Goal: Task Accomplishment & Management: Use online tool/utility

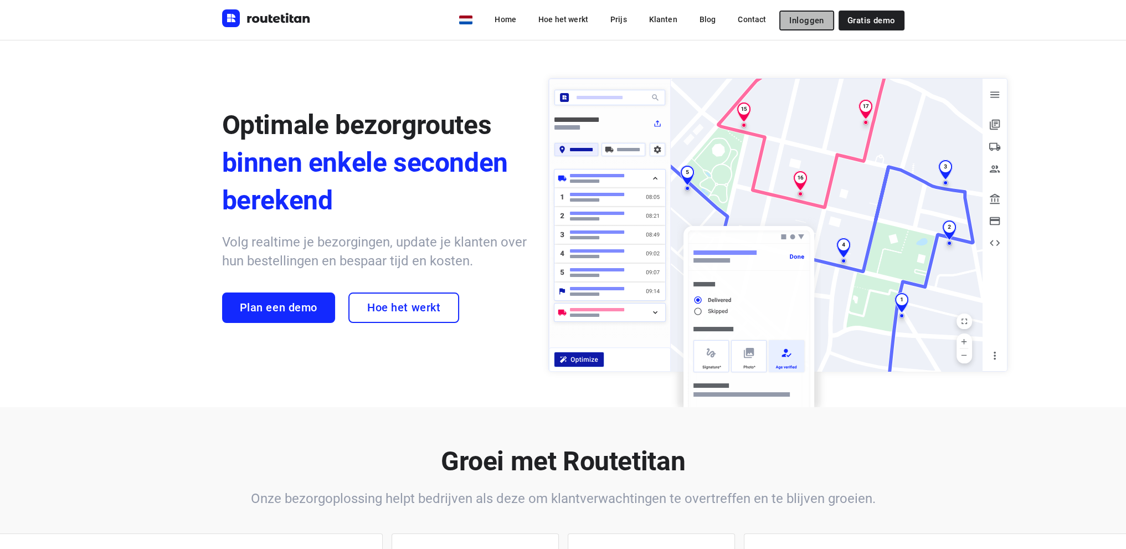
click at [811, 17] on span "Inloggen" at bounding box center [806, 20] width 34 height 9
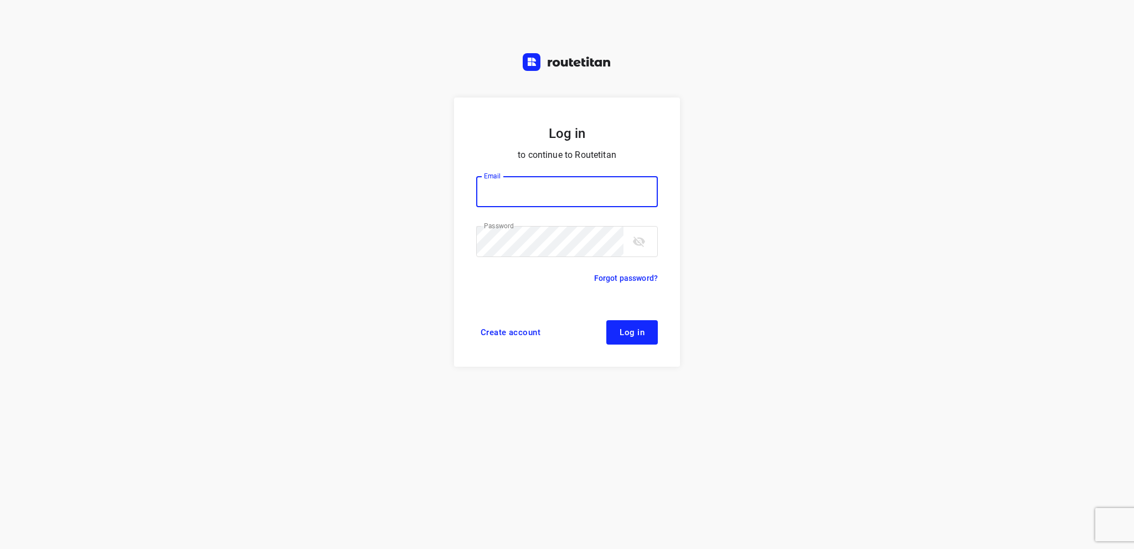
type input "[EMAIL_ADDRESS][DOMAIN_NAME]"
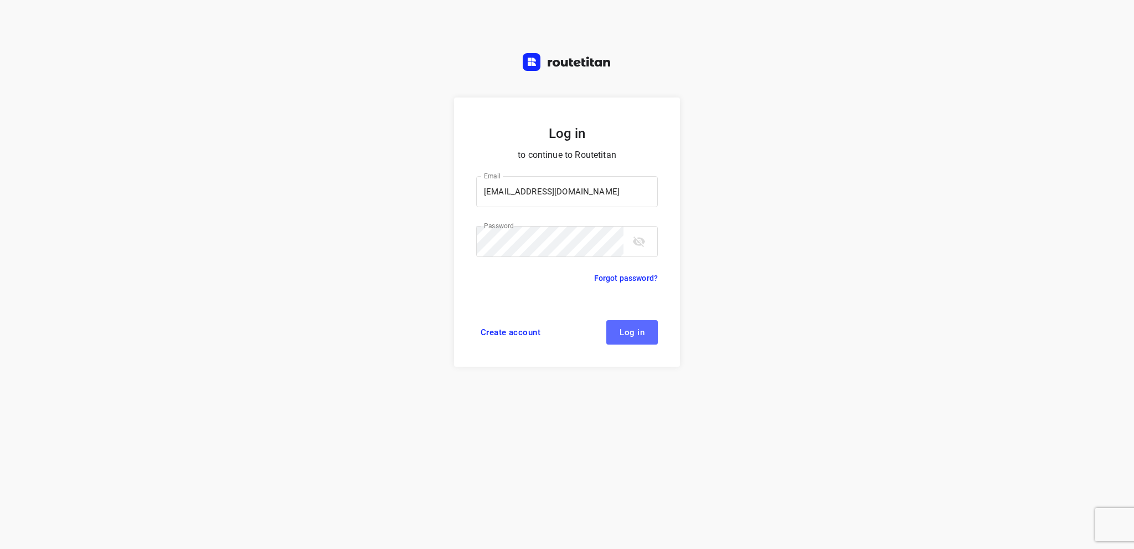
click at [628, 334] on span "Log in" at bounding box center [632, 332] width 25 height 9
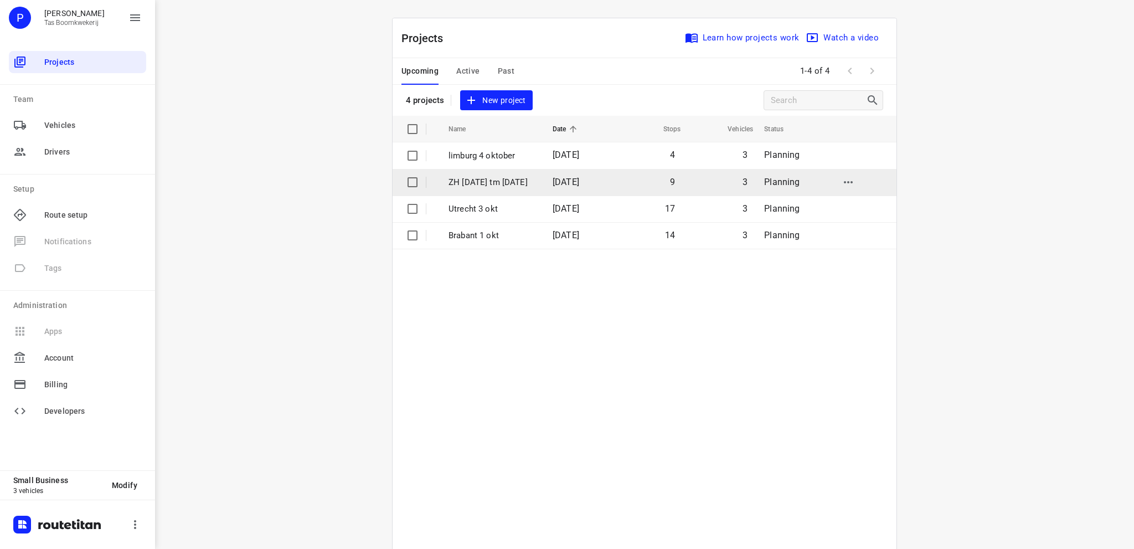
click at [503, 179] on p "ZH [DATE] tm [DATE]" at bounding box center [493, 182] width 88 height 13
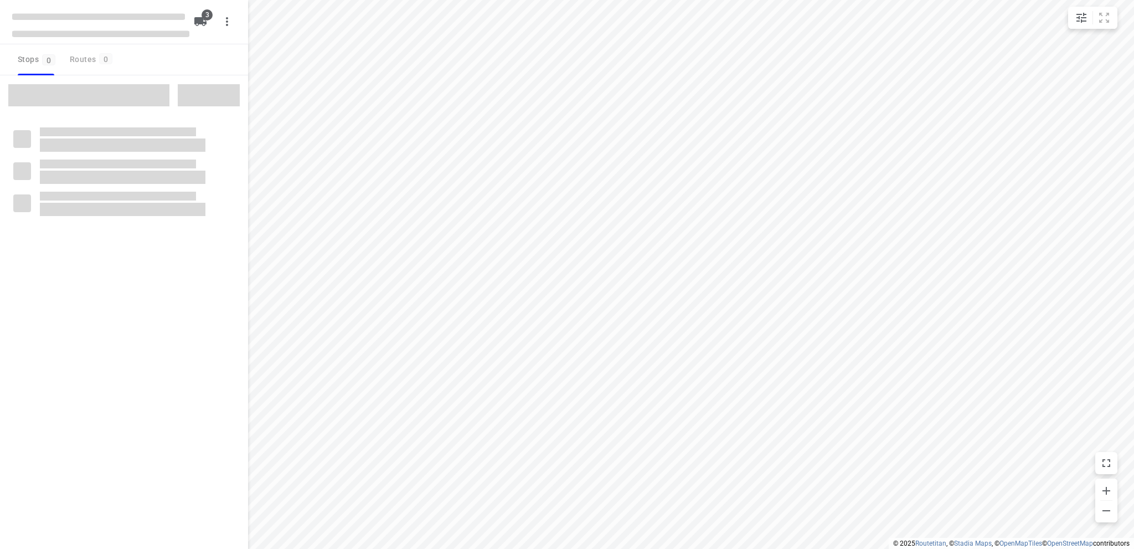
type input "distance"
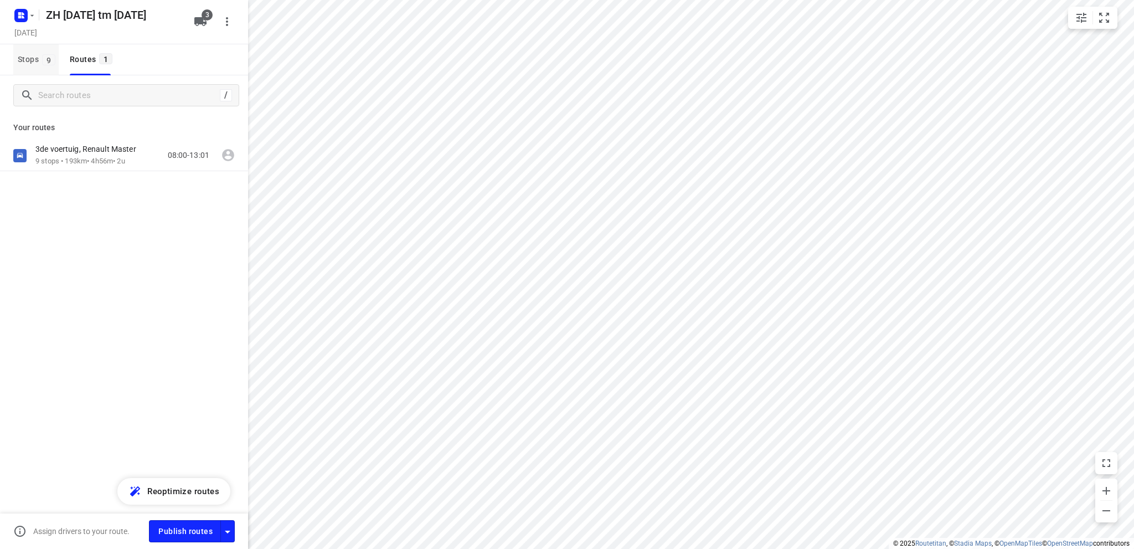
click at [23, 56] on span "Stops 9" at bounding box center [38, 60] width 41 height 14
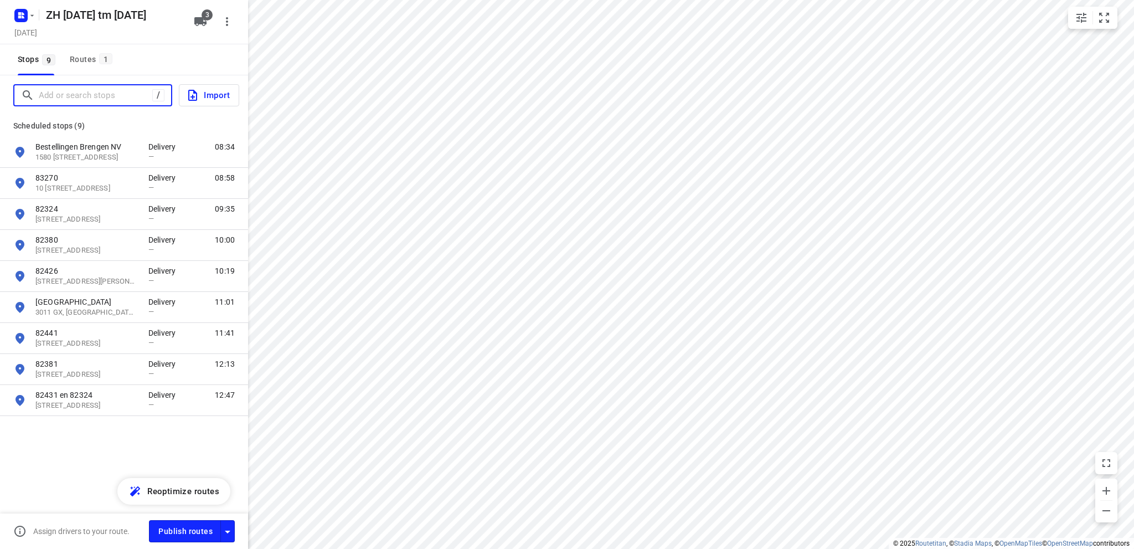
click at [39, 94] on input "Add or search stops" at bounding box center [96, 95] width 114 height 17
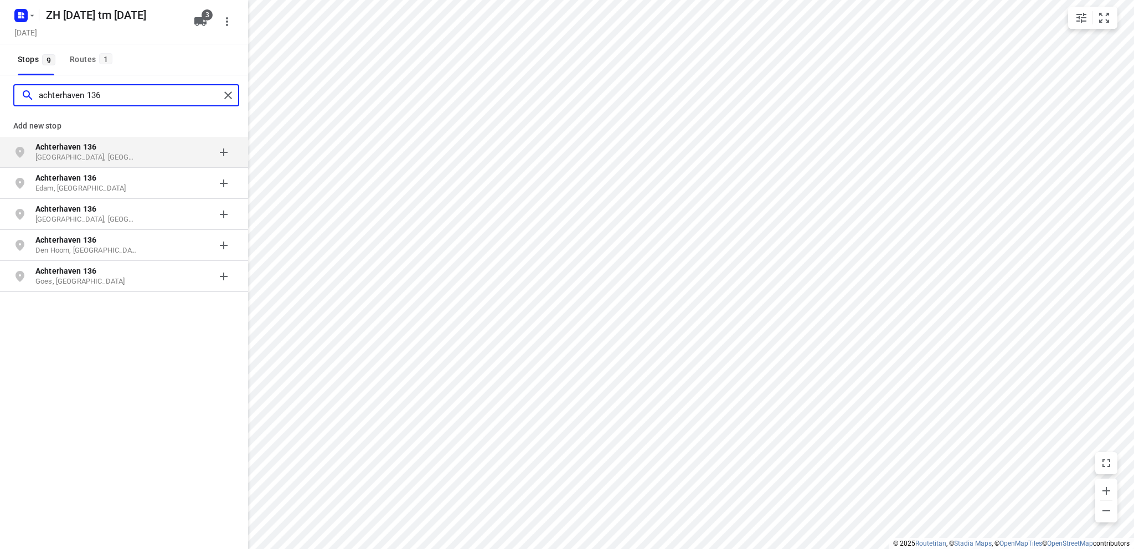
type input "achterhaven 136"
click at [40, 152] on p "[GEOGRAPHIC_DATA], [GEOGRAPHIC_DATA]" at bounding box center [86, 157] width 102 height 11
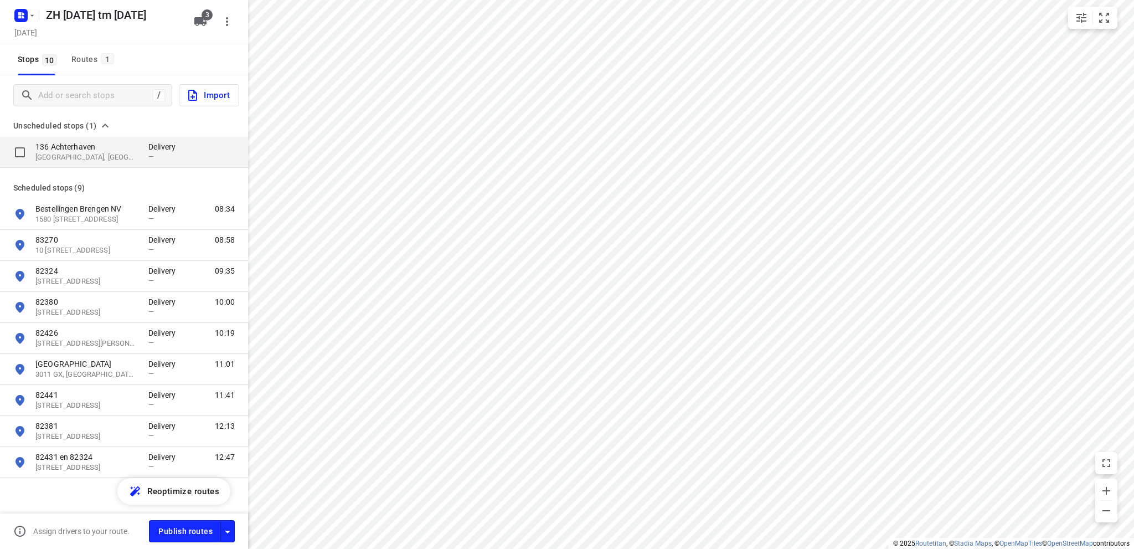
click at [63, 148] on p "136 Achterhaven" at bounding box center [86, 146] width 102 height 11
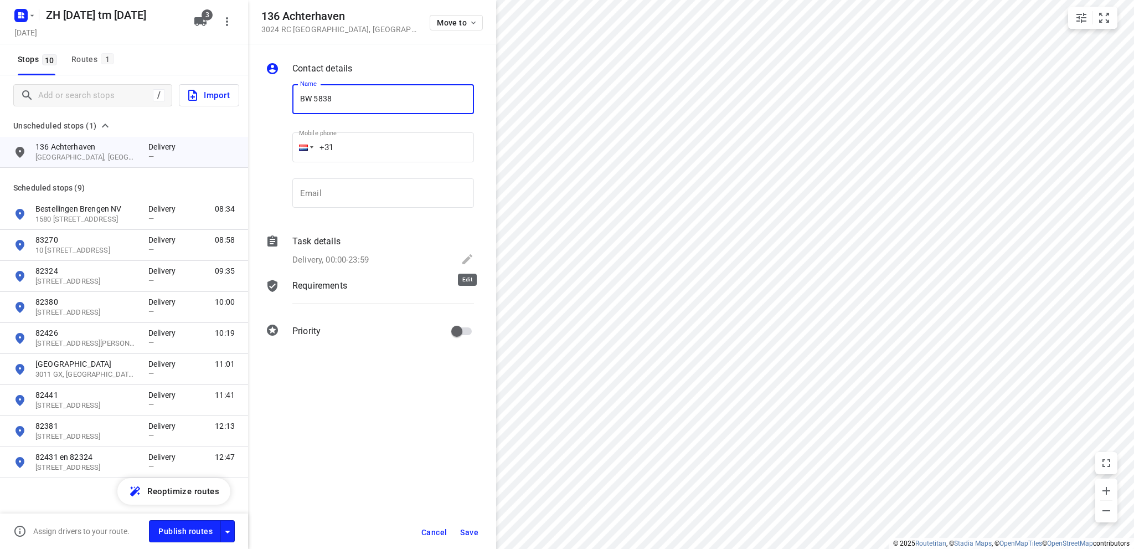
type input "BW 5838"
click at [465, 258] on icon at bounding box center [467, 259] width 13 height 13
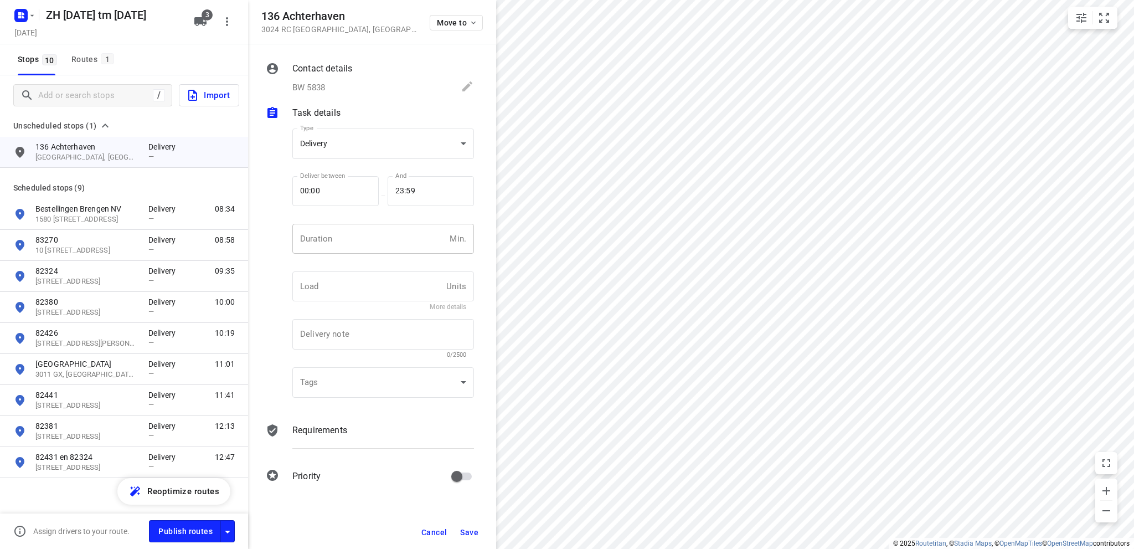
click at [367, 242] on input "number" at bounding box center [368, 239] width 153 height 30
type input "10"
click at [465, 529] on span "Save" at bounding box center [469, 532] width 18 height 9
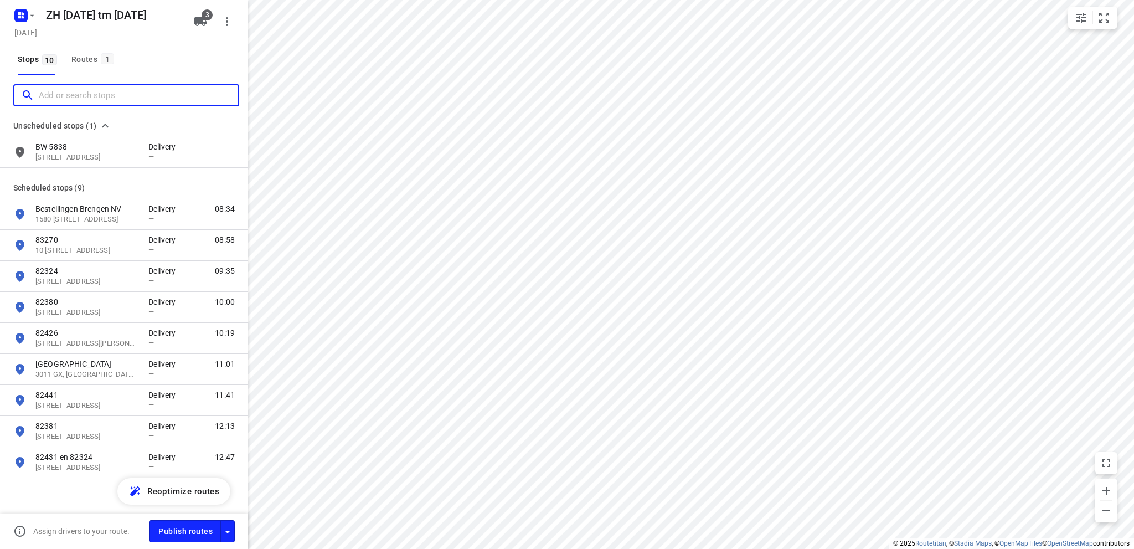
click at [55, 96] on input "Add or search stops" at bounding box center [138, 95] width 199 height 17
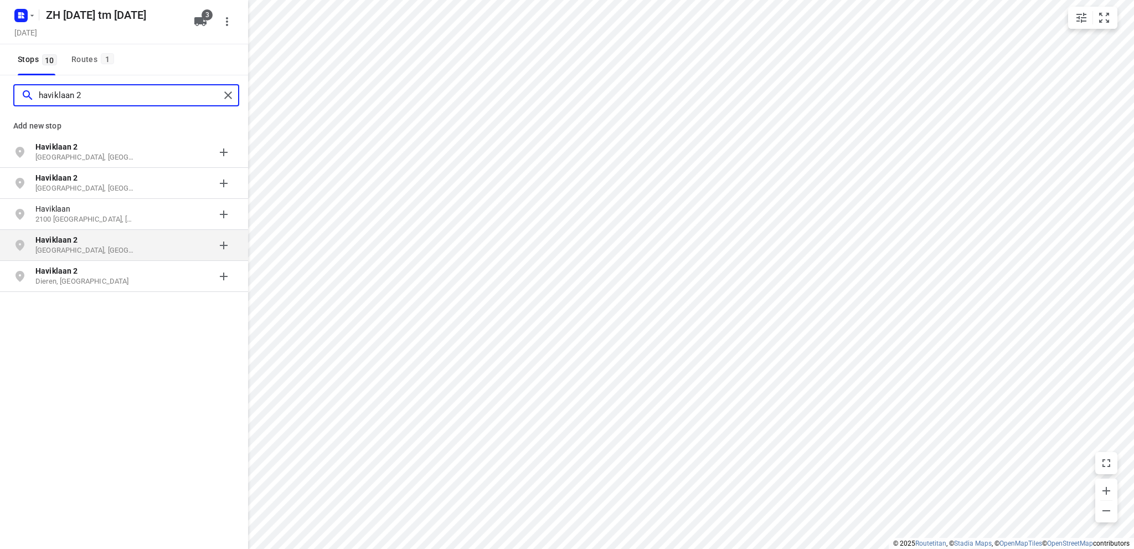
type input "haviklaan 2"
click at [44, 244] on b "Haviklaan 2" at bounding box center [56, 239] width 43 height 9
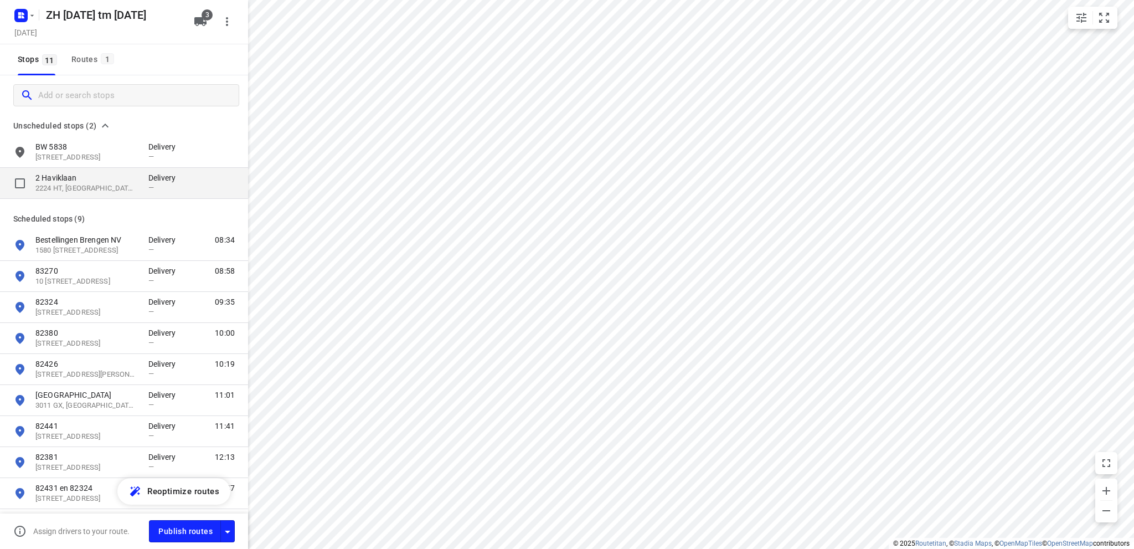
click at [76, 179] on p "2 Haviklaan" at bounding box center [86, 177] width 102 height 11
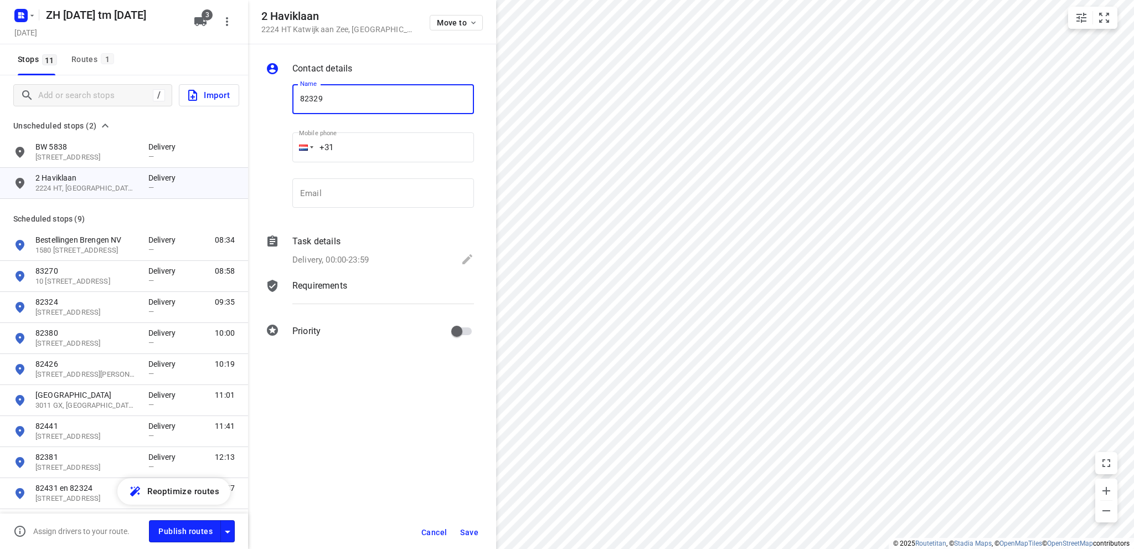
type input "82329"
click at [468, 258] on icon at bounding box center [468, 259] width 10 height 10
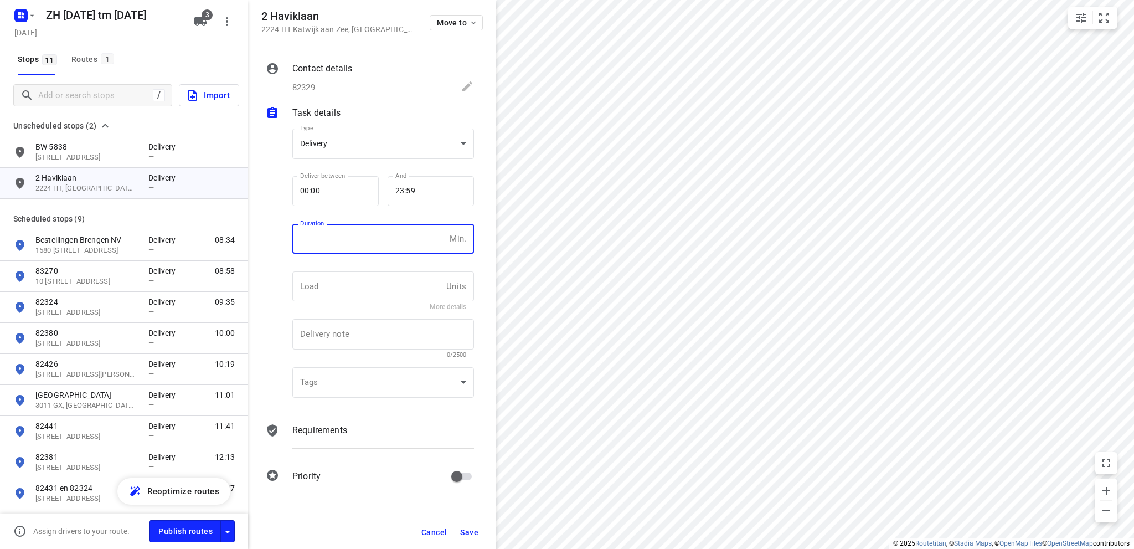
click at [384, 250] on input "number" at bounding box center [368, 239] width 153 height 30
type input "10"
click at [471, 532] on span "Save" at bounding box center [469, 532] width 18 height 9
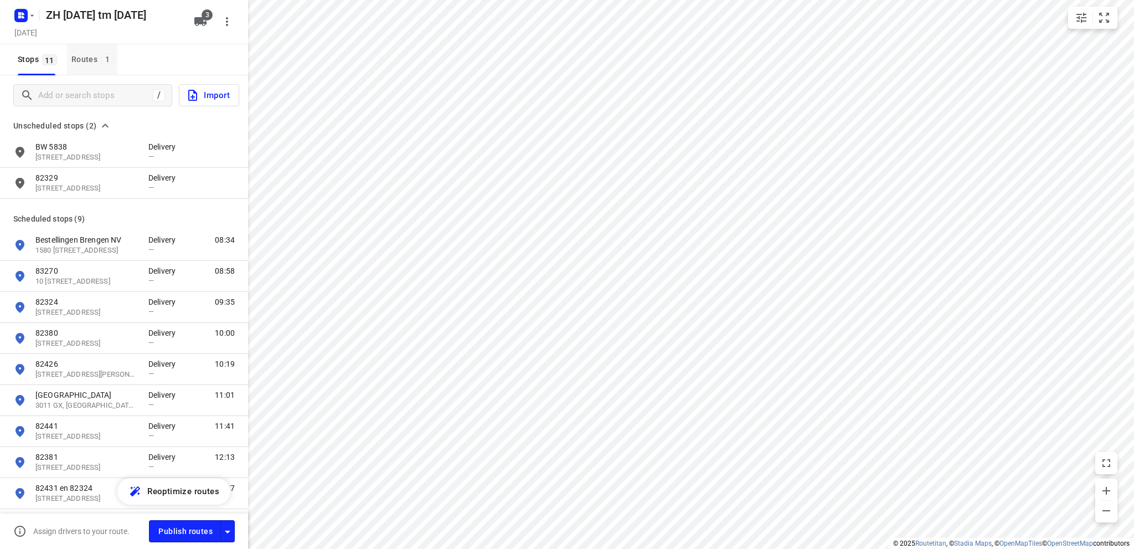
click at [89, 57] on div "Routes 1" at bounding box center [94, 60] width 46 height 14
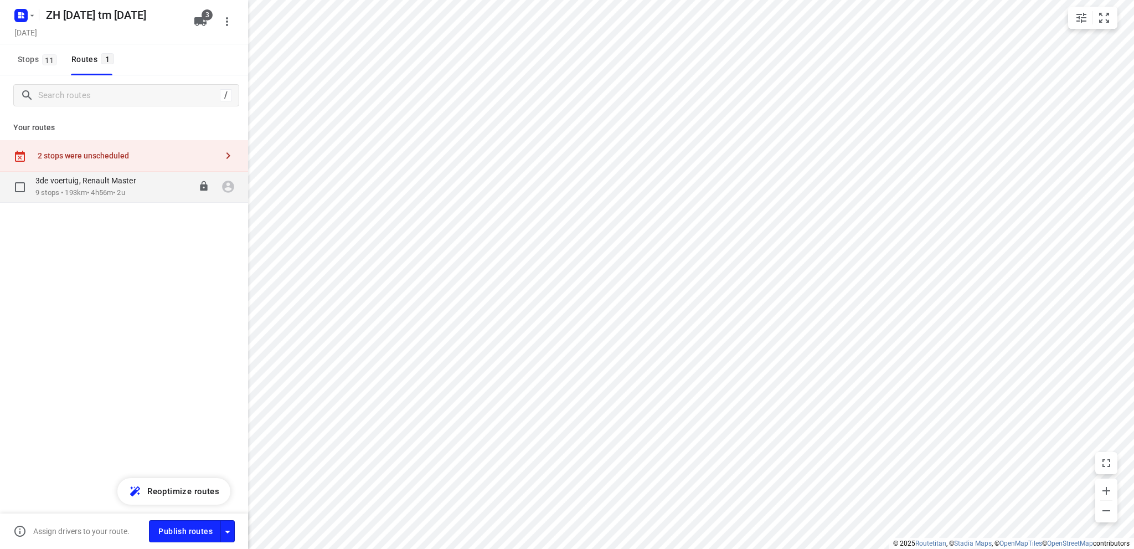
click at [105, 181] on p "3de voertuig, Renault Master" at bounding box center [88, 181] width 107 height 10
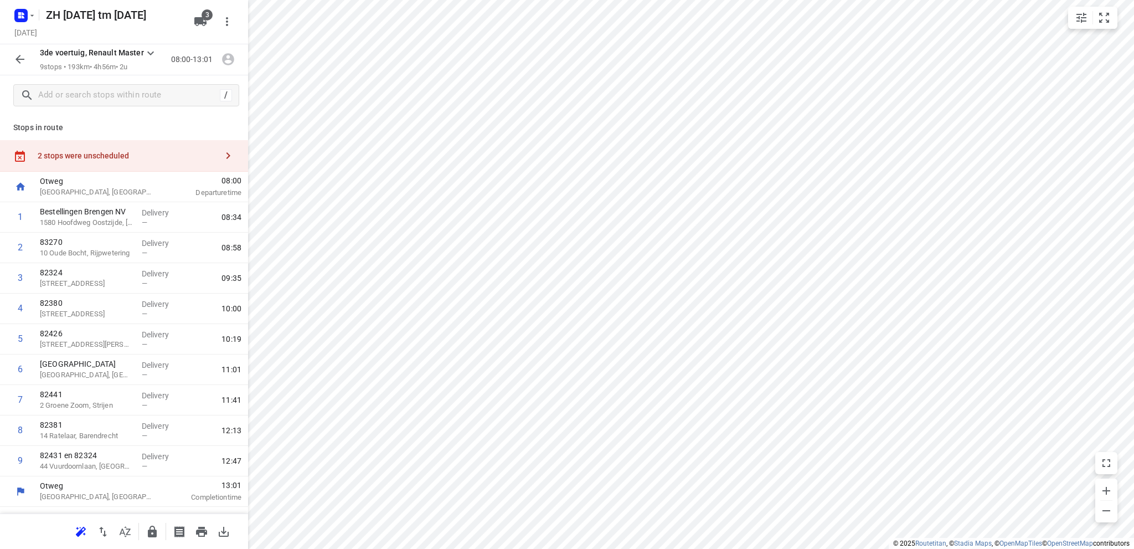
click at [141, 159] on div "2 stops were unscheduled" at bounding box center [127, 155] width 179 height 9
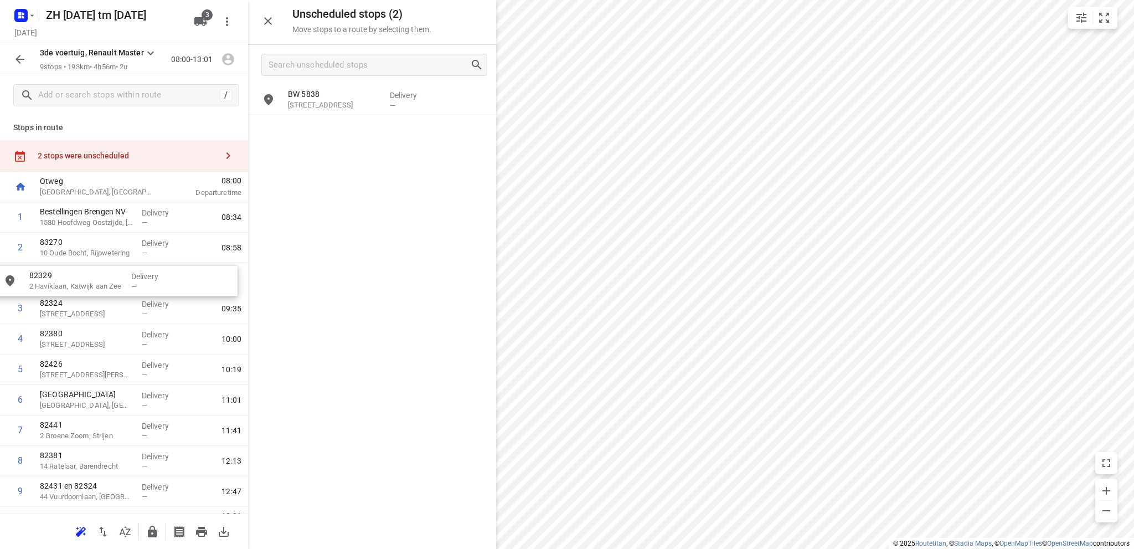
drag, startPoint x: 325, startPoint y: 137, endPoint x: 56, endPoint y: 294, distance: 311.5
click at [16, 306] on input "checkbox" at bounding box center [20, 308] width 22 height 22
checkbox input "true"
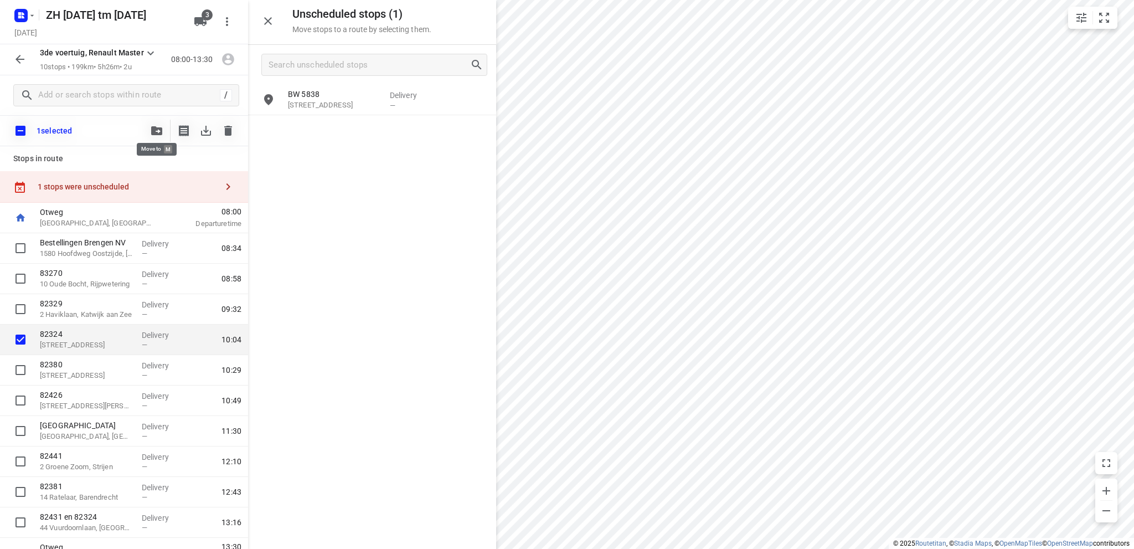
click at [155, 126] on icon "button" at bounding box center [156, 130] width 11 height 9
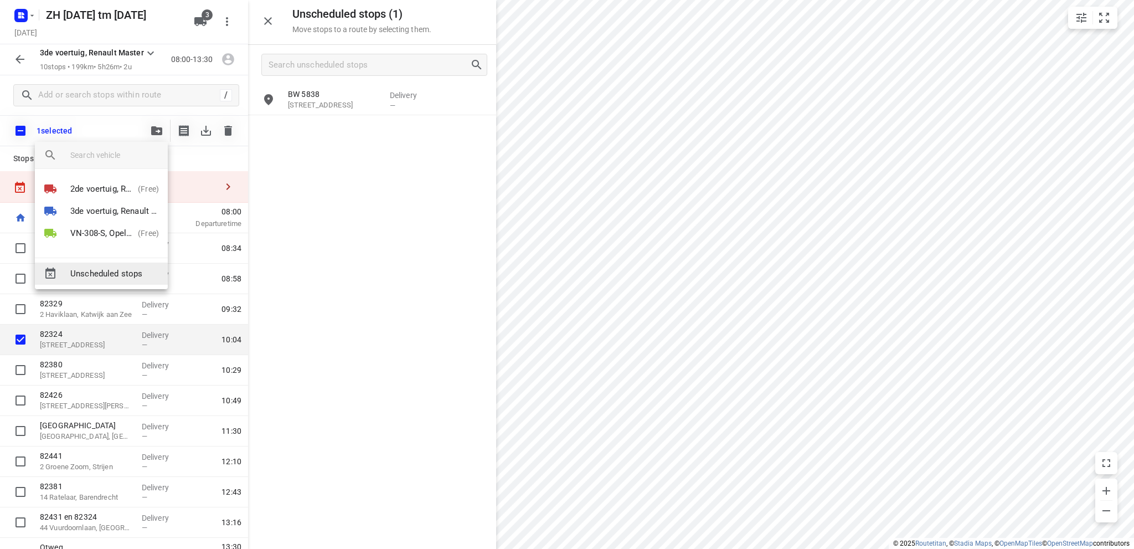
click at [116, 274] on span "Unscheduled stops" at bounding box center [114, 274] width 89 height 13
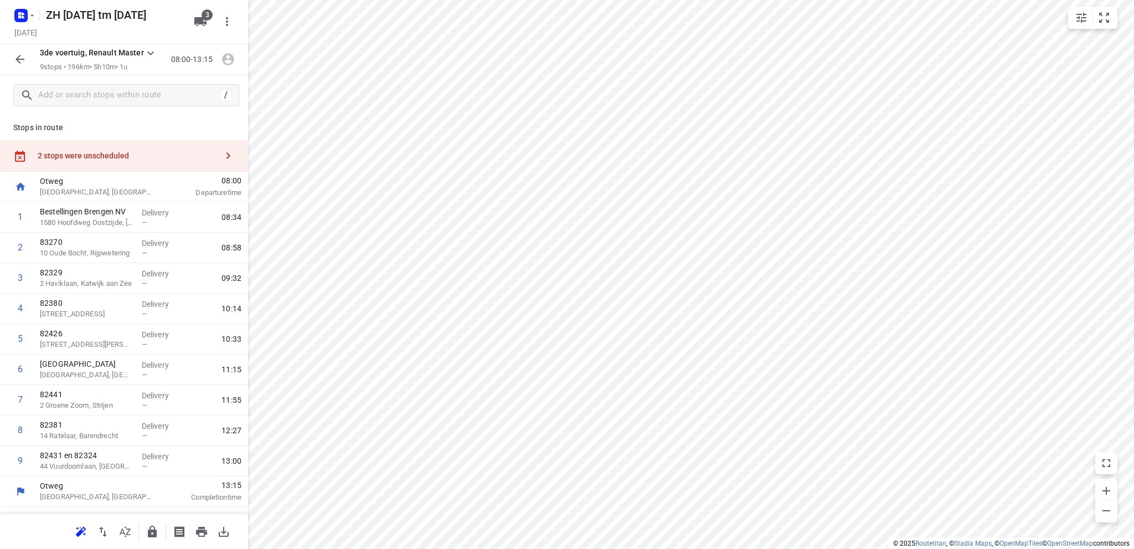
click at [104, 152] on div "2 stops were unscheduled" at bounding box center [127, 155] width 179 height 9
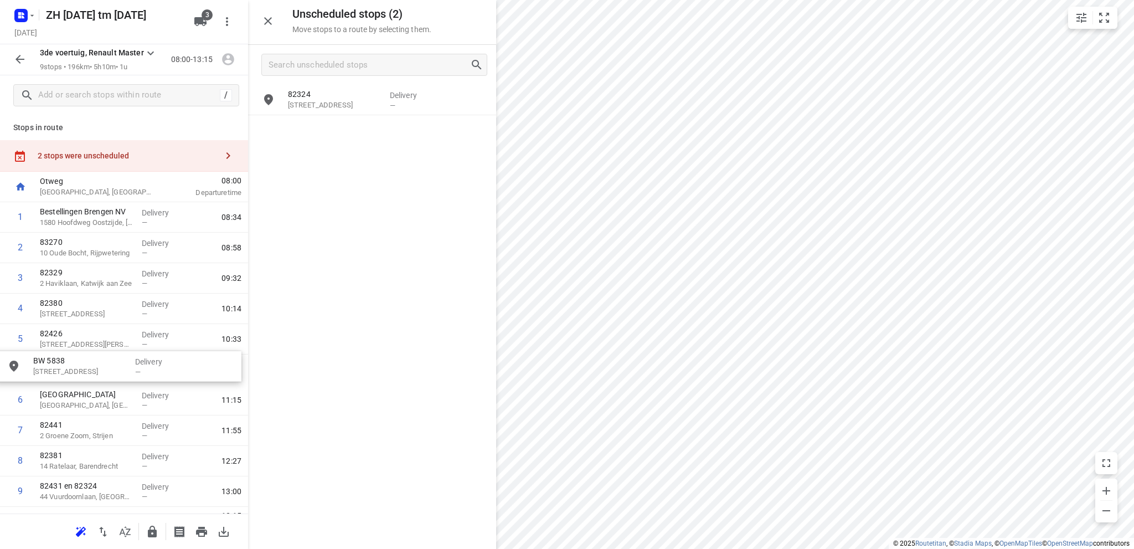
drag, startPoint x: 353, startPoint y: 132, endPoint x: 96, endPoint y: 370, distance: 350.1
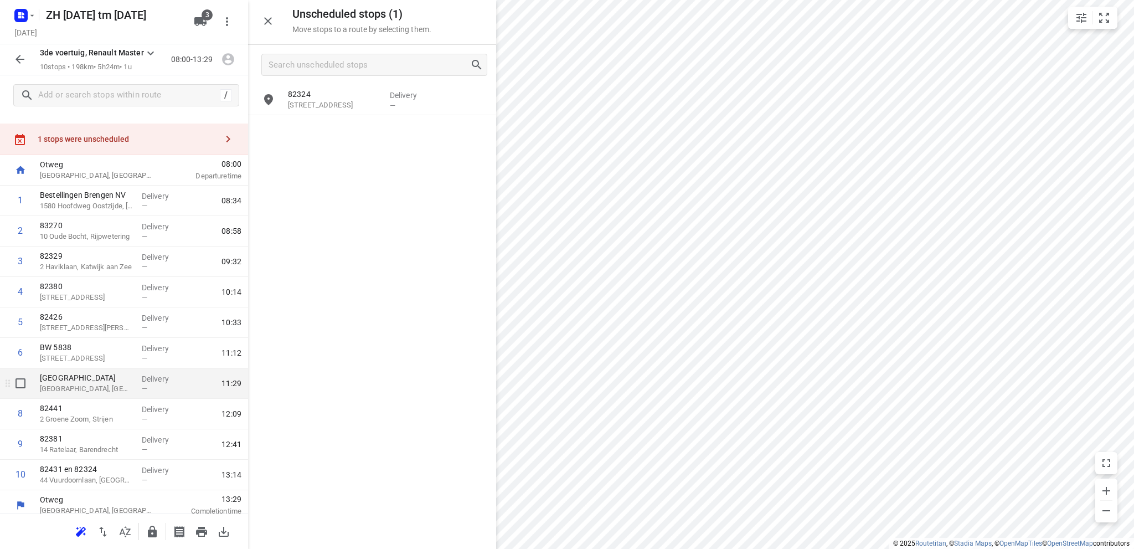
scroll to position [23, 0]
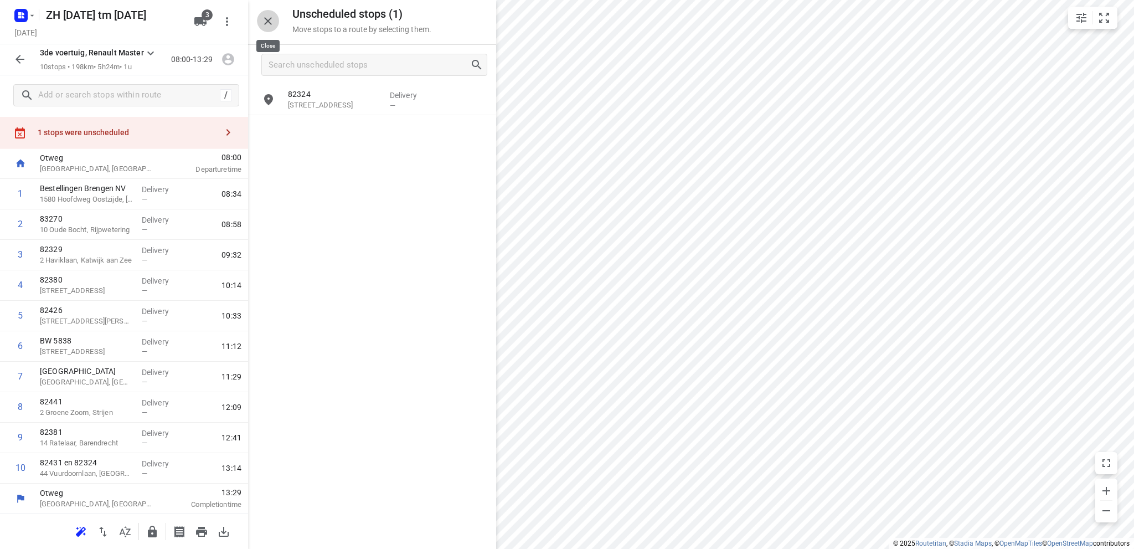
click at [269, 22] on icon "button" at bounding box center [268, 21] width 8 height 8
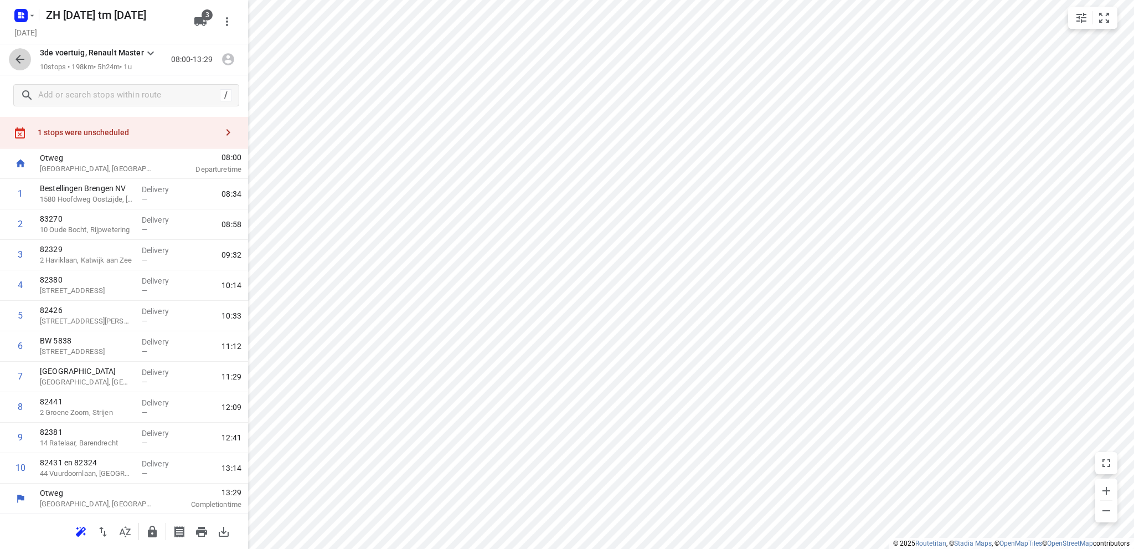
click at [17, 55] on icon "button" at bounding box center [19, 59] width 13 height 13
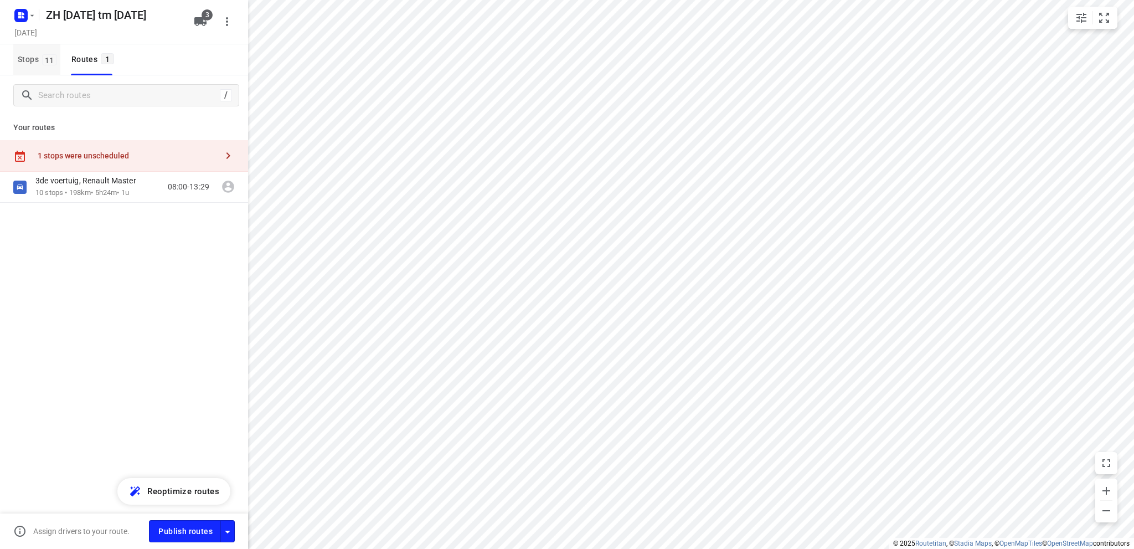
click at [26, 60] on span "Stops 11" at bounding box center [39, 60] width 43 height 14
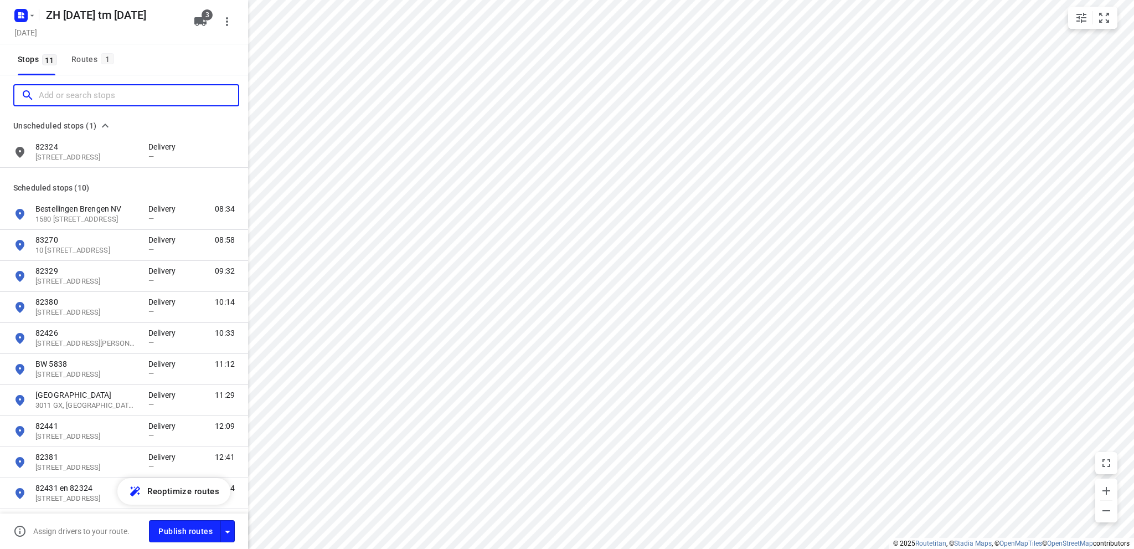
click at [46, 89] on input "Add or search stops" at bounding box center [138, 95] width 199 height 17
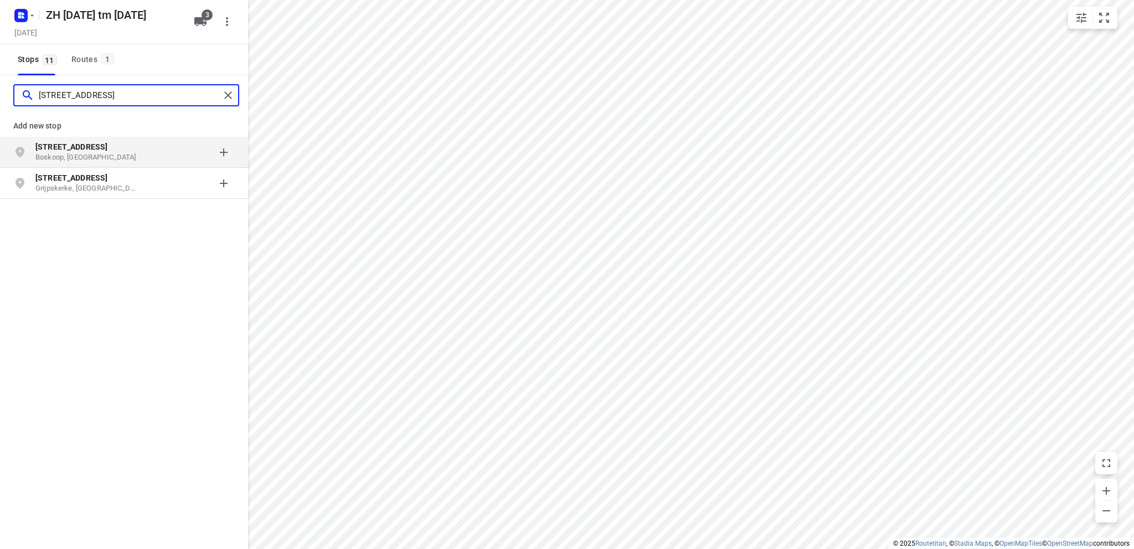
type input "[STREET_ADDRESS]"
click at [86, 155] on p "Boskoop, [GEOGRAPHIC_DATA]" at bounding box center [86, 157] width 102 height 11
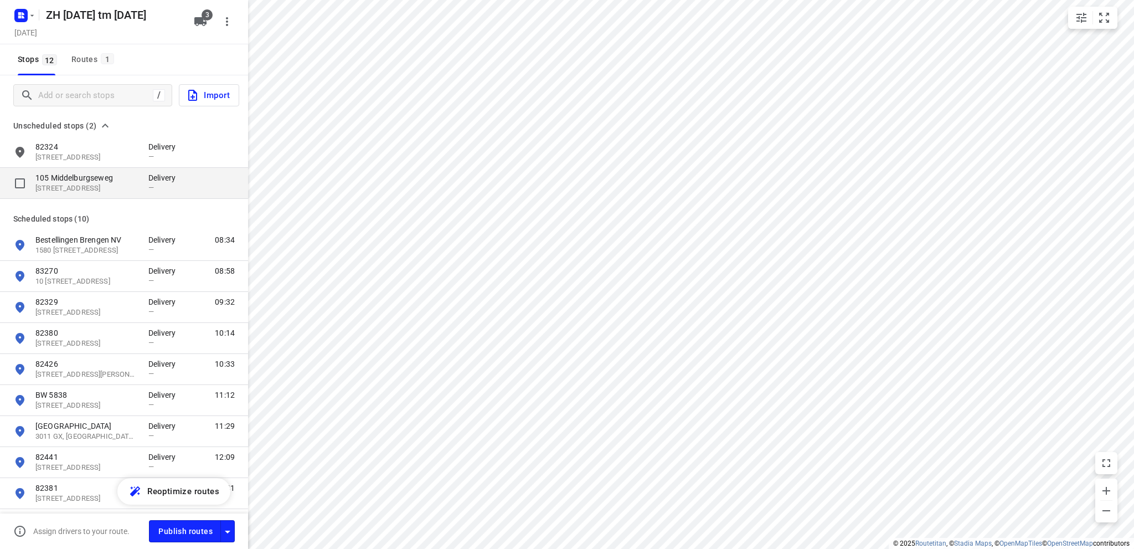
click at [83, 185] on p "[STREET_ADDRESS]" at bounding box center [86, 188] width 102 height 11
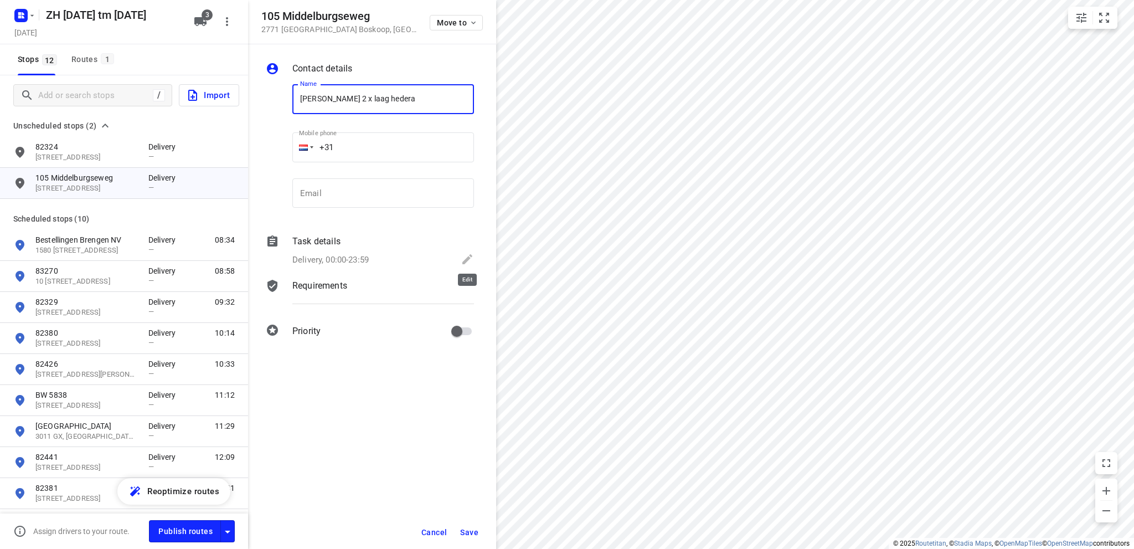
type input "[PERSON_NAME] 2 x laag hedera"
click at [468, 256] on icon at bounding box center [467, 259] width 13 height 13
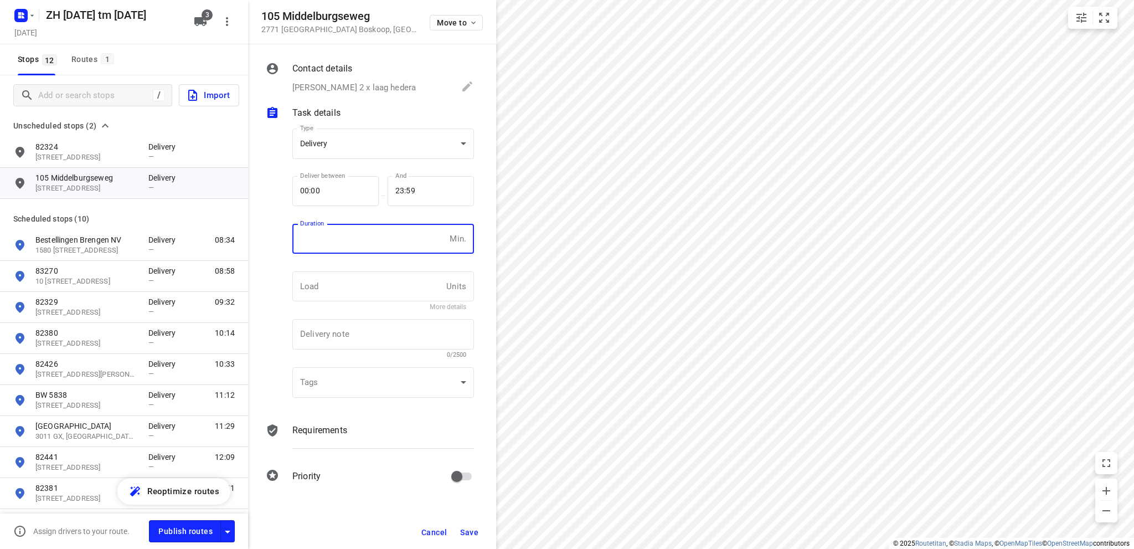
click at [372, 244] on input "number" at bounding box center [368, 239] width 153 height 30
type input "10"
click at [473, 528] on span "Save" at bounding box center [469, 532] width 18 height 9
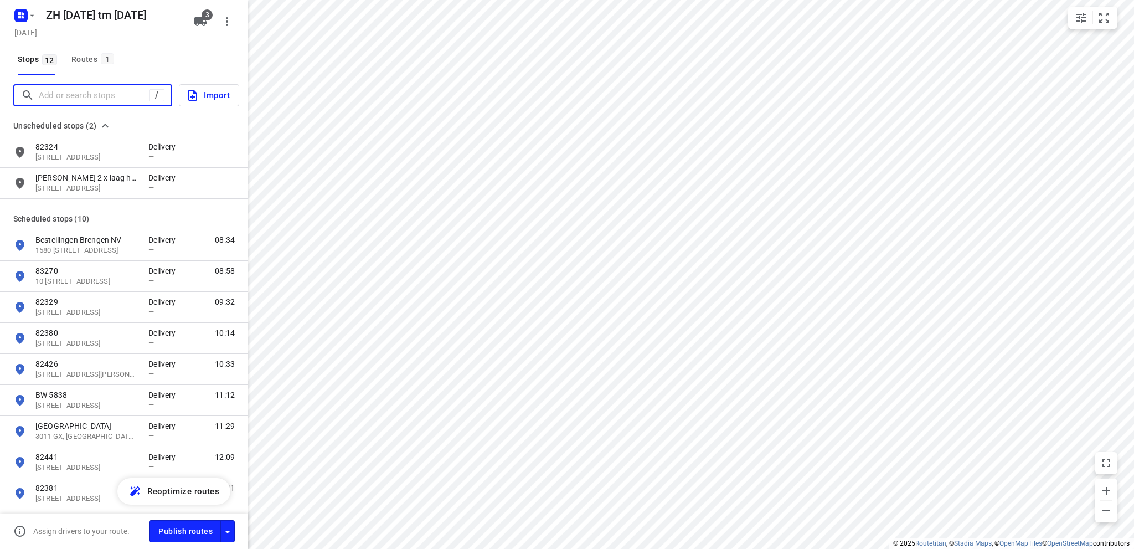
click at [45, 90] on input "Add or search stops" at bounding box center [94, 95] width 110 height 17
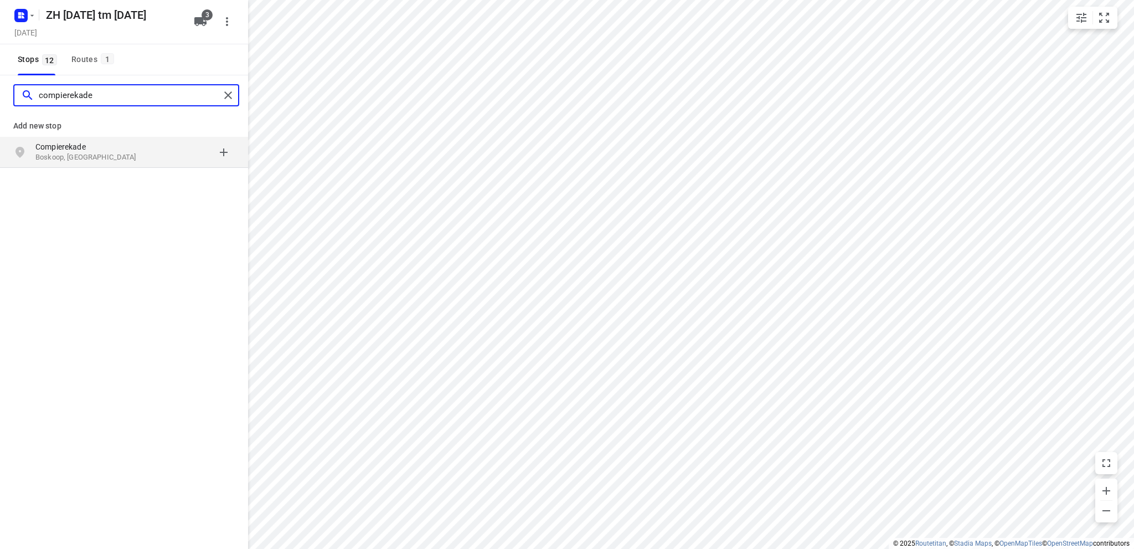
type input "compierekade"
click at [84, 151] on p "Compierekade" at bounding box center [86, 146] width 102 height 11
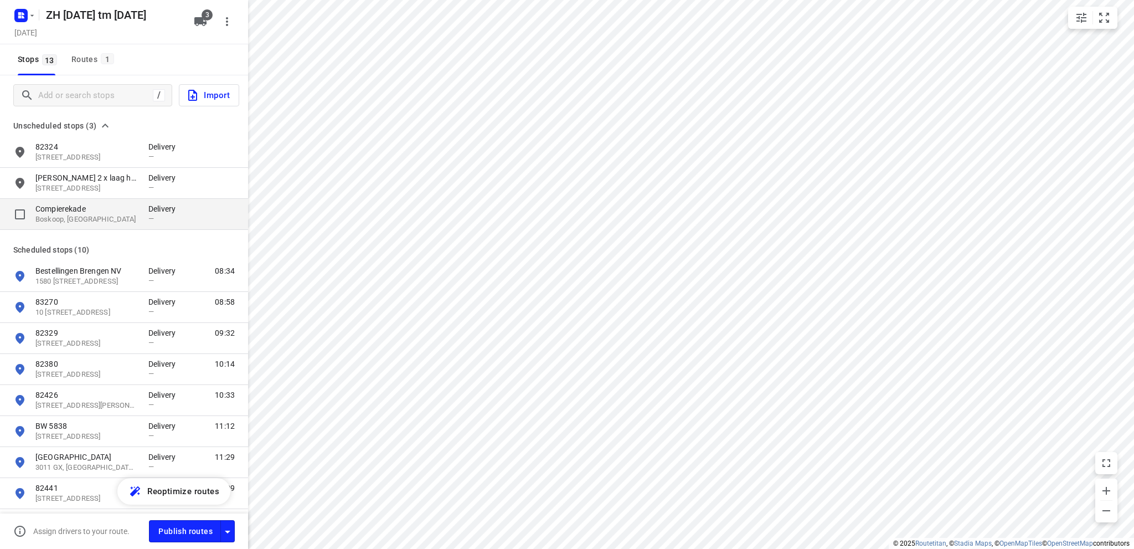
click at [84, 211] on p "Compierekade" at bounding box center [86, 208] width 102 height 11
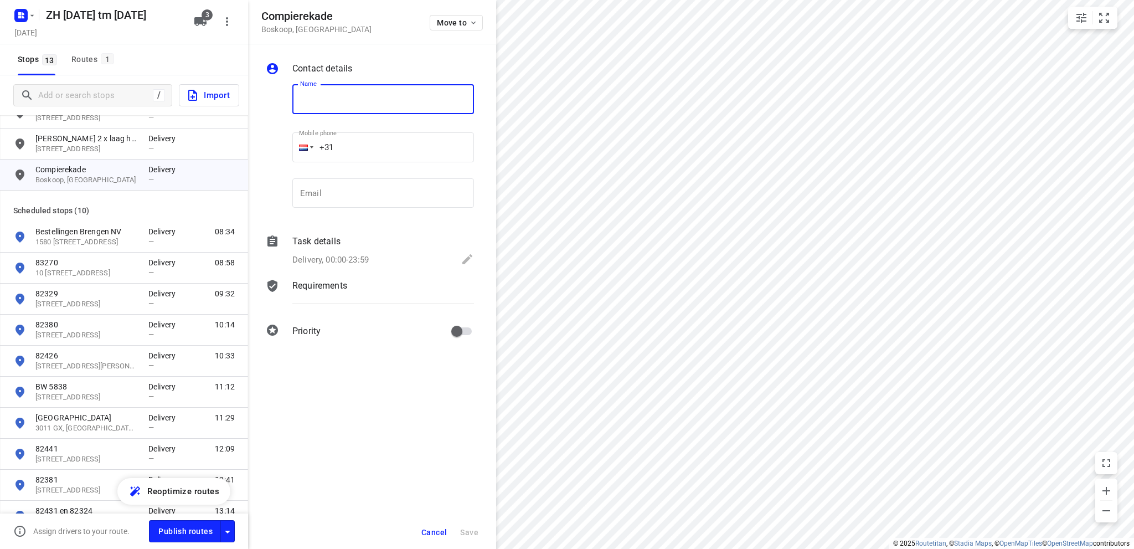
scroll to position [112, 0]
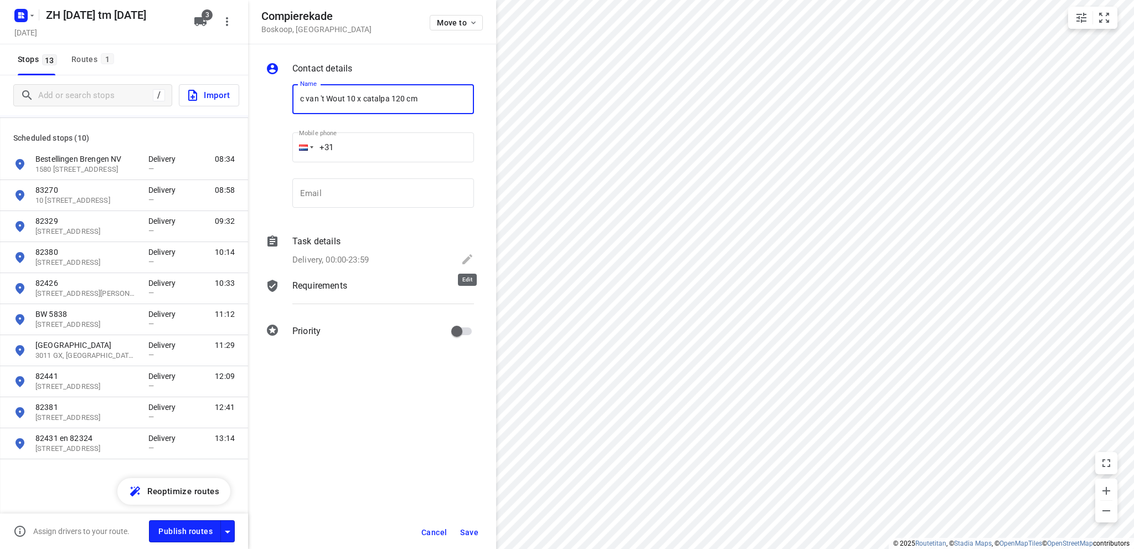
type input "c van 't Wout 10 x catalpa 120 cm"
click at [466, 256] on icon at bounding box center [467, 259] width 13 height 13
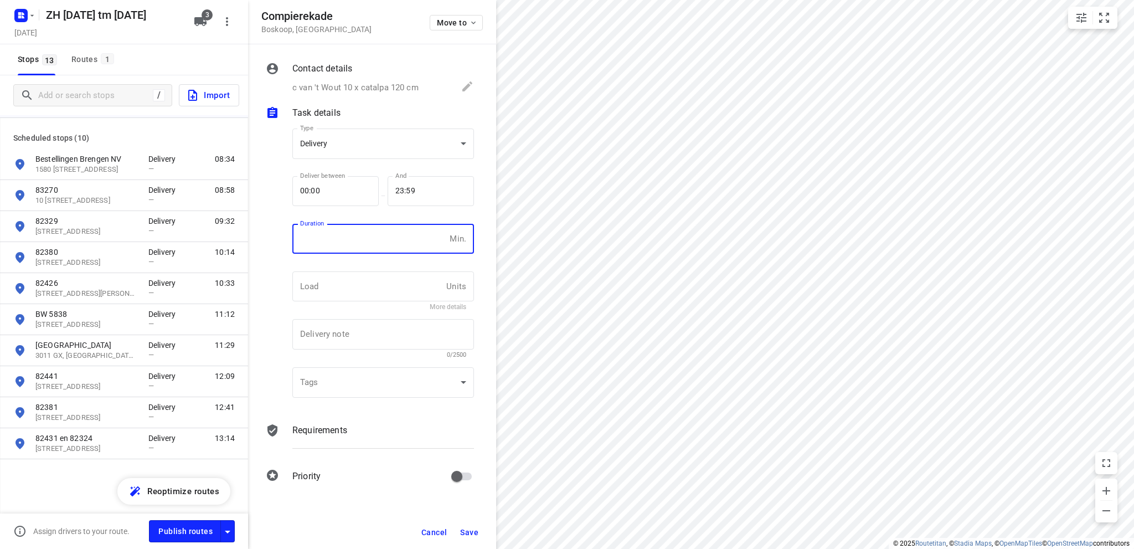
click at [361, 244] on input "number" at bounding box center [368, 239] width 153 height 30
type input "10"
click at [471, 532] on span "Save" at bounding box center [469, 532] width 18 height 9
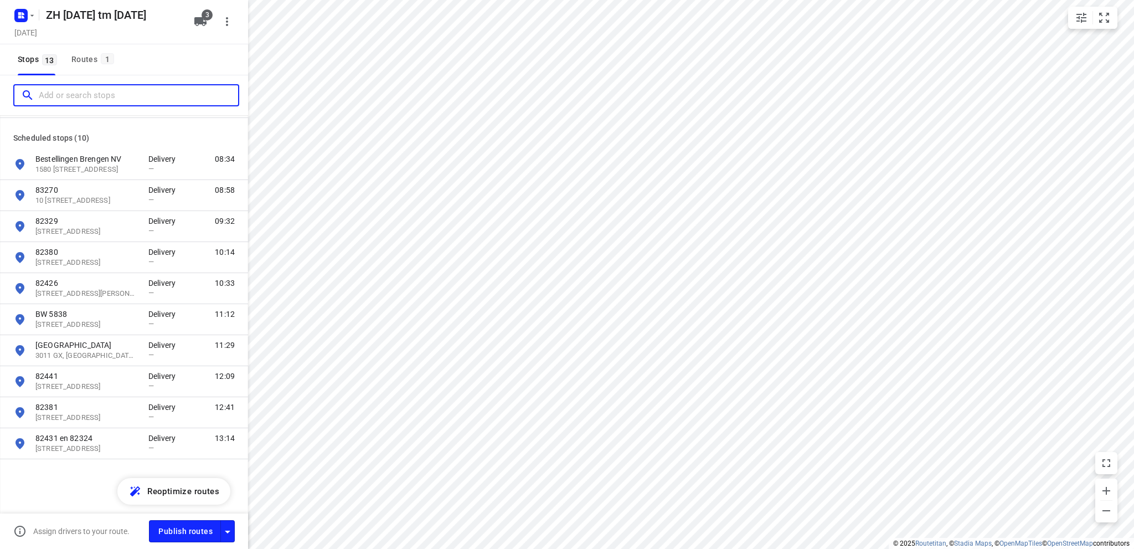
click at [109, 95] on input "Add or search stops" at bounding box center [138, 95] width 199 height 17
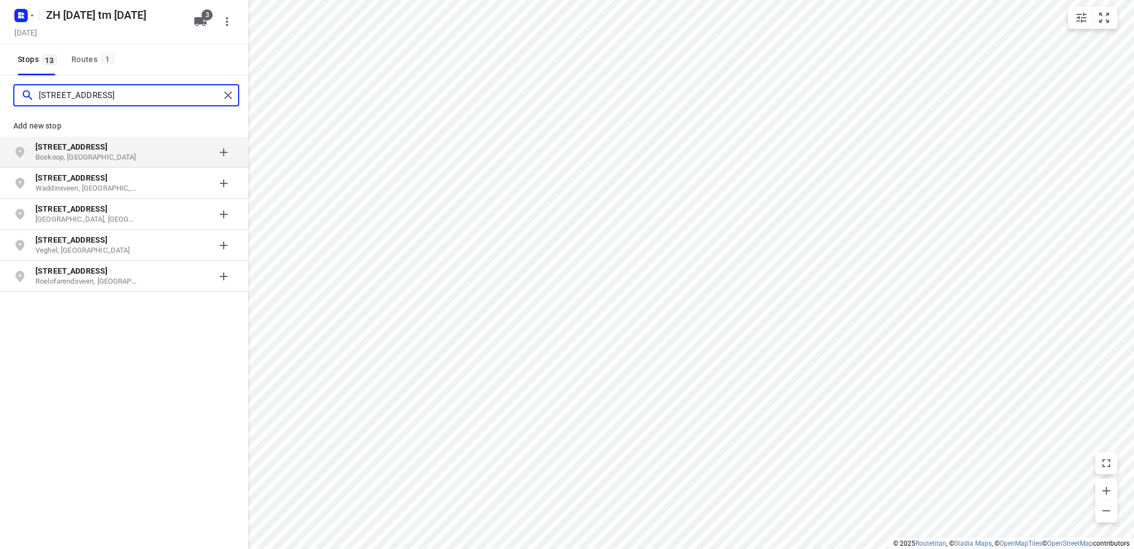
type input "[STREET_ADDRESS]"
drag, startPoint x: 105, startPoint y: 138, endPoint x: 102, endPoint y: 145, distance: 7.2
click at [104, 143] on div "[STREET_ADDRESS]" at bounding box center [124, 152] width 248 height 31
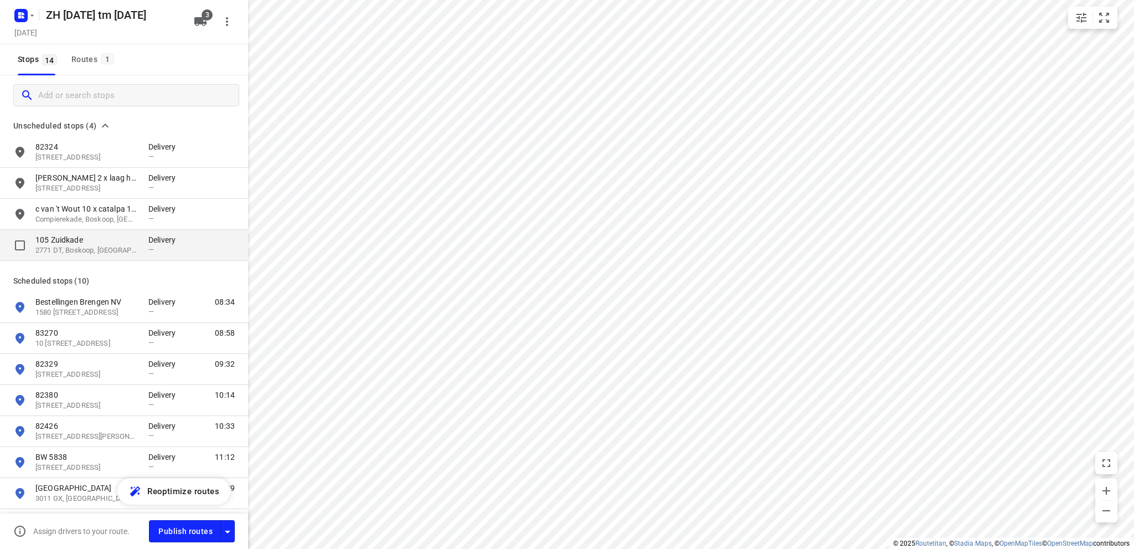
click at [78, 243] on p "105 Zuidkade" at bounding box center [86, 239] width 102 height 11
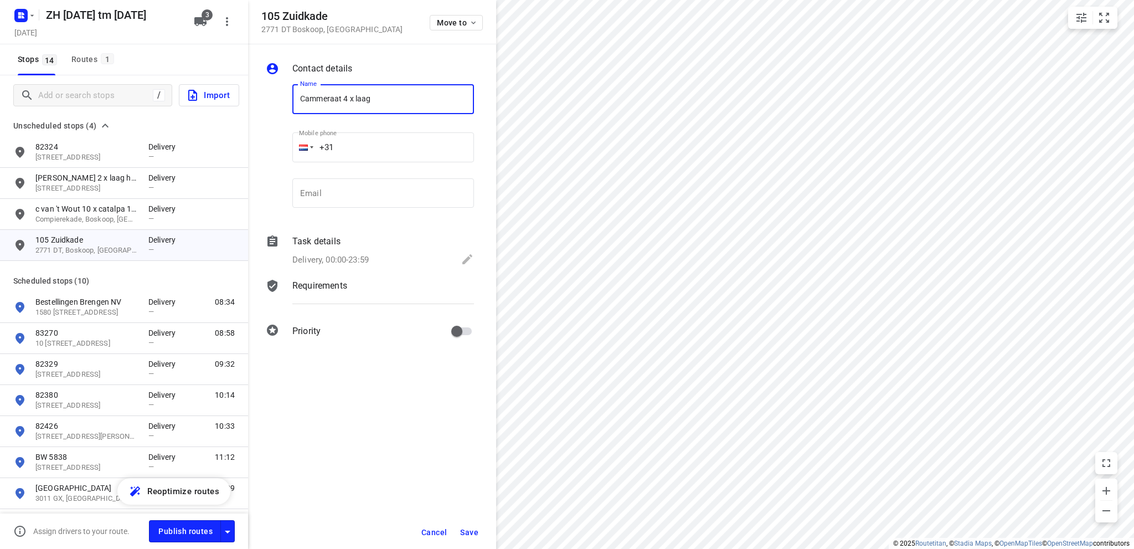
type input "cammeraat 4 x laag"
click at [463, 259] on icon at bounding box center [467, 259] width 13 height 13
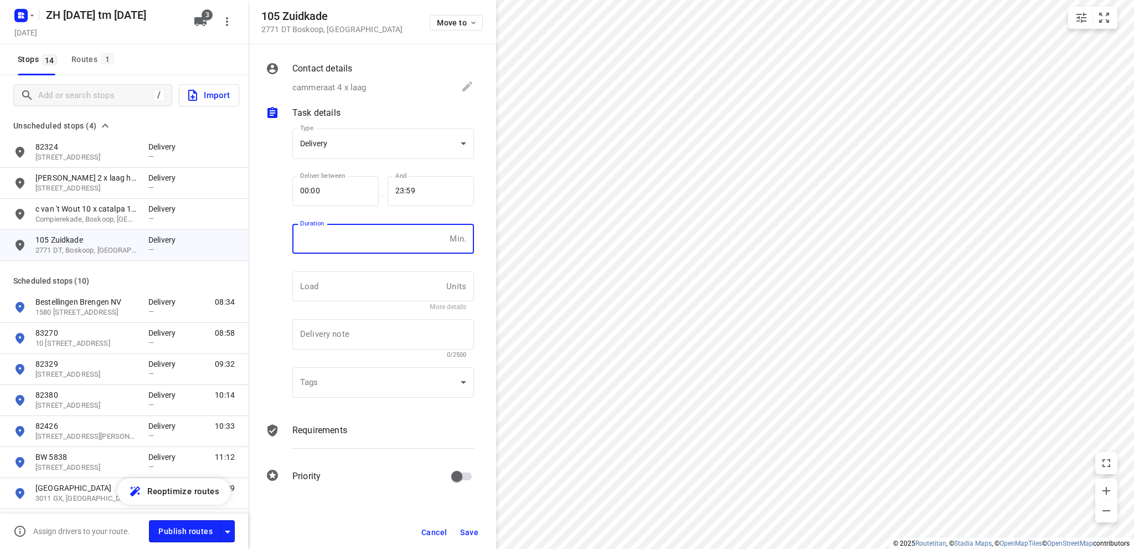
click at [366, 241] on input "number" at bounding box center [368, 239] width 153 height 30
type input "10"
click at [470, 533] on span "Save" at bounding box center [469, 532] width 18 height 9
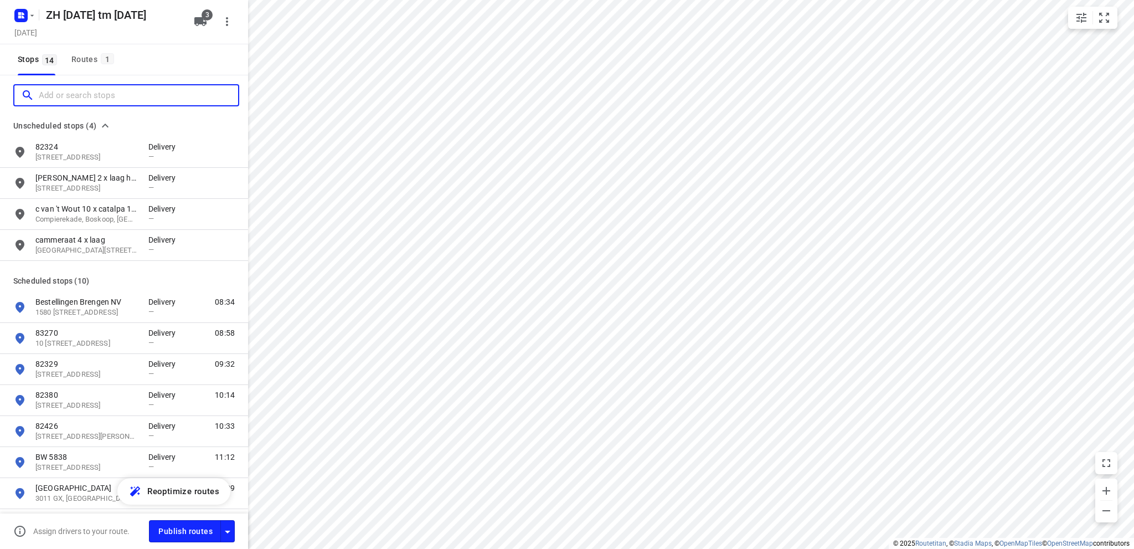
click at [76, 91] on input "Add or search stops" at bounding box center [138, 95] width 199 height 17
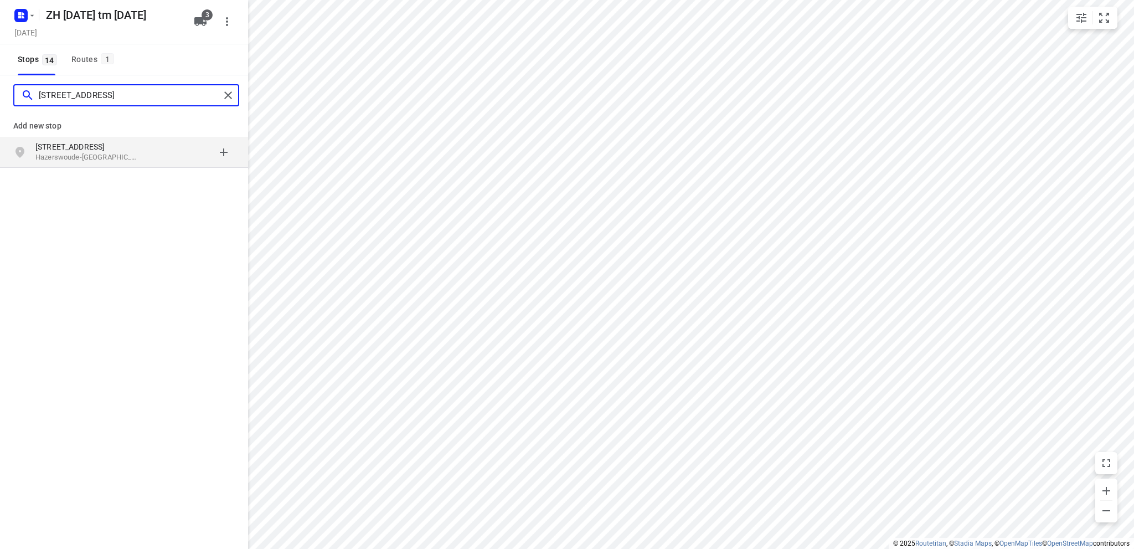
type input "[STREET_ADDRESS]"
click at [78, 153] on p "Hazerswoude-[GEOGRAPHIC_DATA], [GEOGRAPHIC_DATA]" at bounding box center [86, 157] width 102 height 11
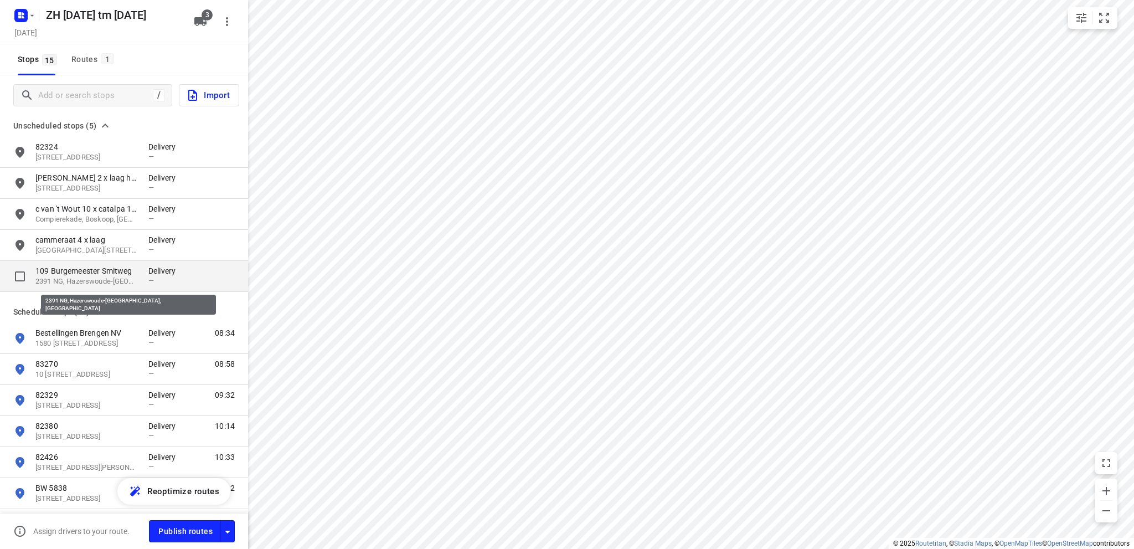
click at [73, 279] on p "2391 NG, Hazerswoude-[GEOGRAPHIC_DATA], [GEOGRAPHIC_DATA]" at bounding box center [86, 281] width 102 height 11
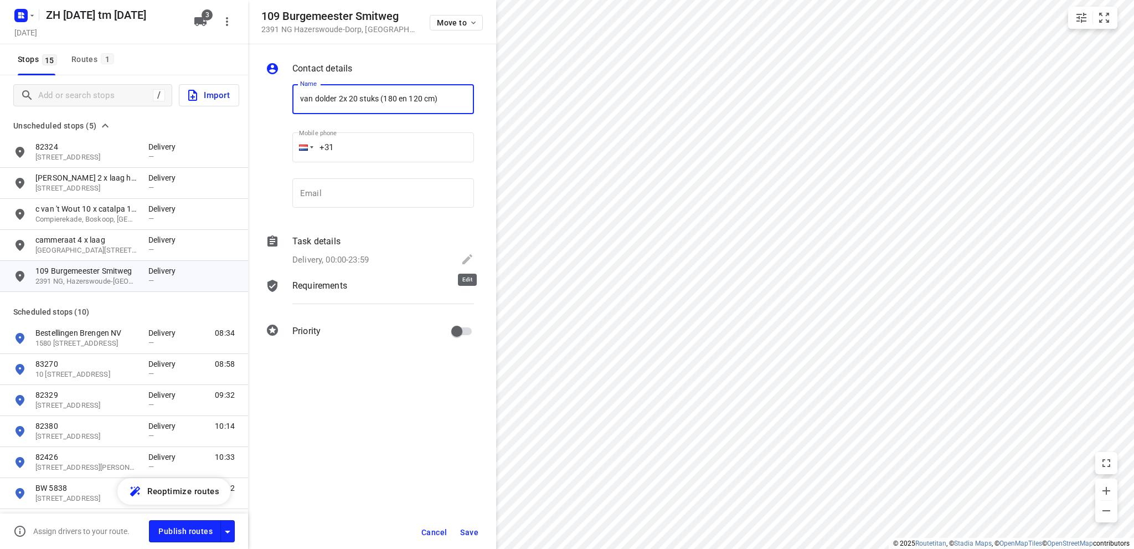
type input "van dolder 2x 20 stuks (180 en 120 cm)"
click at [469, 258] on icon at bounding box center [468, 259] width 10 height 10
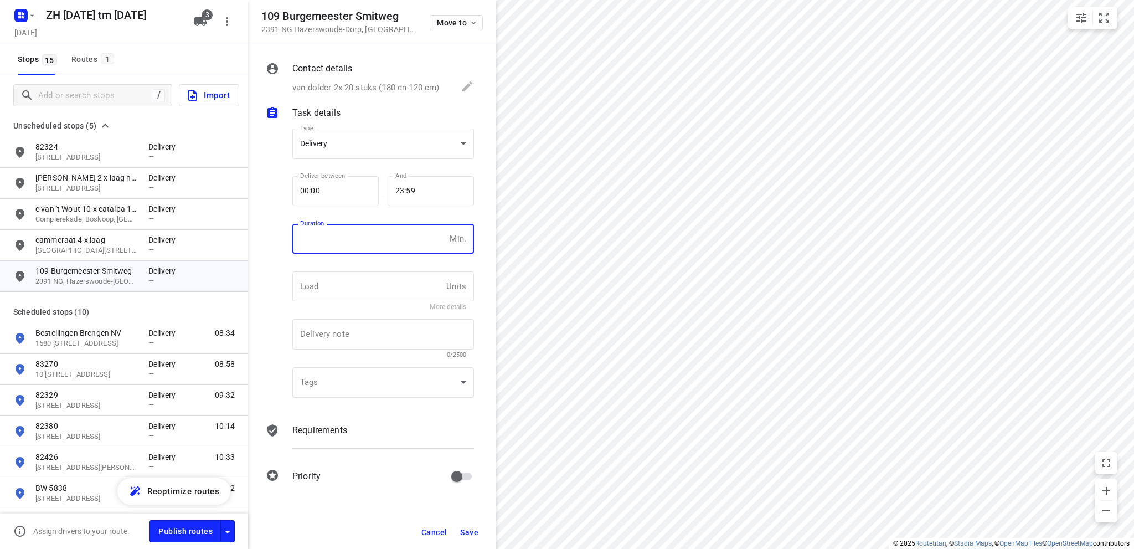
click at [361, 235] on input "number" at bounding box center [368, 239] width 153 height 30
type input "10"
click at [470, 529] on span "Save" at bounding box center [469, 532] width 18 height 9
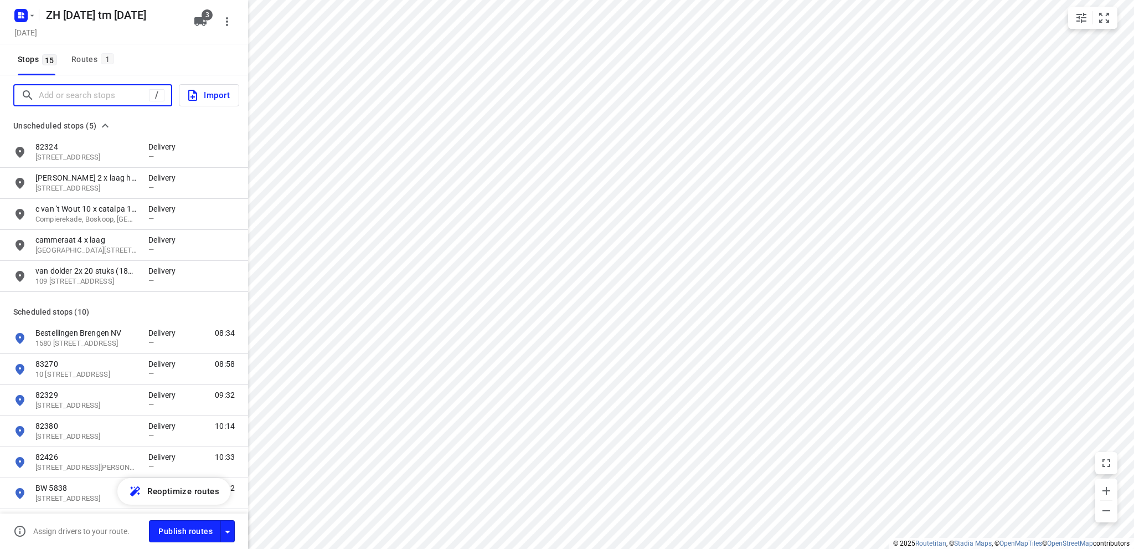
click at [114, 91] on input "Add or search stops" at bounding box center [94, 95] width 110 height 17
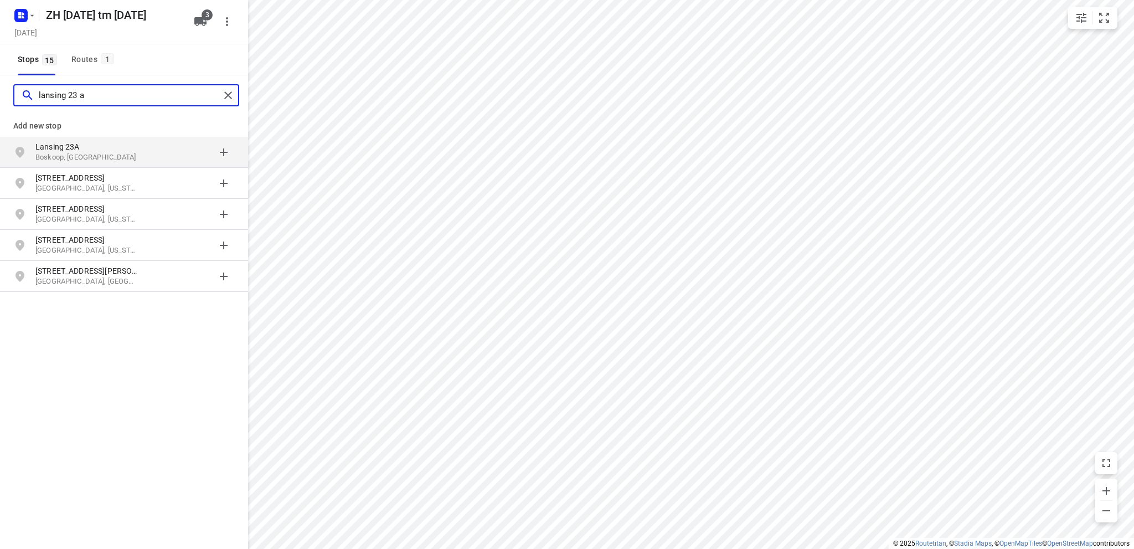
type input "lansing 23 a"
click at [94, 152] on p "Boskoop, [GEOGRAPHIC_DATA]" at bounding box center [86, 157] width 102 height 11
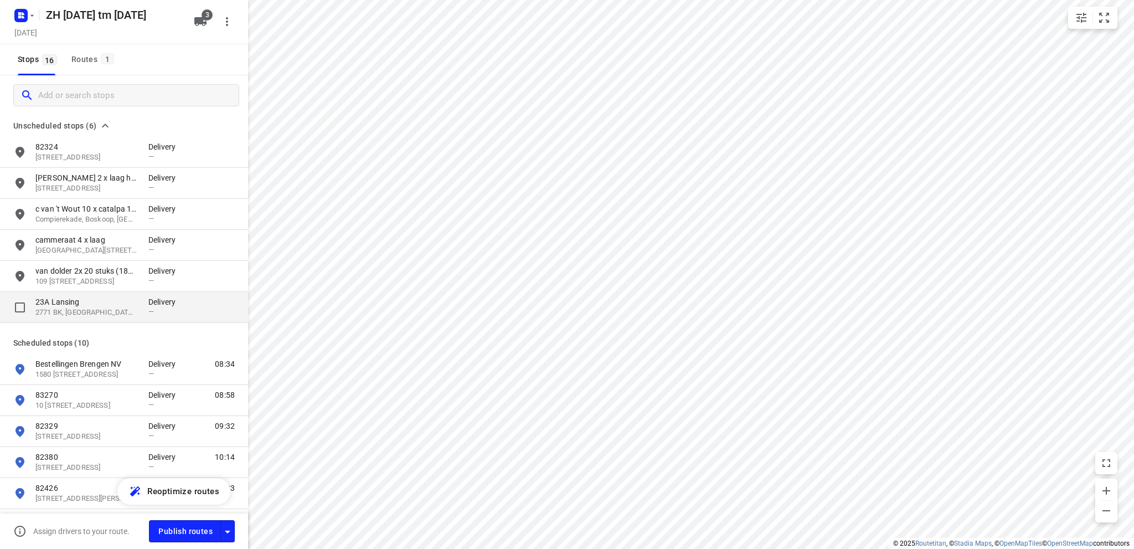
click at [100, 308] on p "2771 BK, [GEOGRAPHIC_DATA], [GEOGRAPHIC_DATA]" at bounding box center [86, 312] width 102 height 11
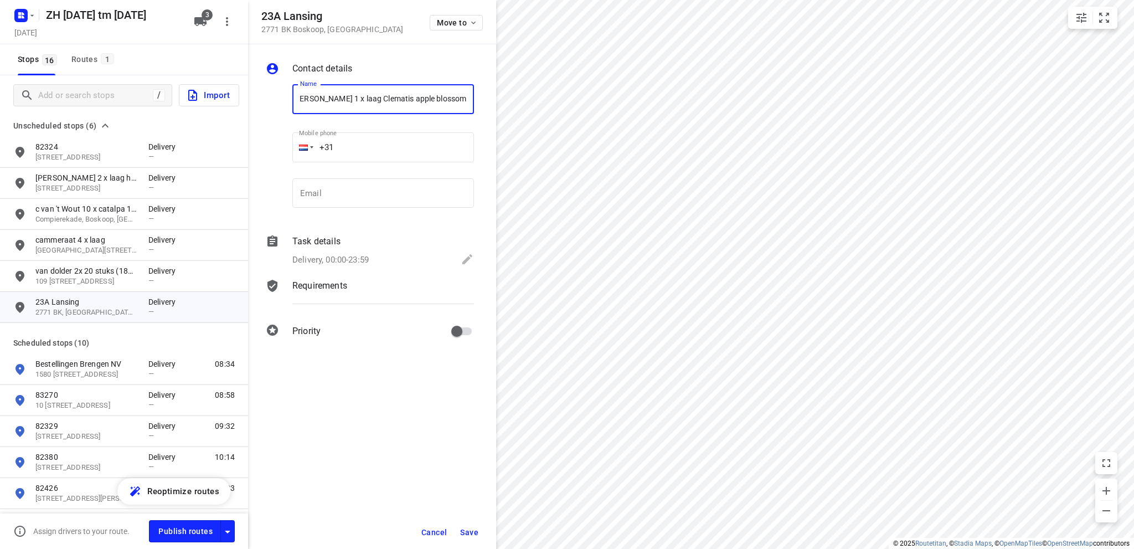
scroll to position [0, 16]
type input "[PERSON_NAME] 1 x laag Clematis apple blossom"
click at [470, 258] on icon at bounding box center [468, 259] width 10 height 10
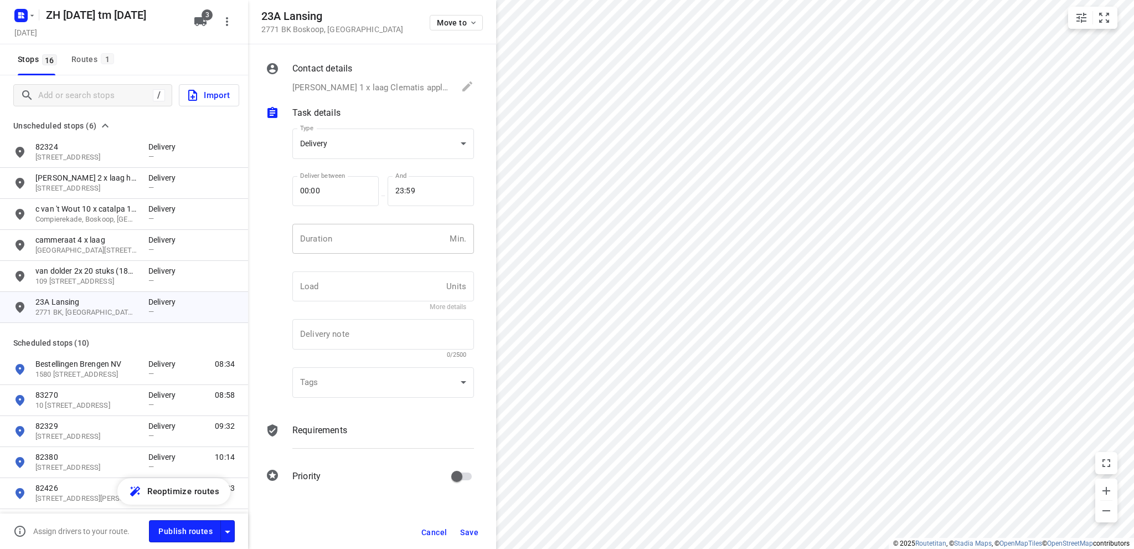
click at [370, 242] on input "number" at bounding box center [368, 239] width 153 height 30
type input "10"
click at [469, 532] on span "Save" at bounding box center [469, 532] width 18 height 9
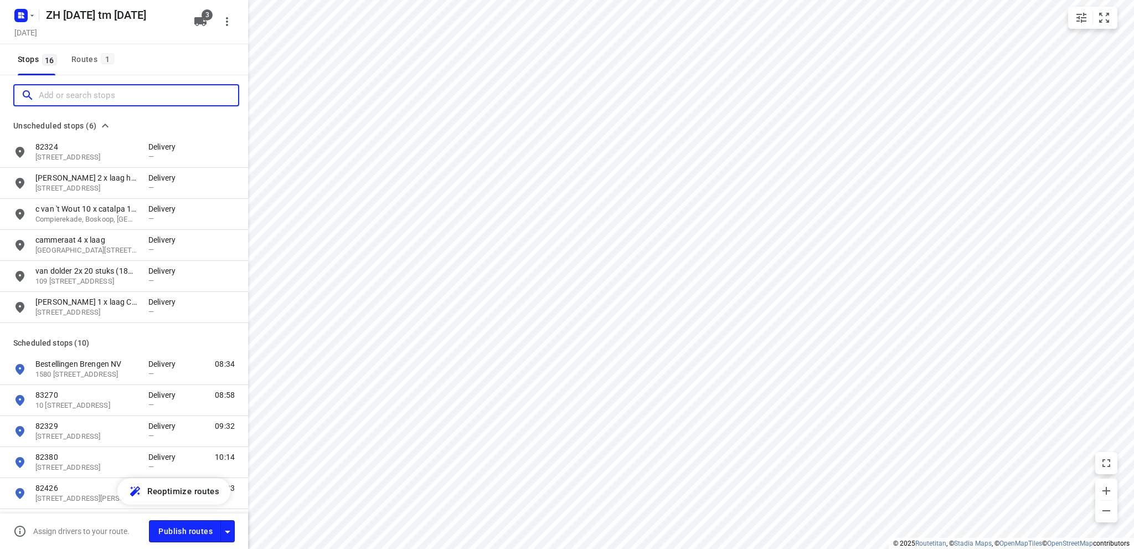
click at [105, 99] on input "Add or search stops" at bounding box center [138, 95] width 199 height 17
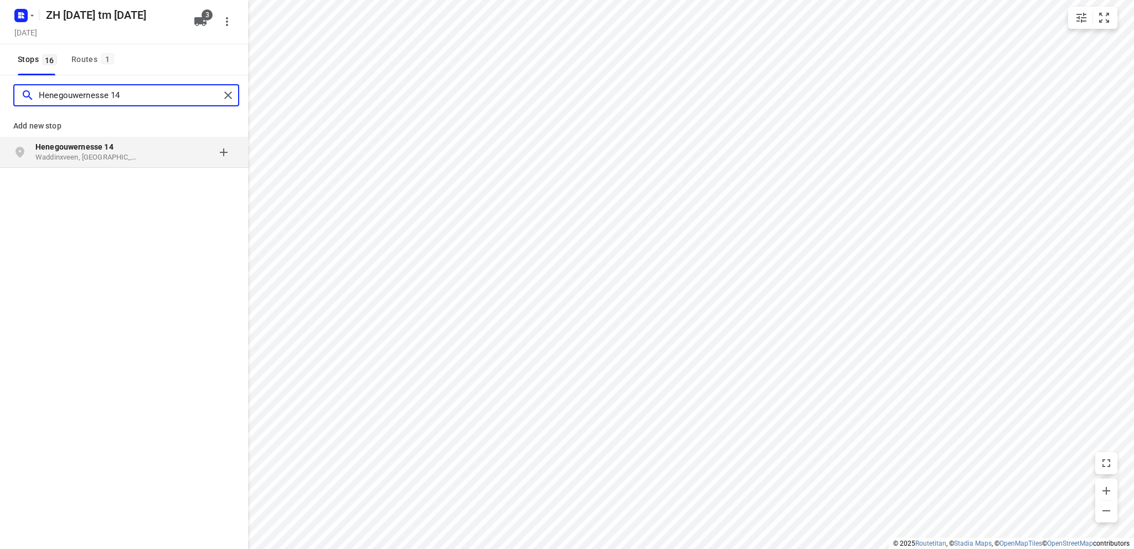
type input "Henegouwernesse 14"
click at [95, 151] on p "Henegouwernesse 14" at bounding box center [86, 146] width 102 height 11
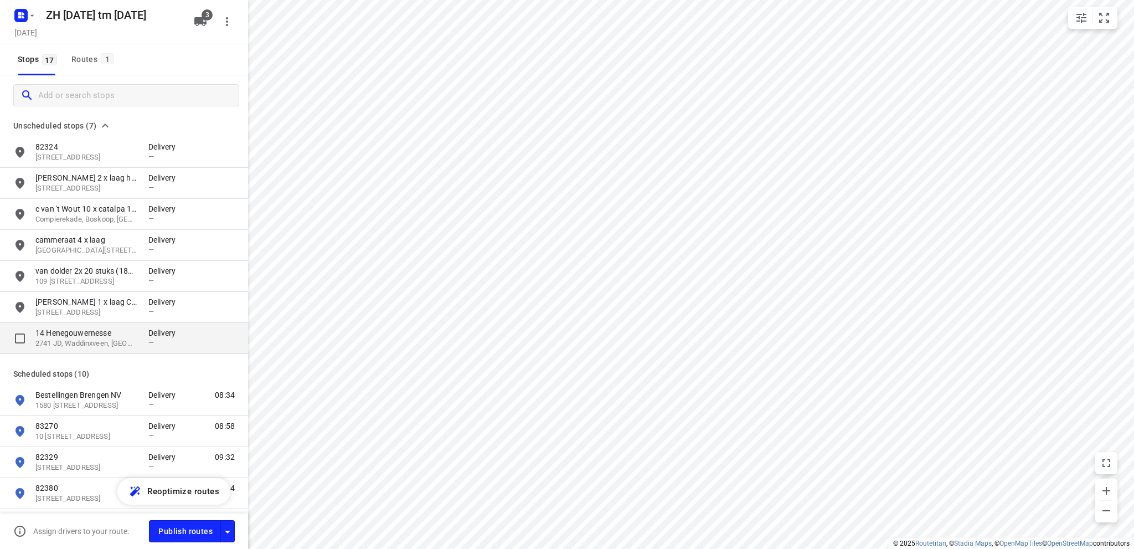
click at [80, 335] on p "14 Henegouwernesse" at bounding box center [86, 332] width 102 height 11
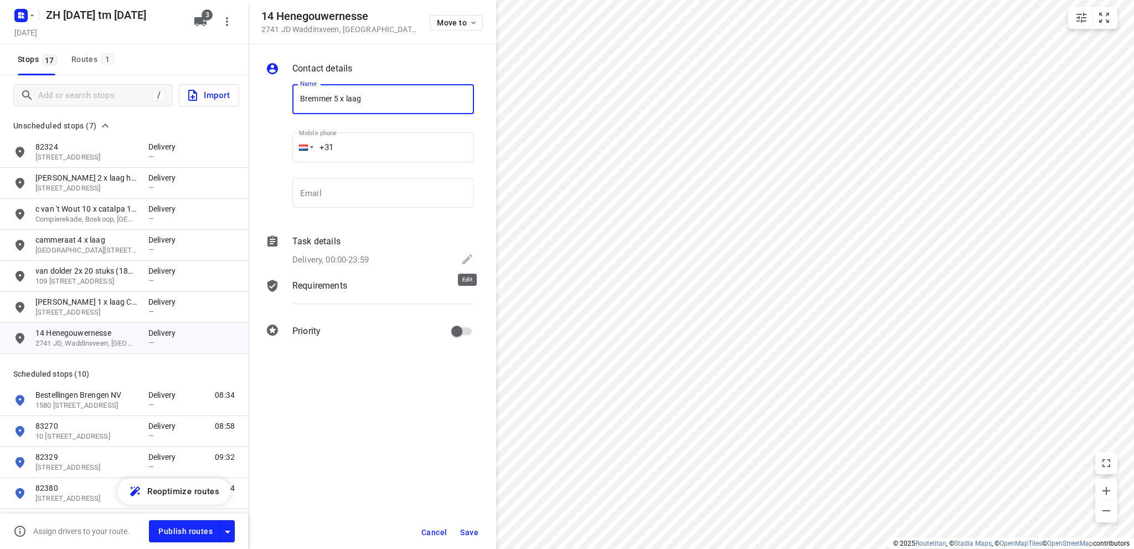
type input "Bremmer 5 x laag"
click at [468, 258] on icon at bounding box center [468, 259] width 10 height 10
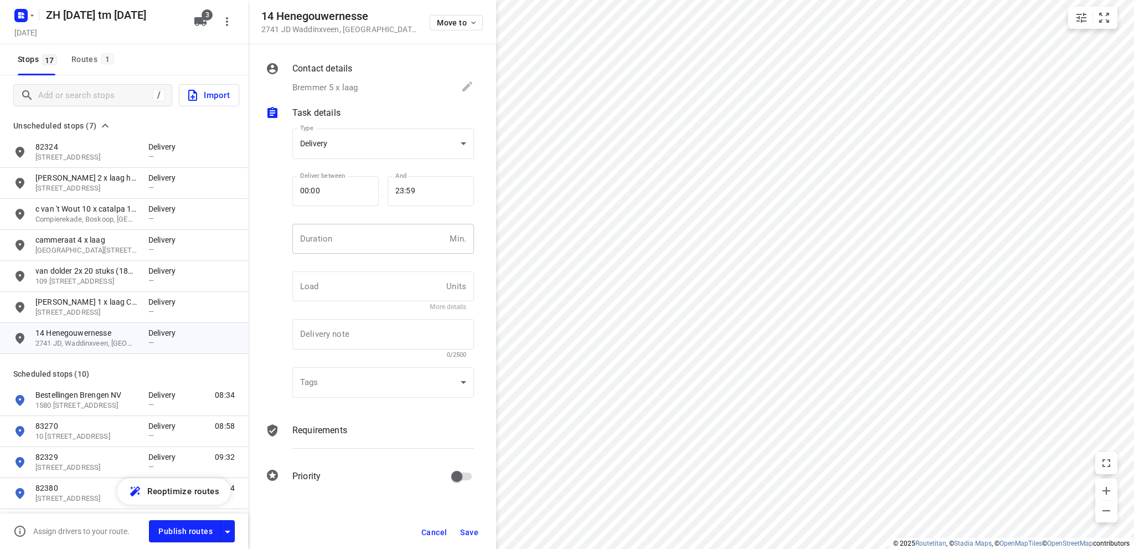
click at [344, 239] on input "number" at bounding box center [368, 239] width 153 height 30
type input "10"
click at [470, 533] on span "Save" at bounding box center [469, 532] width 18 height 9
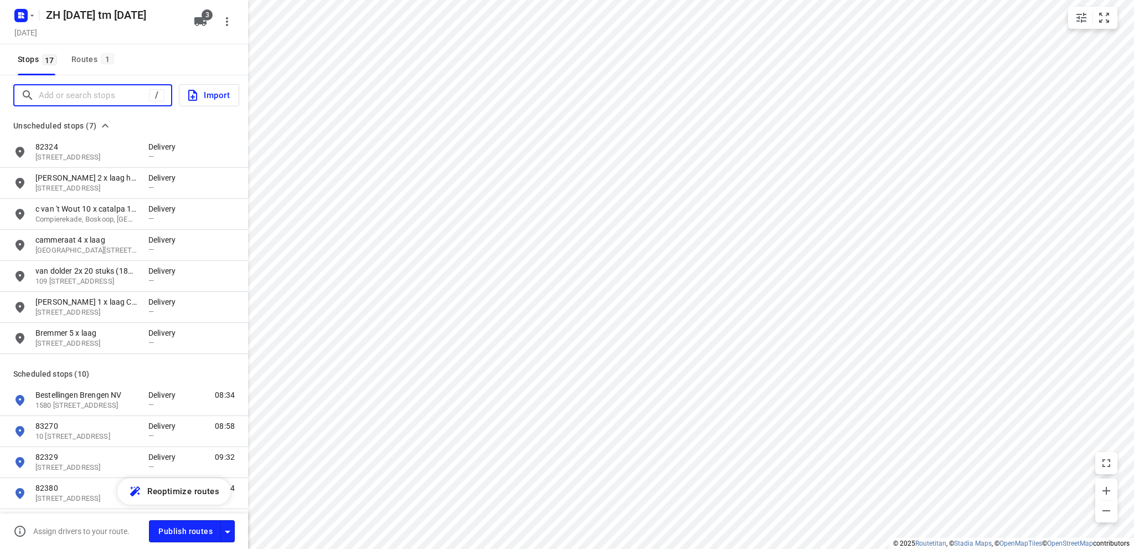
click at [77, 93] on input "Add or search stops" at bounding box center [94, 95] width 110 height 17
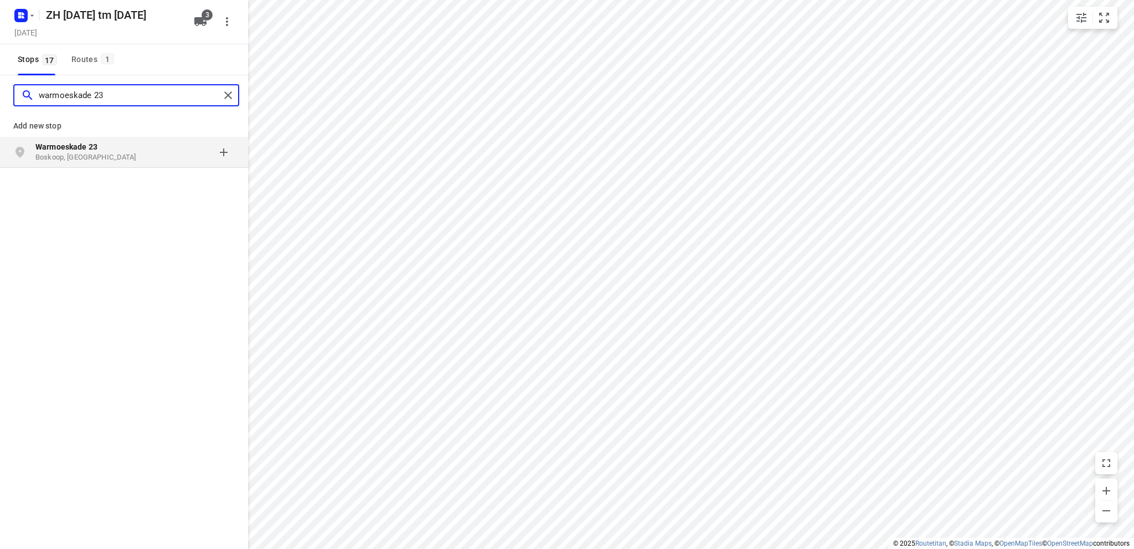
type input "warmoeskade 23"
click at [66, 146] on b "Warmoeskade 23" at bounding box center [66, 146] width 62 height 9
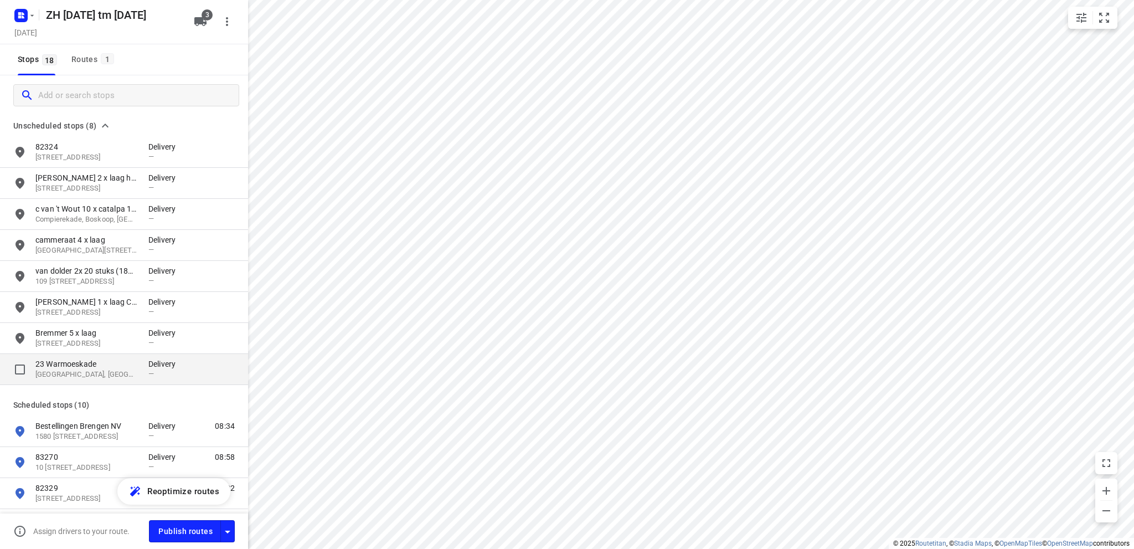
click at [68, 369] on p "23 Warmoeskade" at bounding box center [86, 363] width 102 height 11
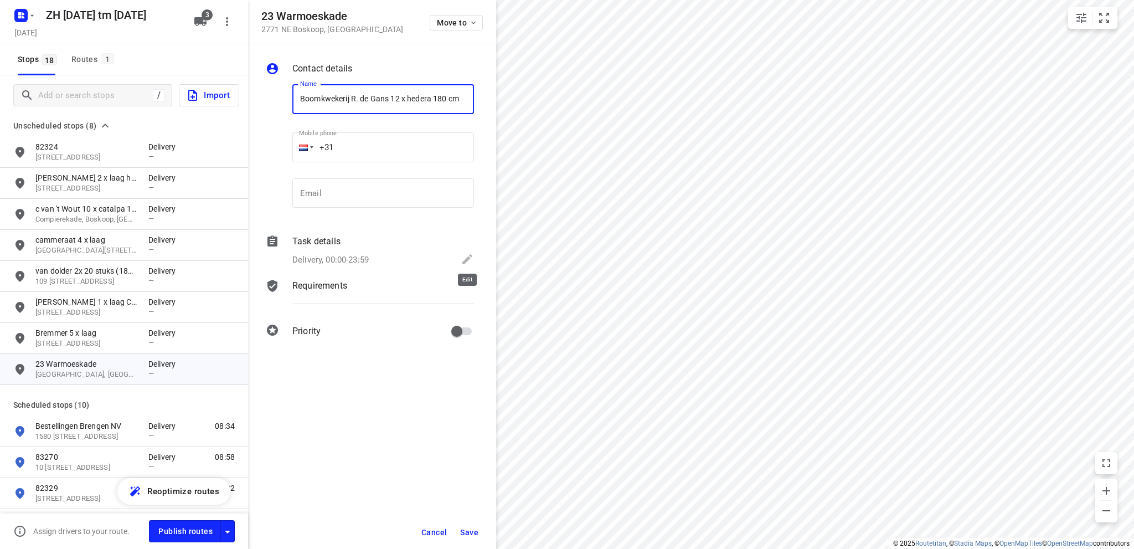
type input "Boomkwekerij R. de Gans 12 x hedera 180 cm"
click at [472, 256] on icon at bounding box center [468, 259] width 10 height 10
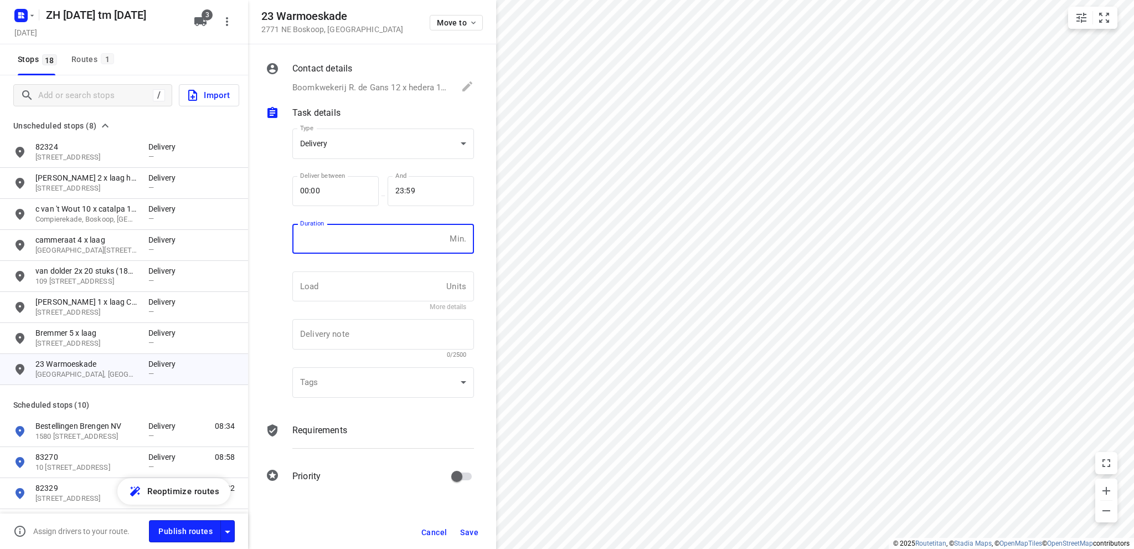
click at [361, 237] on input "number" at bounding box center [368, 239] width 153 height 30
type input "10"
click at [468, 528] on span "Save" at bounding box center [469, 532] width 18 height 9
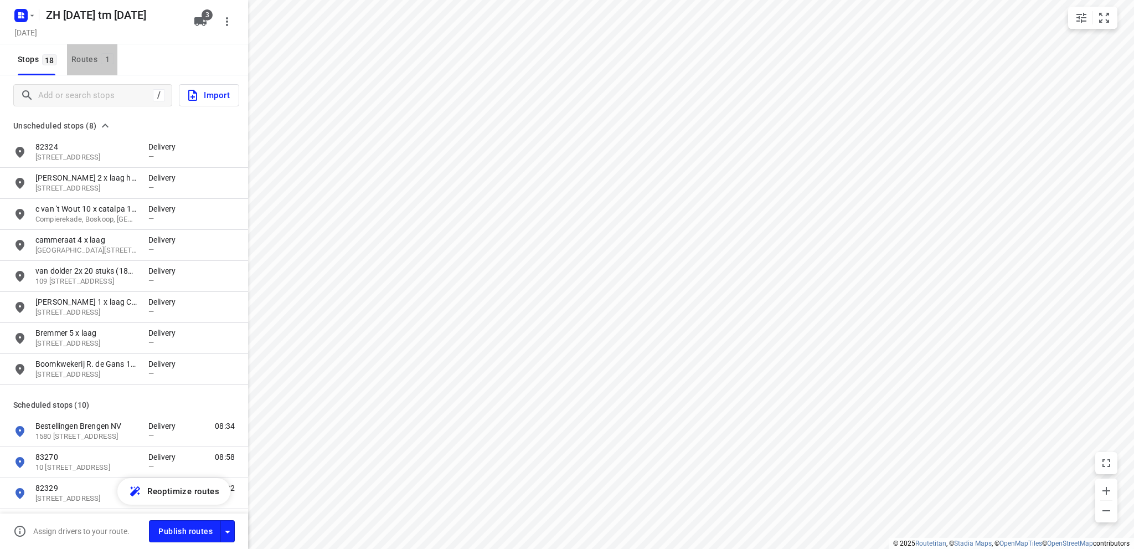
click at [85, 59] on div "Routes 1" at bounding box center [94, 60] width 46 height 14
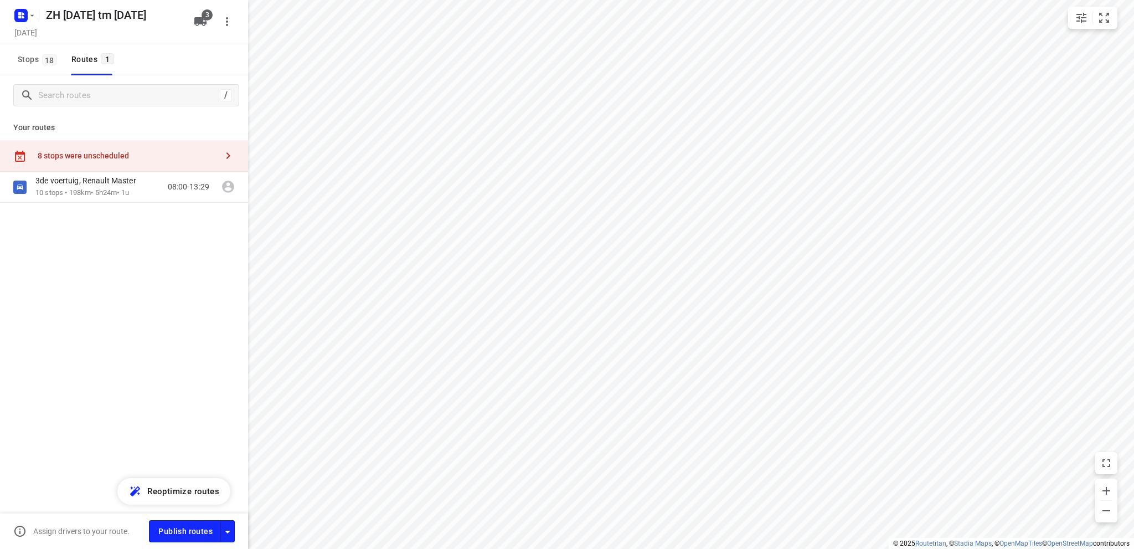
click at [96, 148] on div "8 stops were unscheduled" at bounding box center [124, 156] width 248 height 32
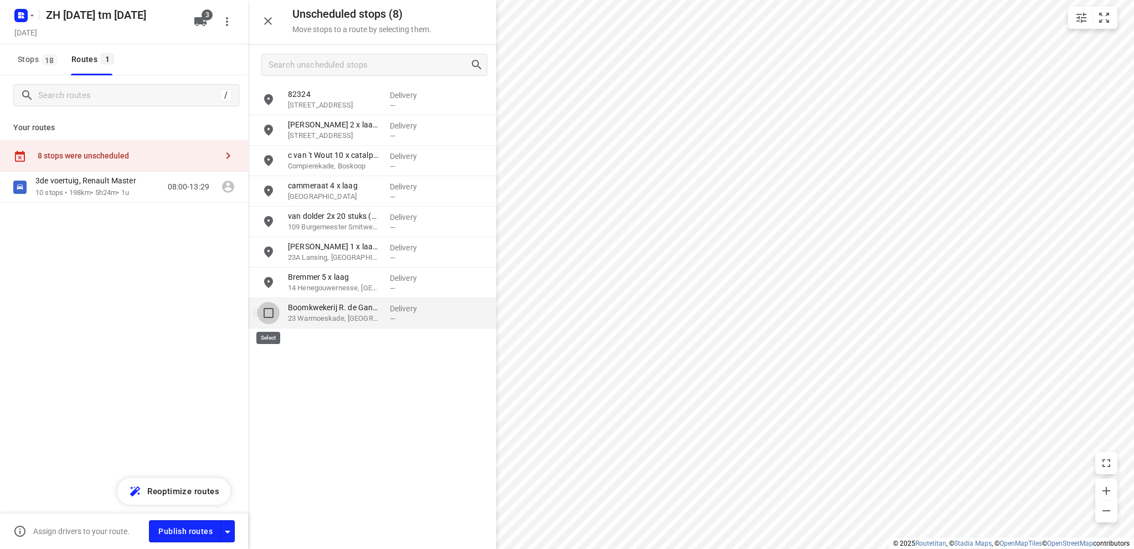
click at [268, 311] on input "grid" at bounding box center [269, 313] width 22 height 22
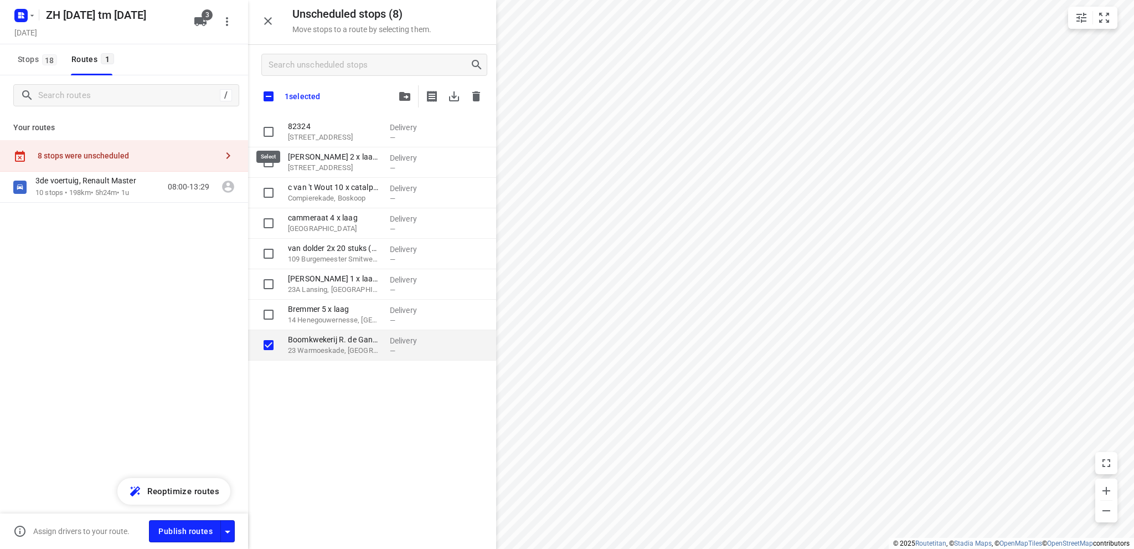
checkbox input "true"
click at [265, 93] on input "checkbox" at bounding box center [268, 96] width 23 height 23
checkbox input "true"
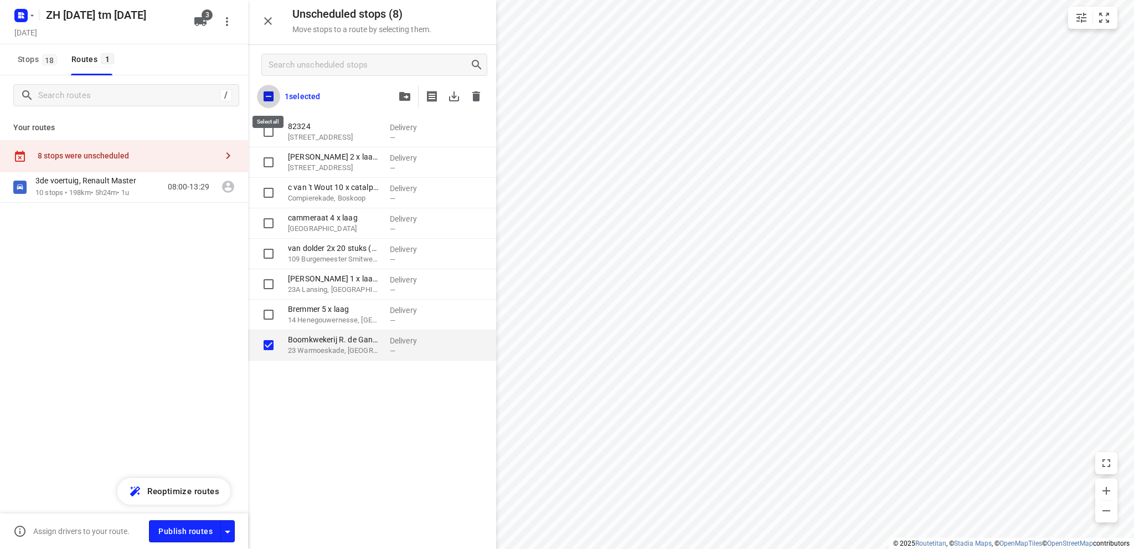
checkbox input "true"
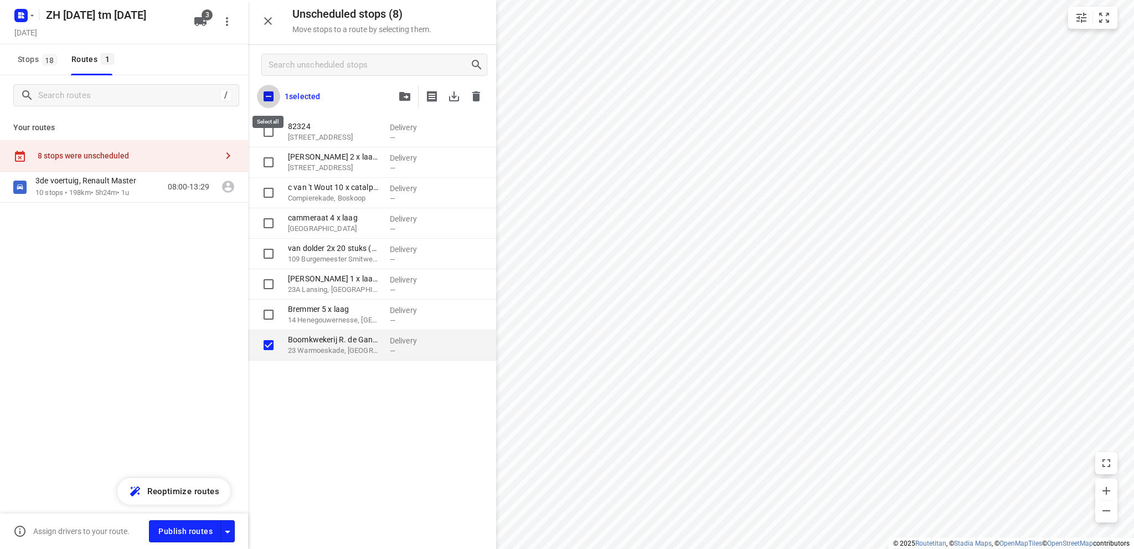
checkbox input "true"
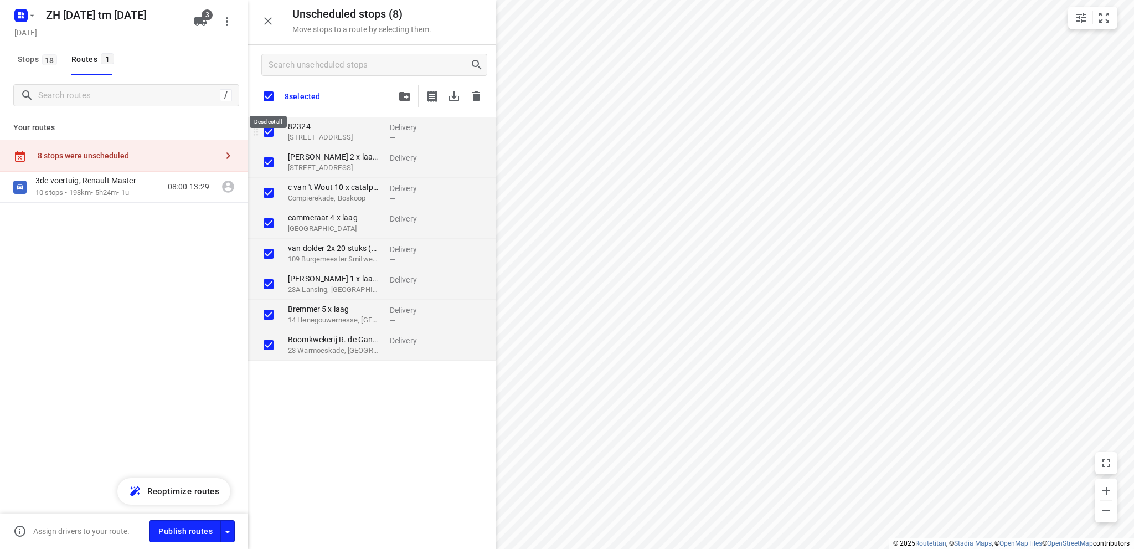
checkbox input "true"
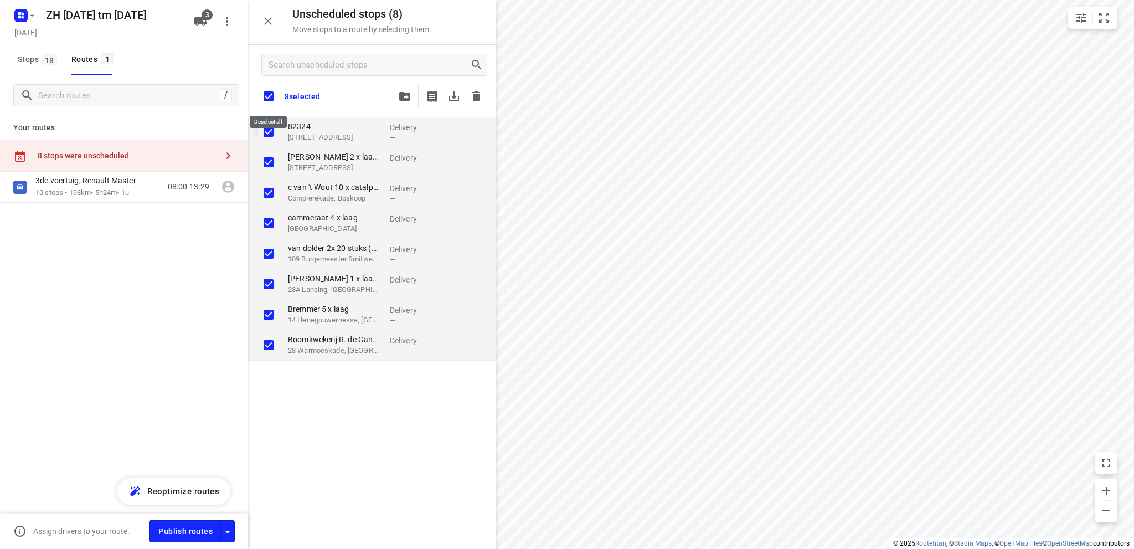
checkbox input "true"
click at [268, 129] on input "grid" at bounding box center [269, 132] width 22 height 22
checkbox input "false"
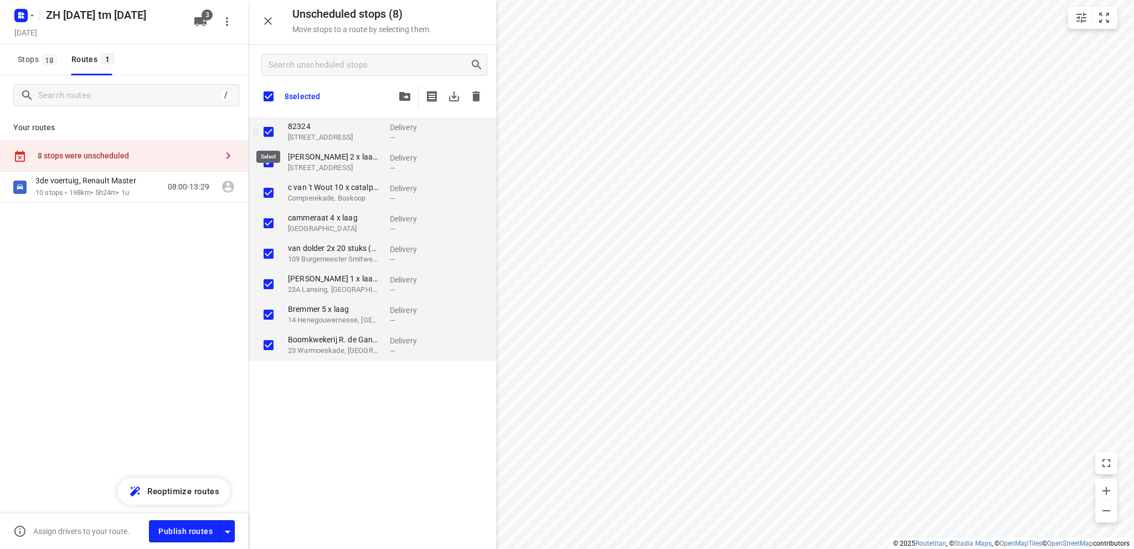
checkbox input "true"
checkbox input "false"
checkbox input "true"
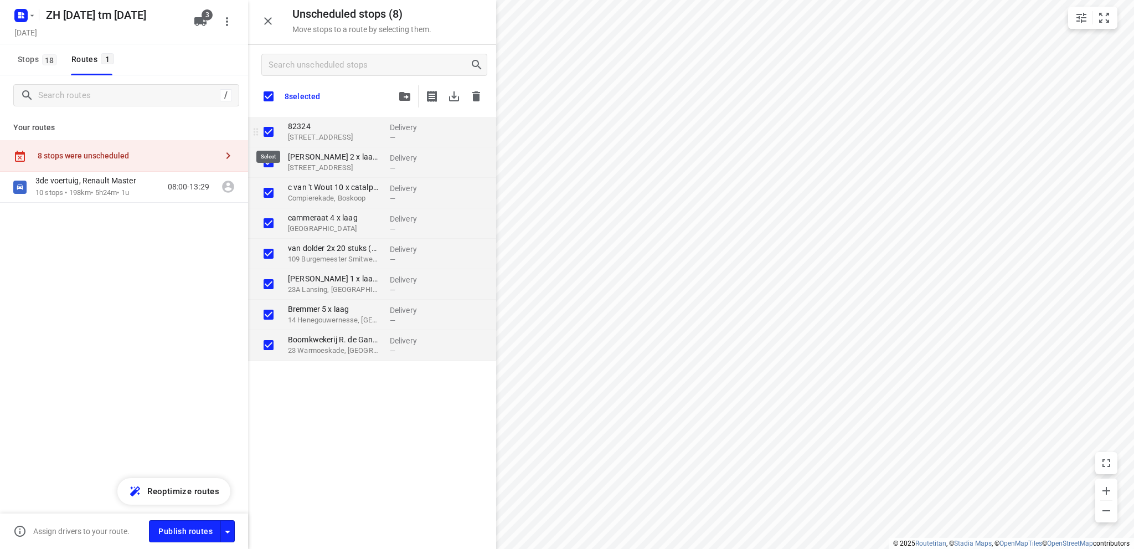
checkbox input "true"
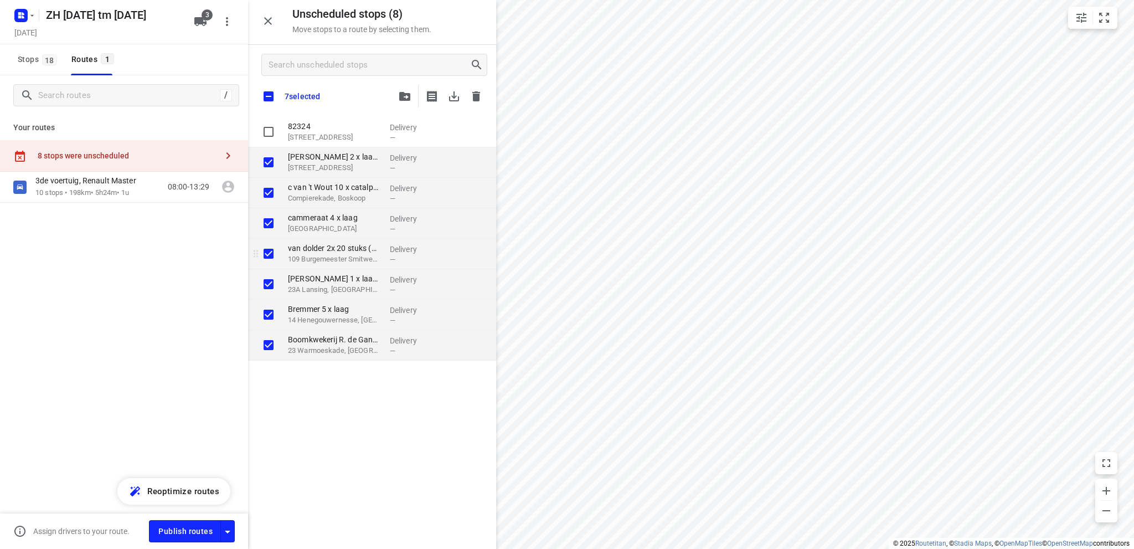
checkbox input "true"
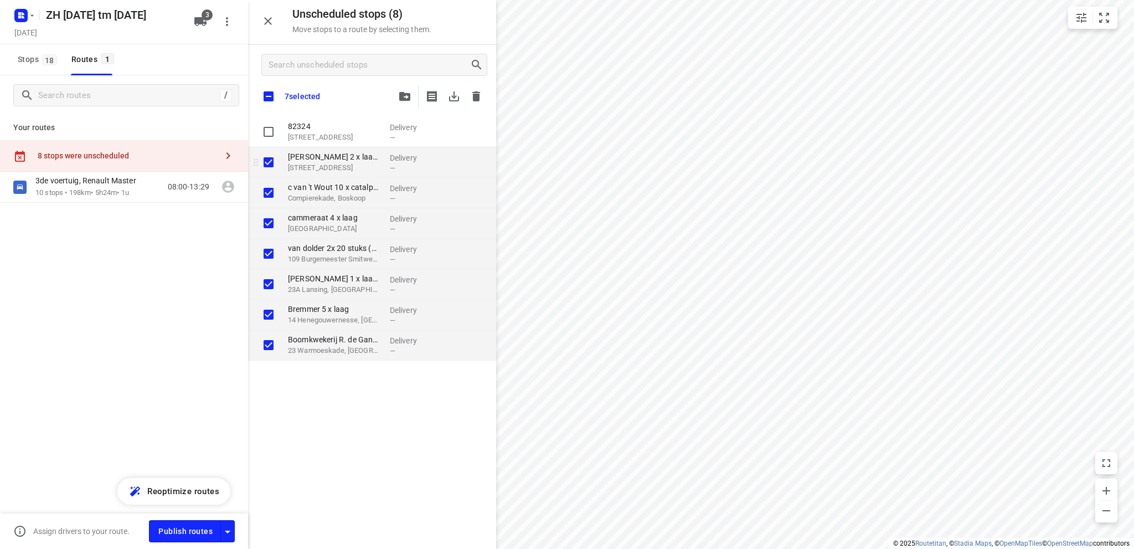
checkbox input "true"
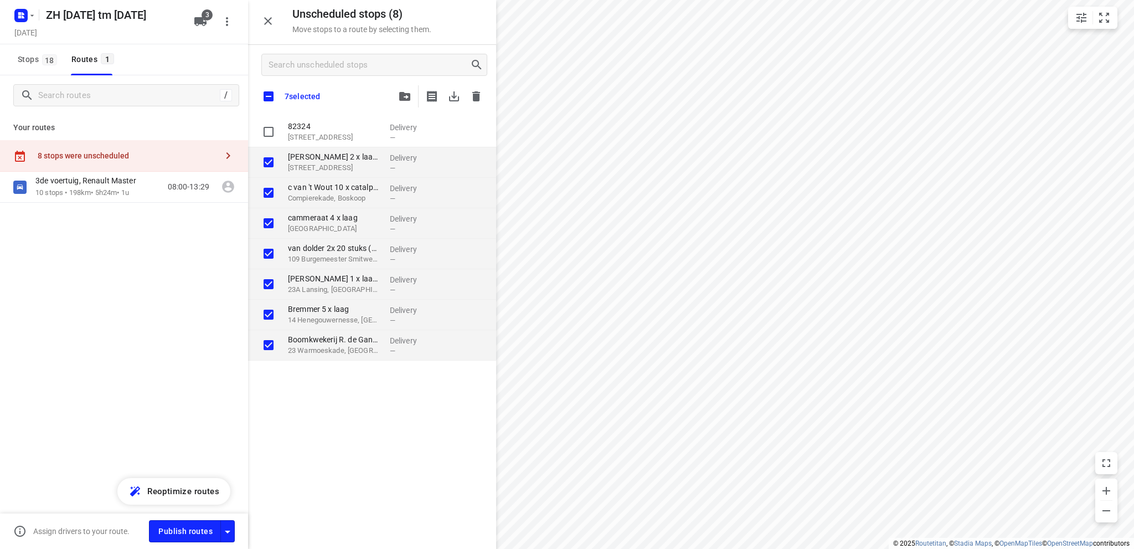
checkbox input "true"
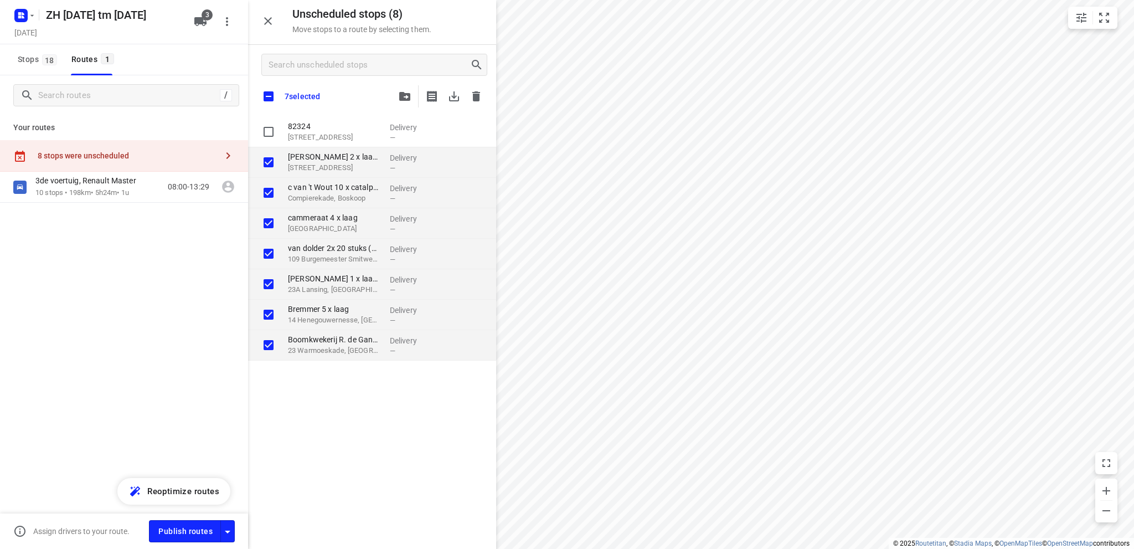
checkbox input "true"
click at [407, 94] on icon "button" at bounding box center [404, 96] width 11 height 9
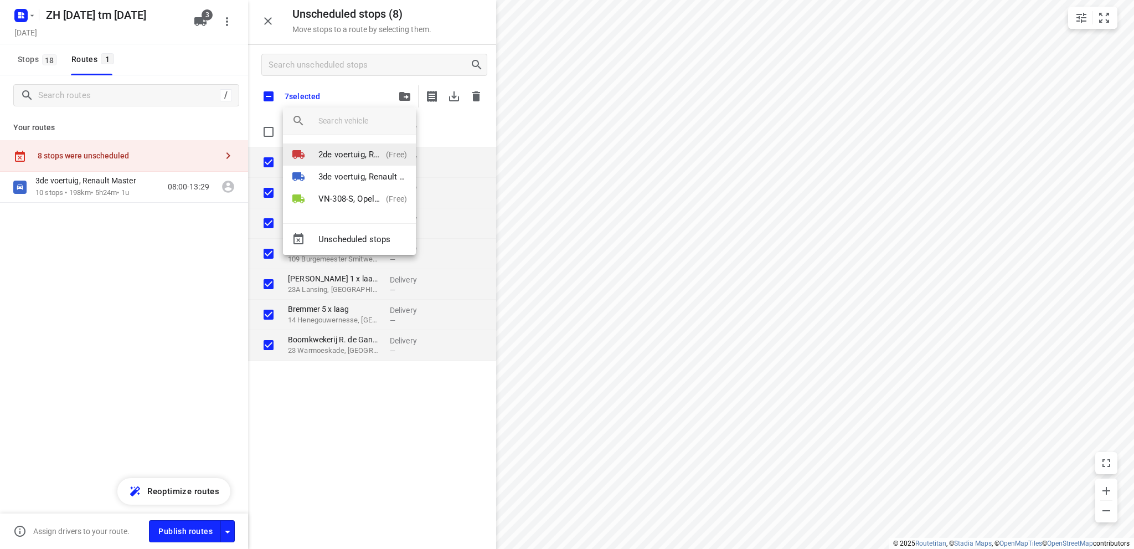
click at [356, 151] on p "2de voertuig, Renault Master" at bounding box center [350, 154] width 63 height 13
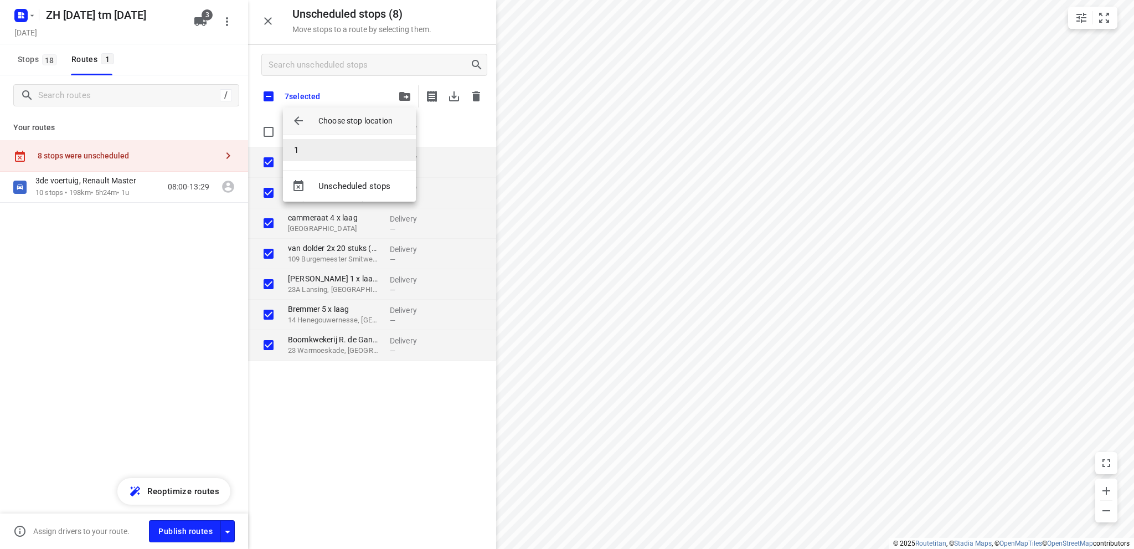
click at [354, 151] on li "1" at bounding box center [349, 150] width 133 height 22
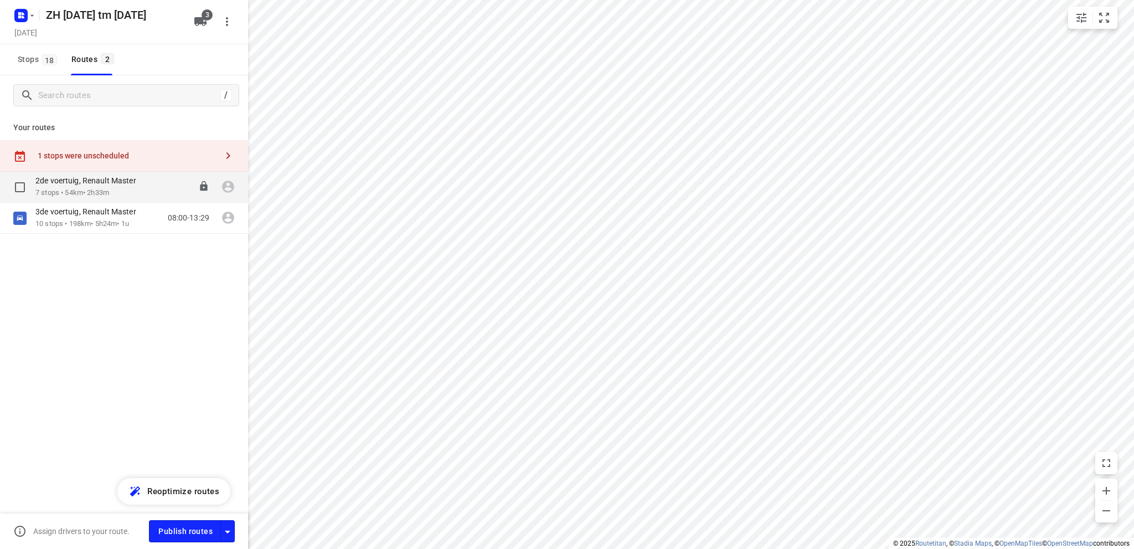
click at [97, 190] on p "7 stops • 54km • 2h33m" at bounding box center [91, 193] width 112 height 11
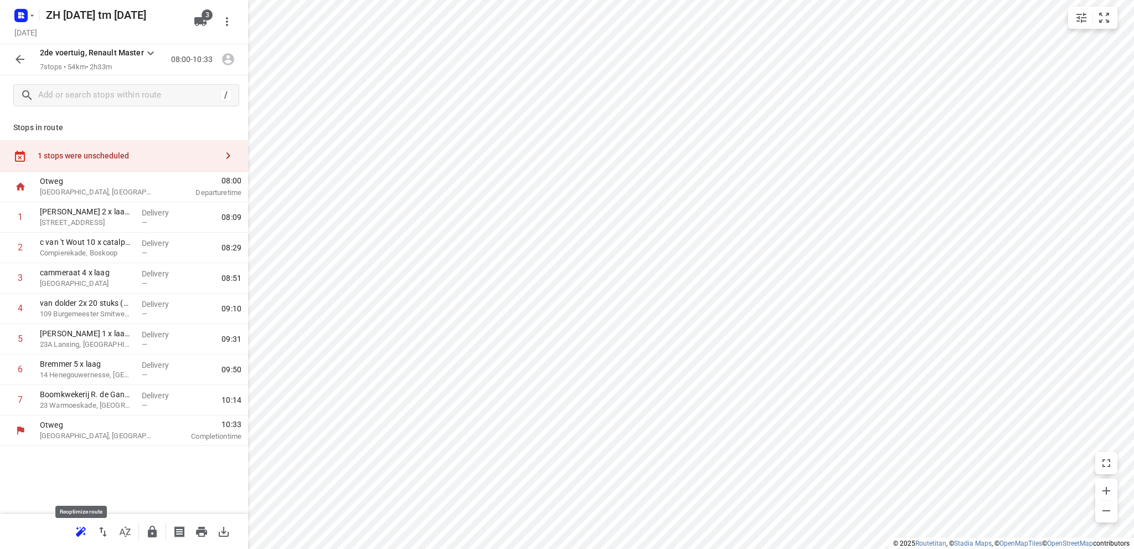
click at [80, 529] on icon "button" at bounding box center [81, 531] width 10 height 9
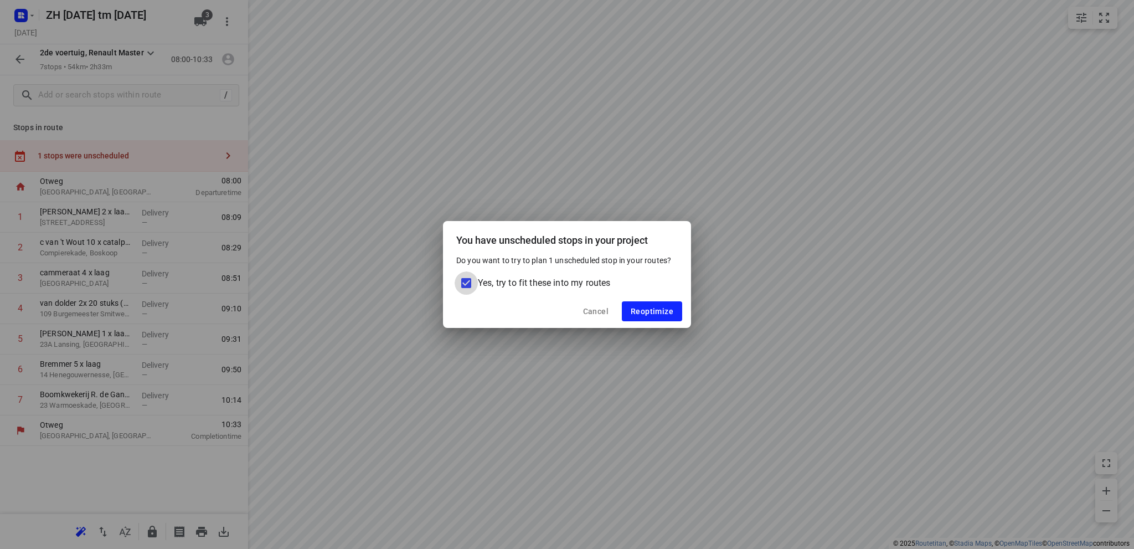
click at [466, 279] on input "Yes, try to fit these into my routes" at bounding box center [466, 282] width 23 height 23
checkbox input "false"
click at [641, 309] on span "Reoptimize" at bounding box center [652, 311] width 43 height 9
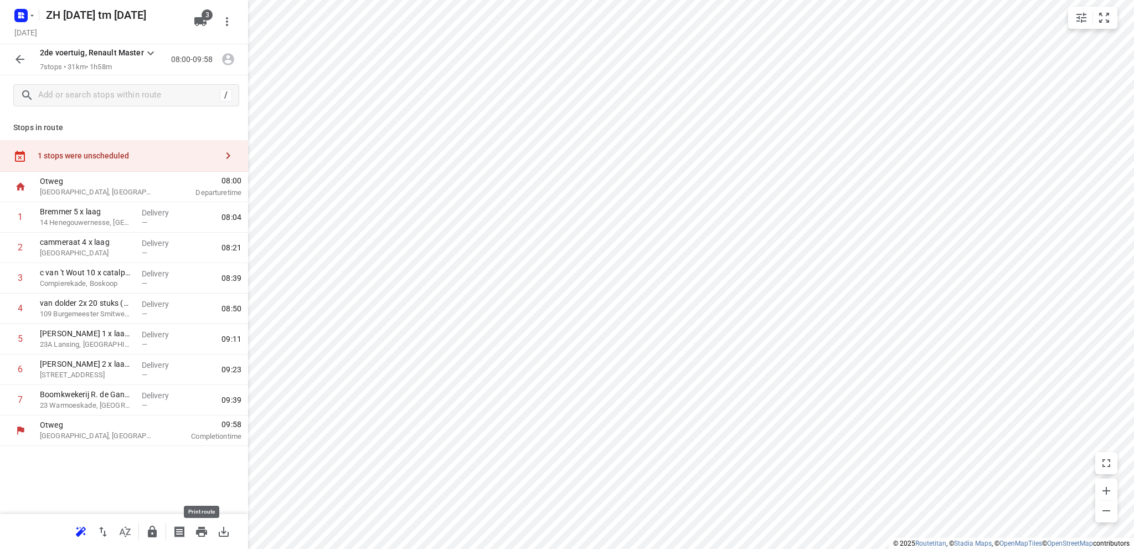
click at [204, 530] on icon "button" at bounding box center [201, 532] width 11 height 10
click at [26, 16] on rect "button" at bounding box center [20, 15] width 13 height 13
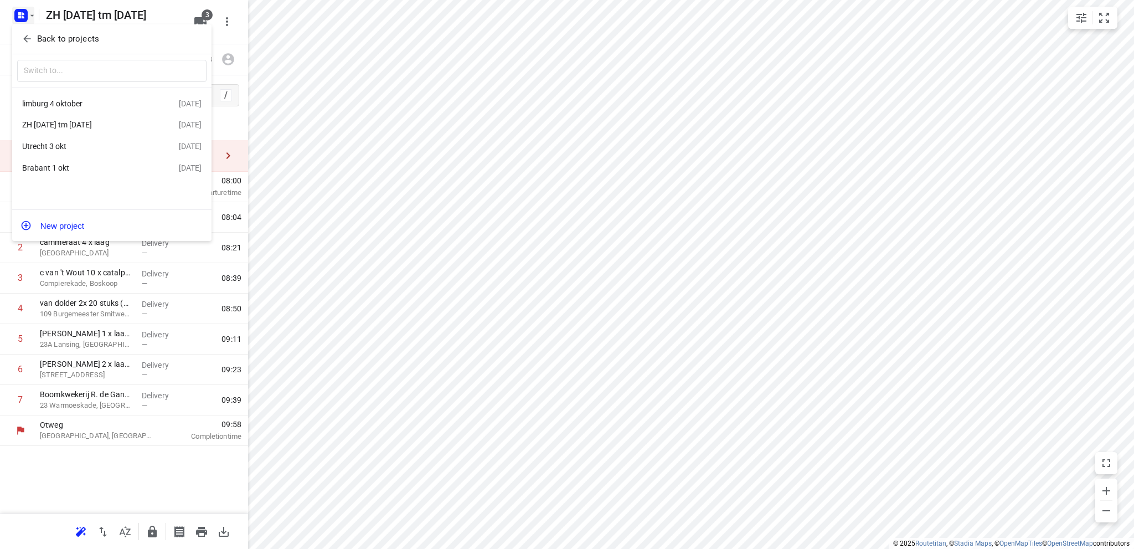
click at [22, 13] on div at bounding box center [567, 274] width 1134 height 549
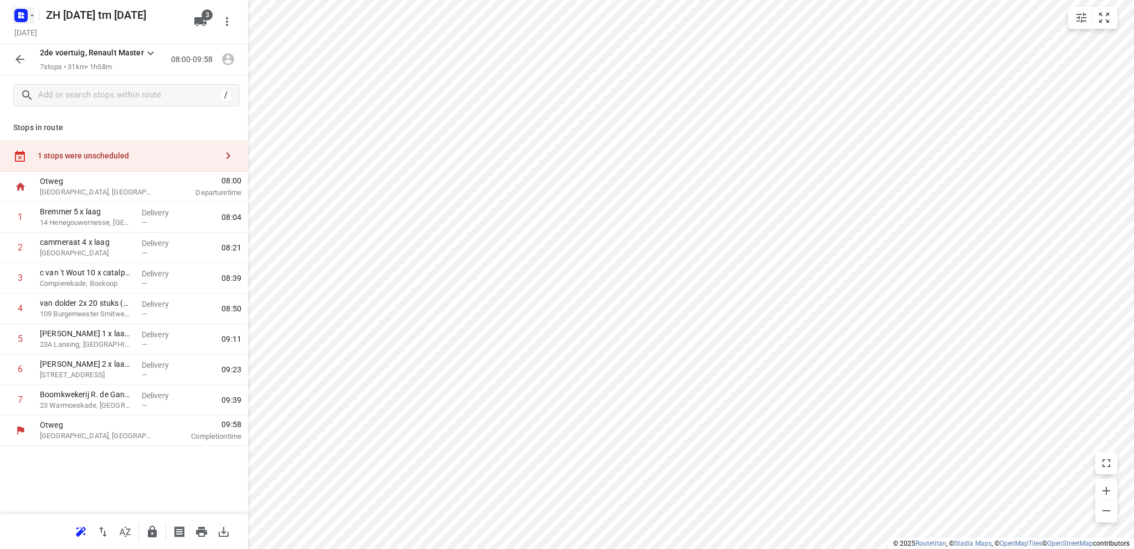
click at [23, 12] on rect "button" at bounding box center [20, 15] width 13 height 13
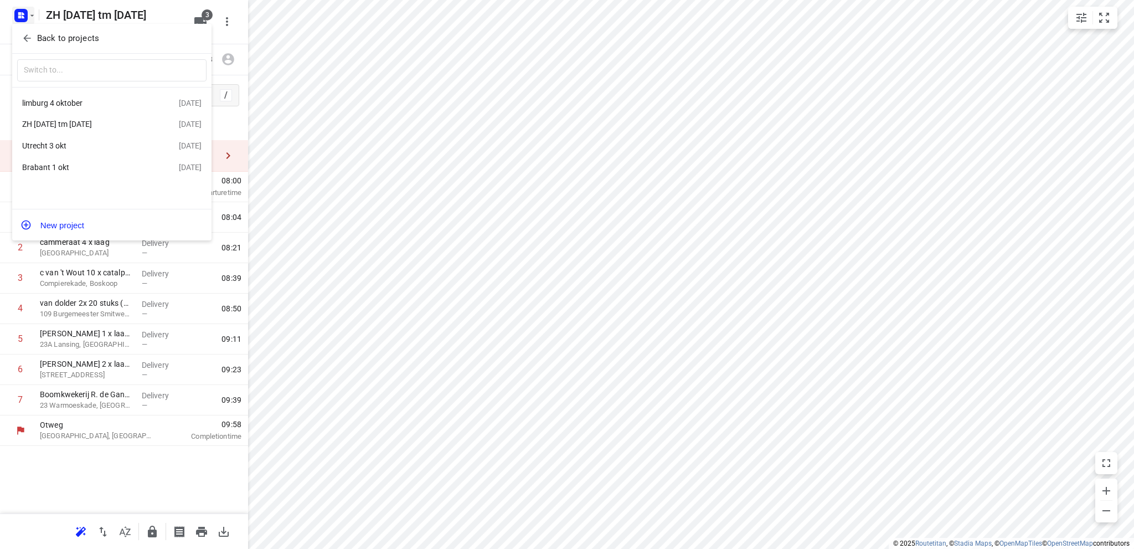
click at [43, 35] on p "Back to projects" at bounding box center [68, 38] width 62 height 13
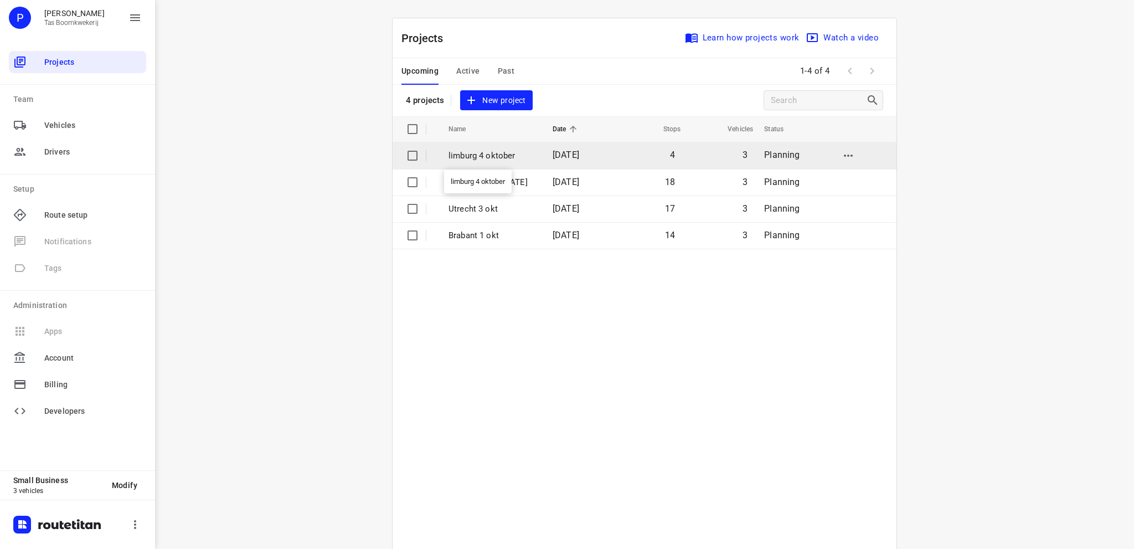
click at [487, 152] on p "limburg 4 oktober" at bounding box center [493, 156] width 88 height 13
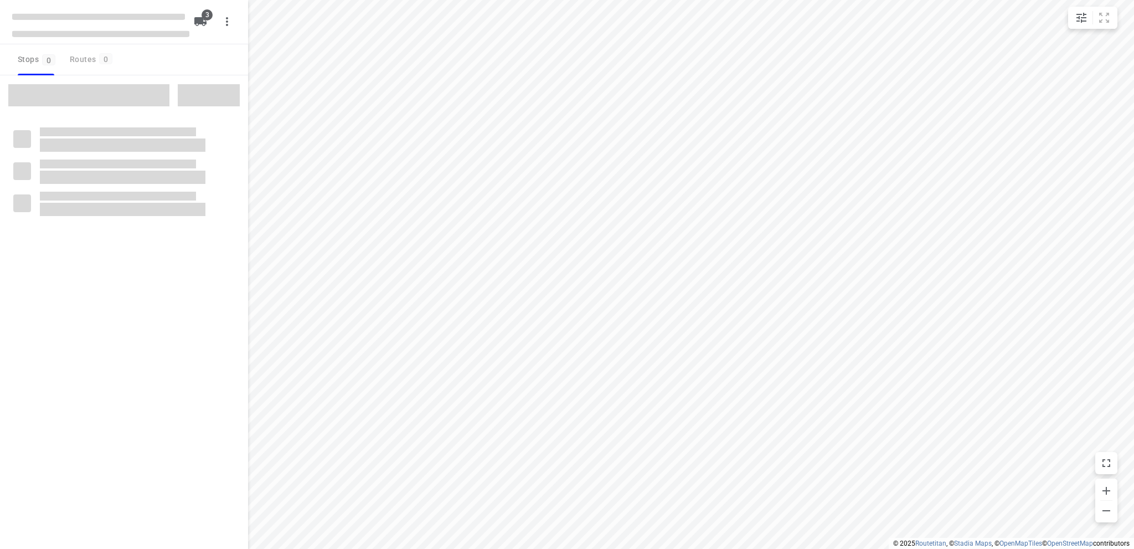
type input "distance"
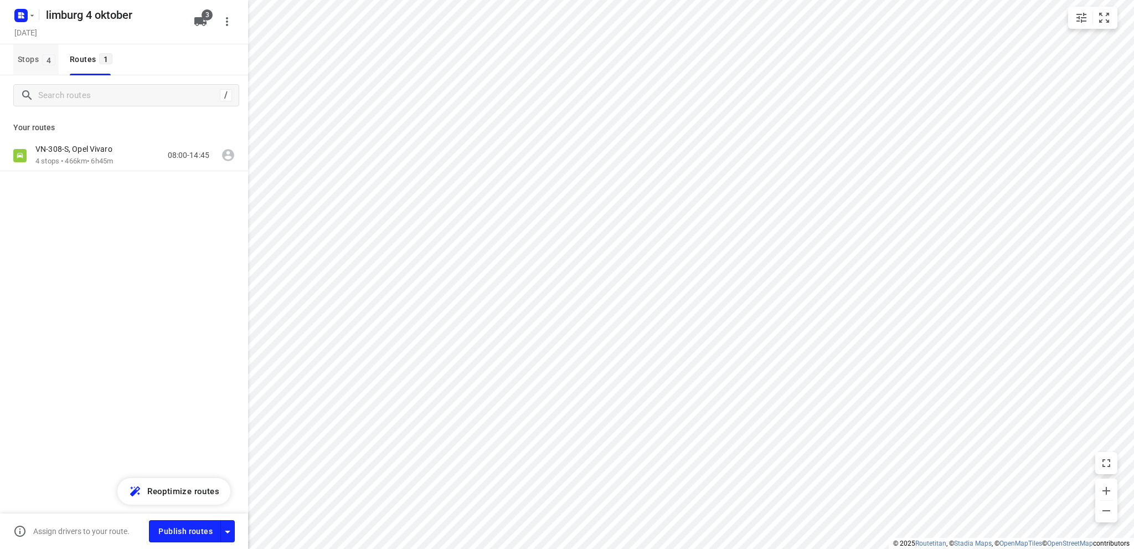
click at [28, 55] on span "Stops 4" at bounding box center [38, 60] width 41 height 14
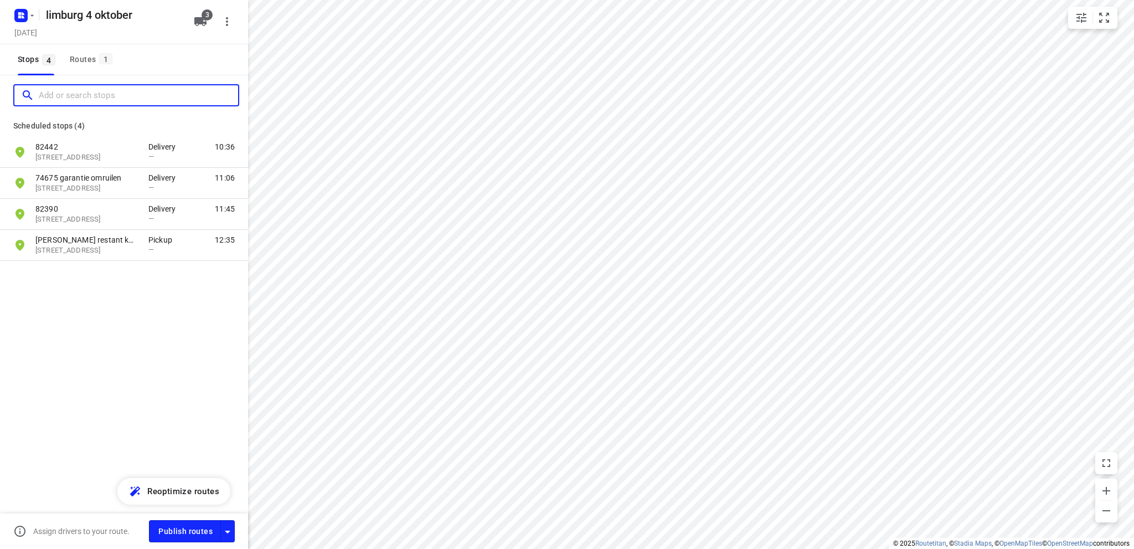
click at [52, 90] on input "Add or search stops" at bounding box center [138, 95] width 199 height 17
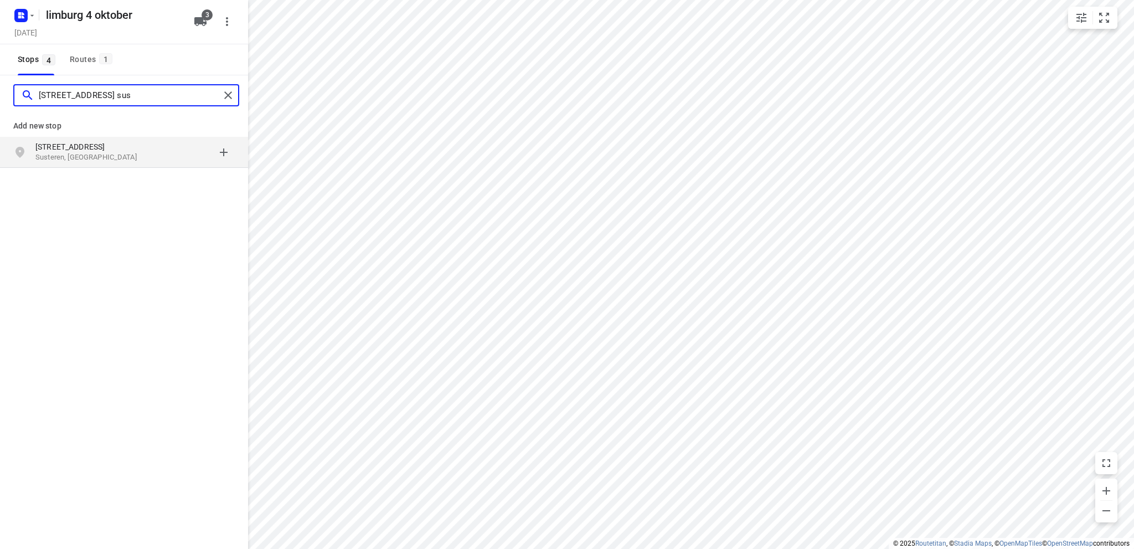
type input "[STREET_ADDRESS] sus"
click at [67, 148] on p "[STREET_ADDRESS]" at bounding box center [86, 146] width 102 height 11
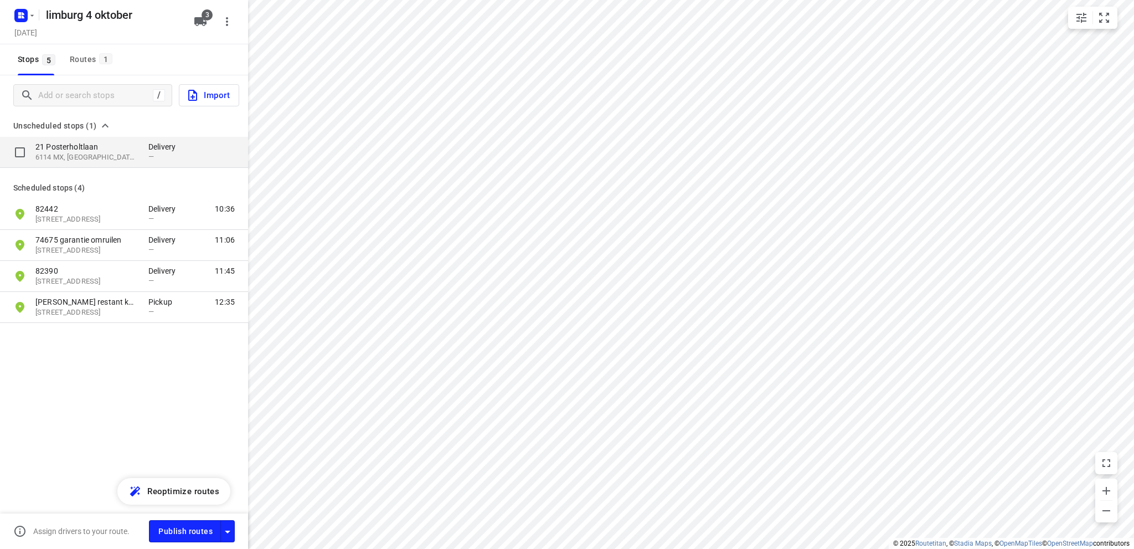
click at [75, 152] on p "21 Posterholtlaan" at bounding box center [86, 146] width 102 height 11
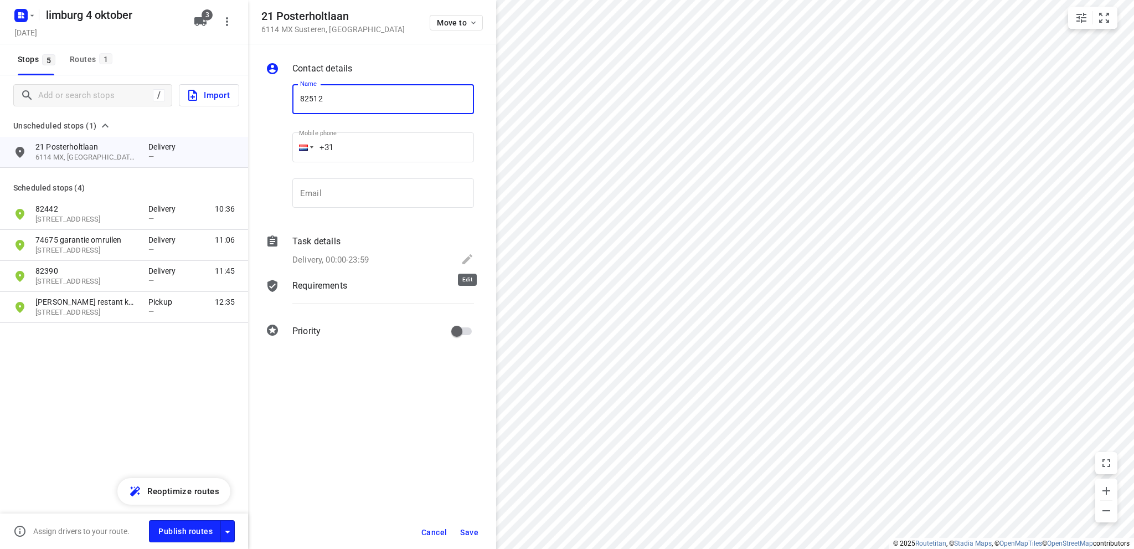
type input "82512"
click at [466, 257] on icon at bounding box center [467, 259] width 13 height 13
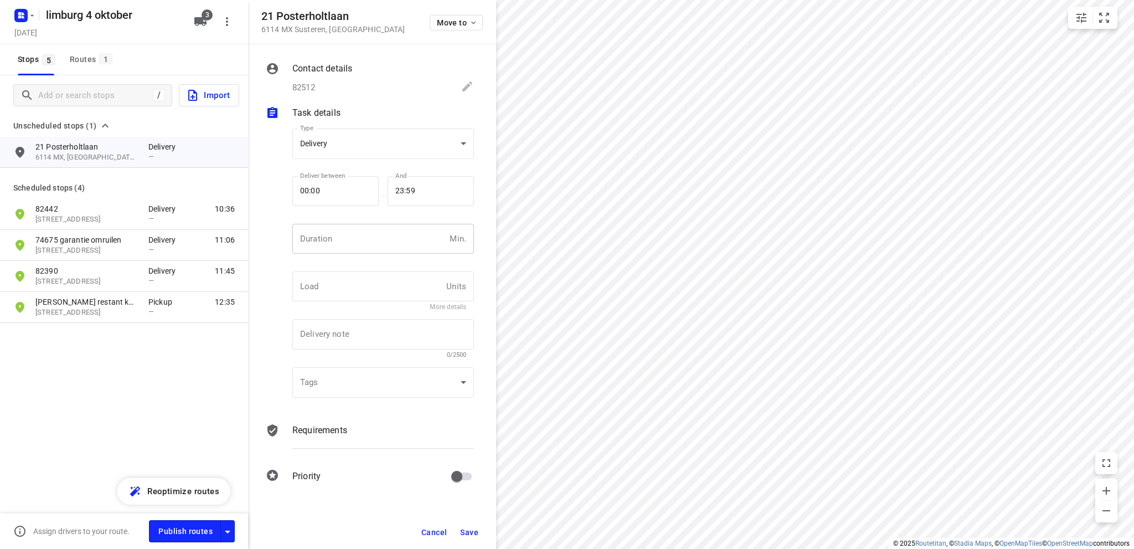
click at [335, 240] on input "number" at bounding box center [368, 239] width 153 height 30
type input "10"
click at [472, 527] on button "Save" at bounding box center [469, 532] width 27 height 20
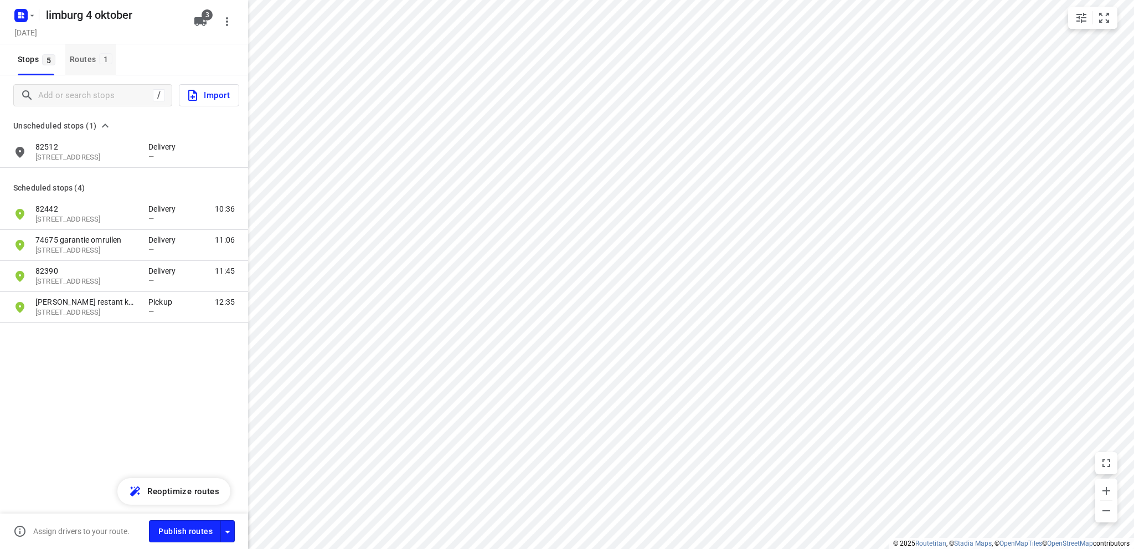
click at [77, 58] on div "Routes 1" at bounding box center [93, 60] width 46 height 14
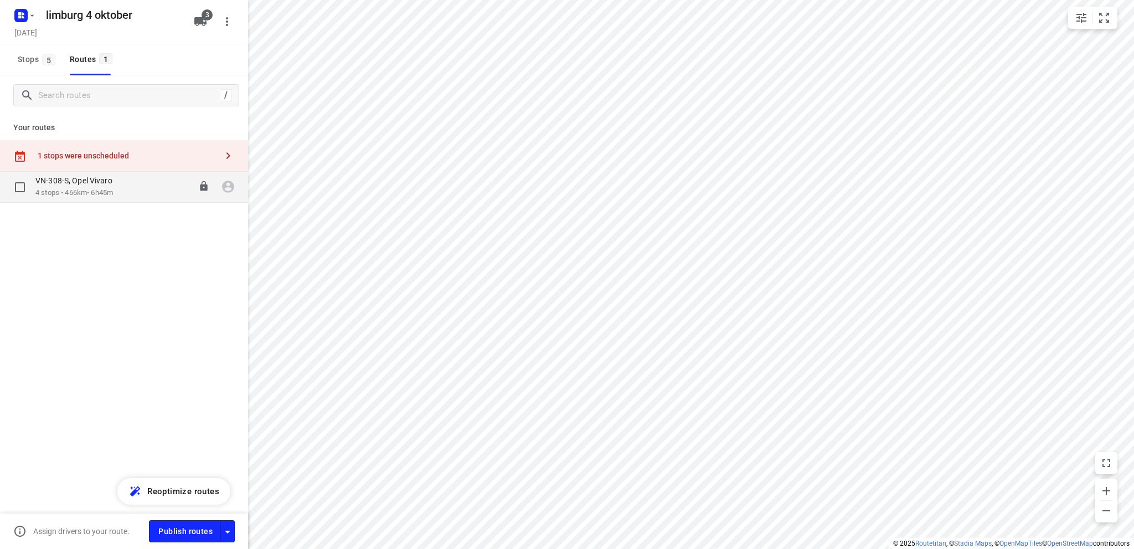
click at [99, 185] on p "VN-308-S, Opel Vivaro" at bounding box center [77, 181] width 84 height 10
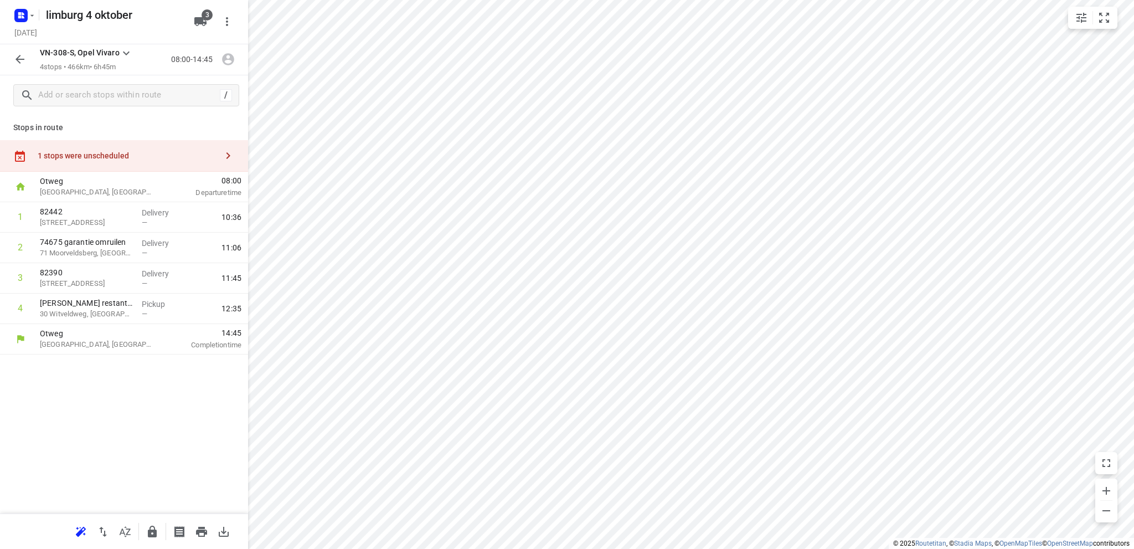
click at [86, 152] on div "1 stops were unscheduled" at bounding box center [127, 155] width 179 height 9
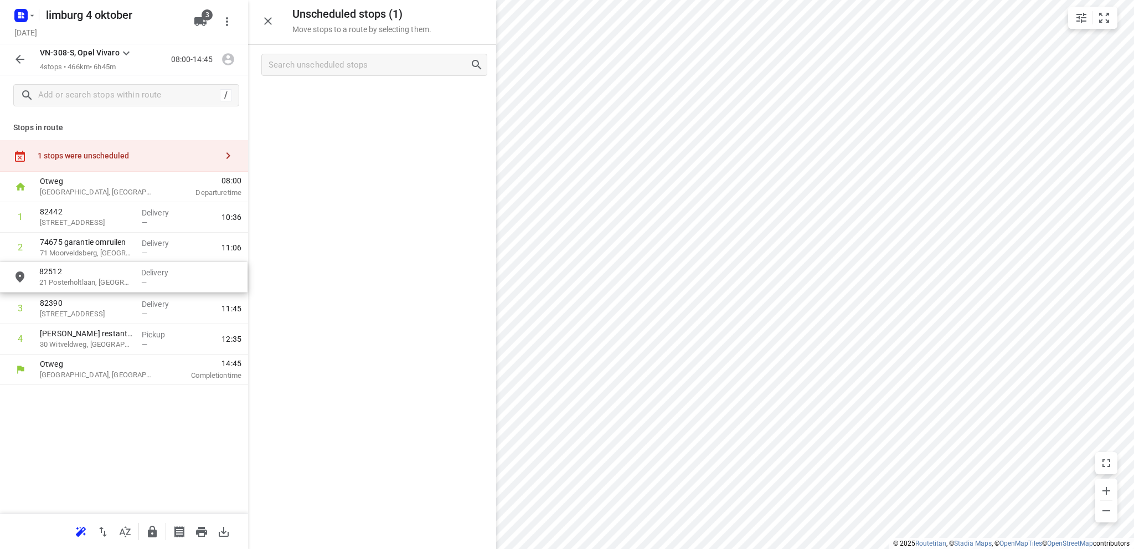
drag, startPoint x: 338, startPoint y: 99, endPoint x: 86, endPoint y: 278, distance: 308.3
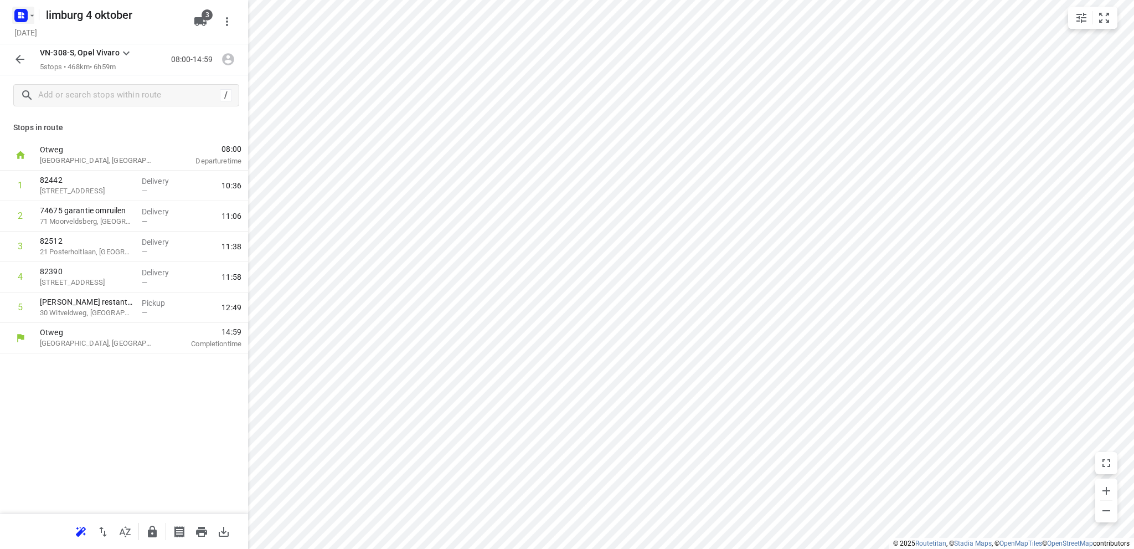
click at [18, 13] on icon "button" at bounding box center [19, 13] width 3 height 3
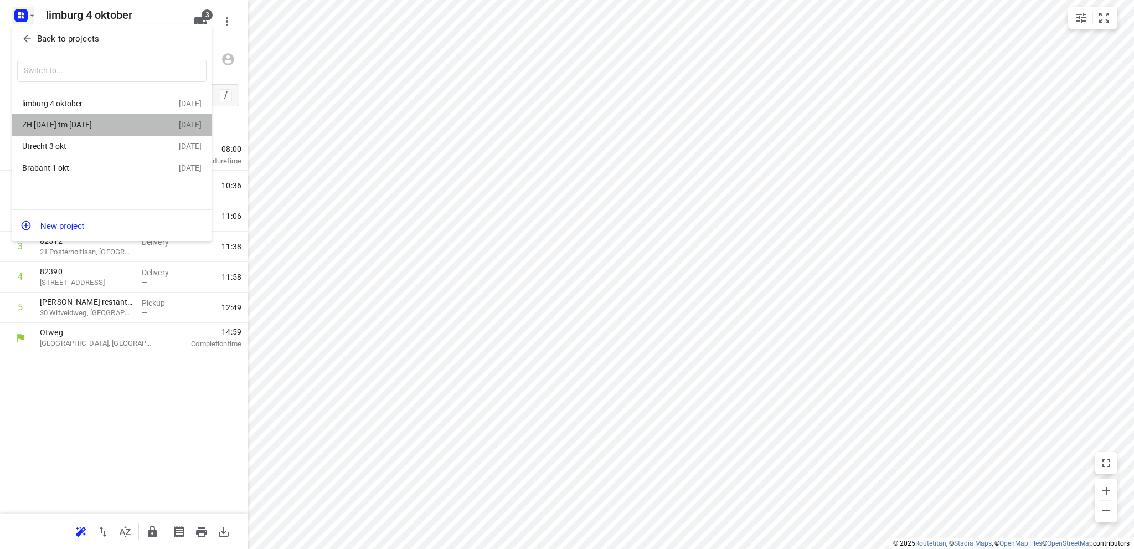
click at [74, 124] on div "ZH [DATE] tm [DATE]" at bounding box center [85, 124] width 127 height 9
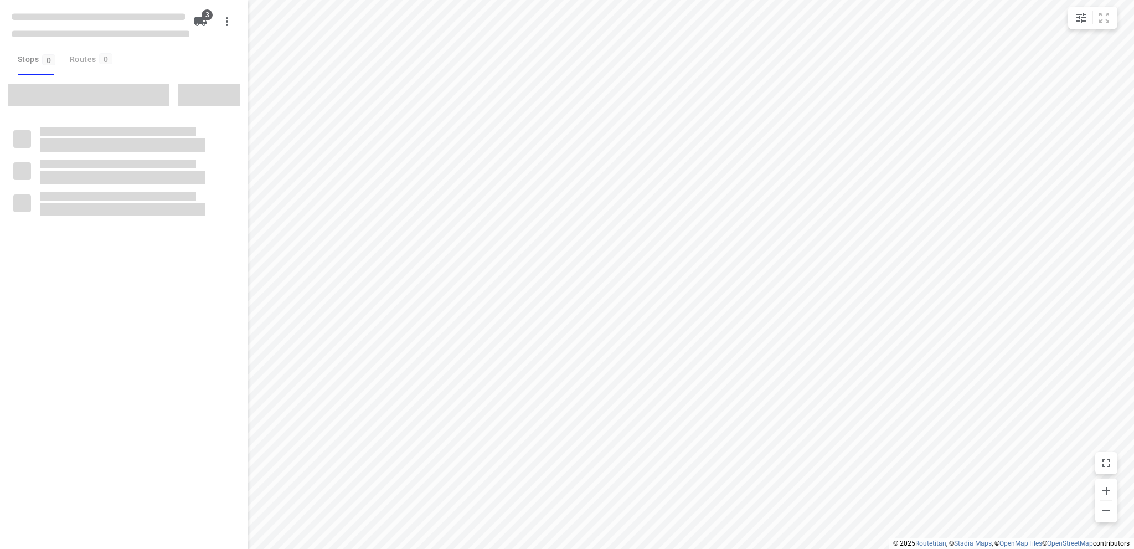
type input "distance"
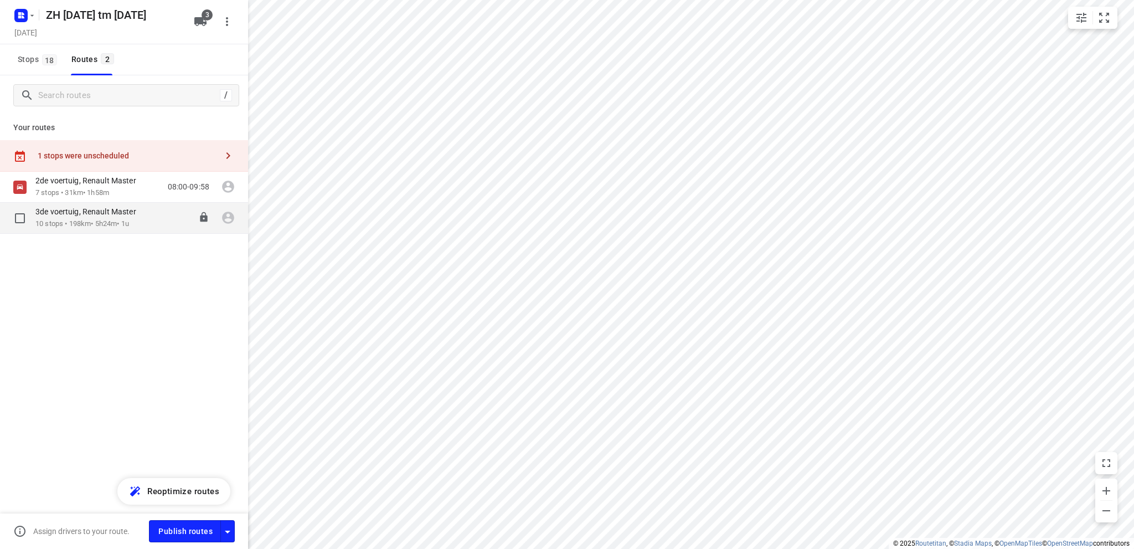
click at [75, 217] on div "3de voertuig, Renault Master" at bounding box center [91, 213] width 112 height 12
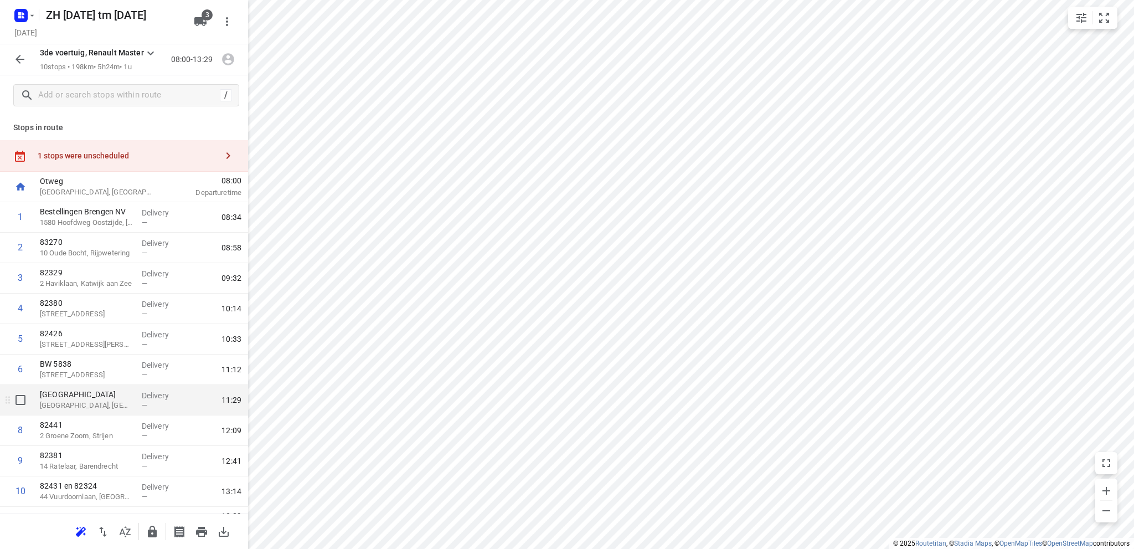
scroll to position [23, 0]
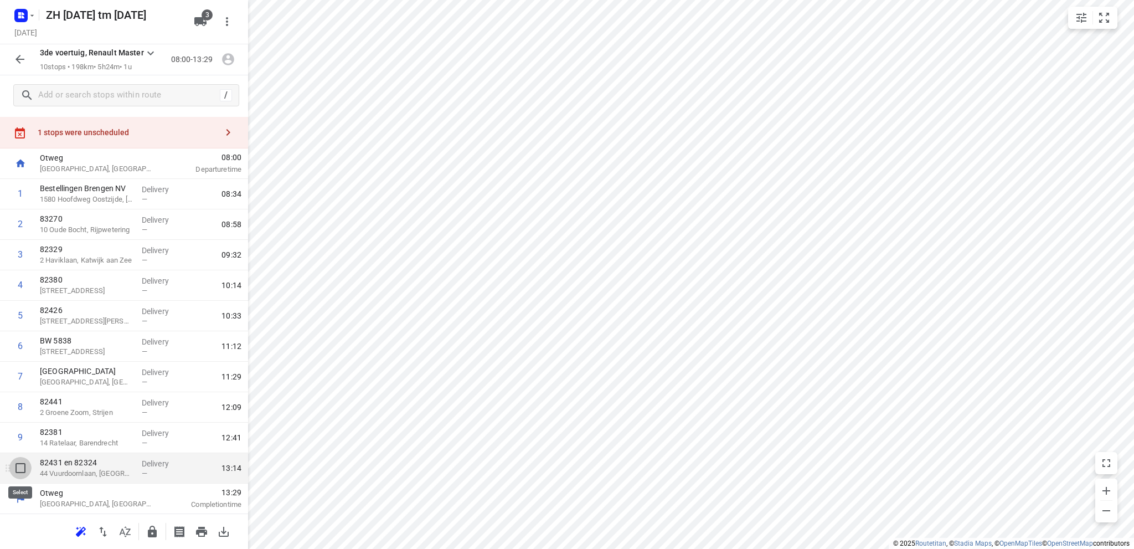
click at [21, 467] on input "checkbox" at bounding box center [20, 468] width 22 height 22
checkbox input "true"
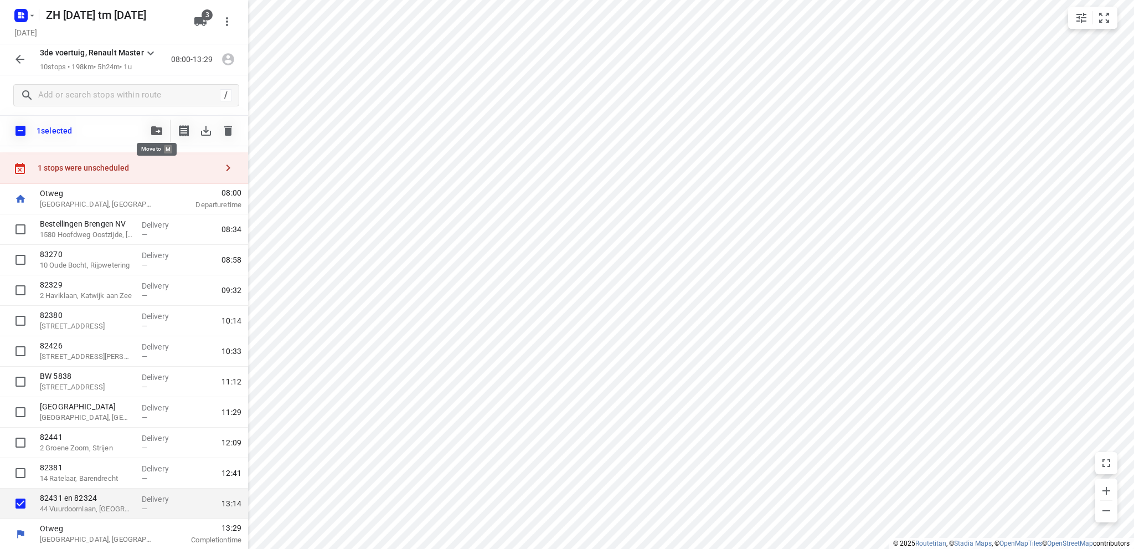
click at [157, 127] on icon "button" at bounding box center [156, 130] width 11 height 9
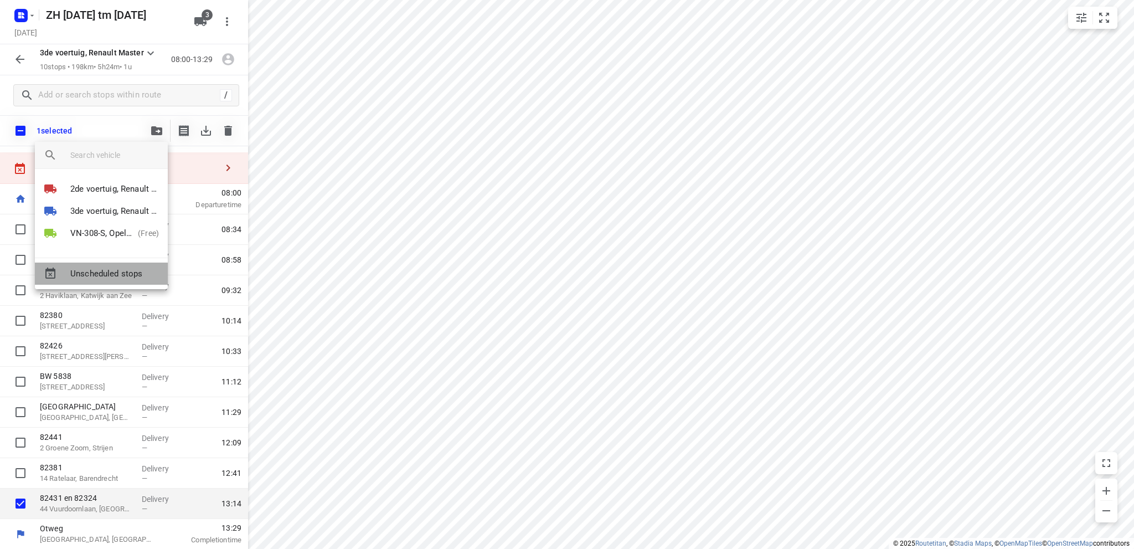
click at [104, 272] on span "Unscheduled stops" at bounding box center [114, 274] width 89 height 13
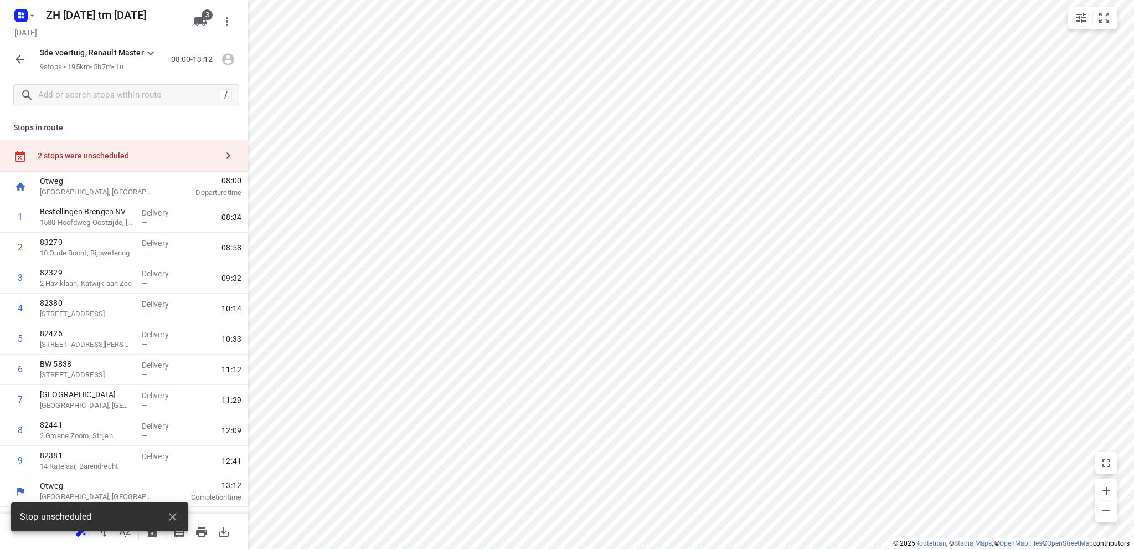
scroll to position [0, 0]
click at [18, 58] on icon "button" at bounding box center [19, 59] width 13 height 13
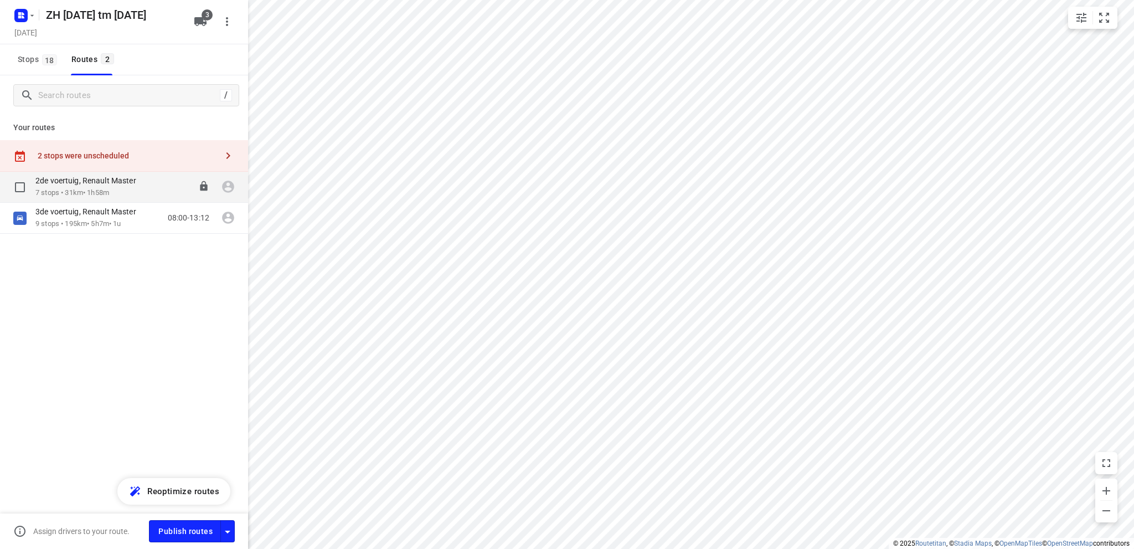
click at [94, 189] on p "7 stops • 31km • 1h58m" at bounding box center [91, 193] width 112 height 11
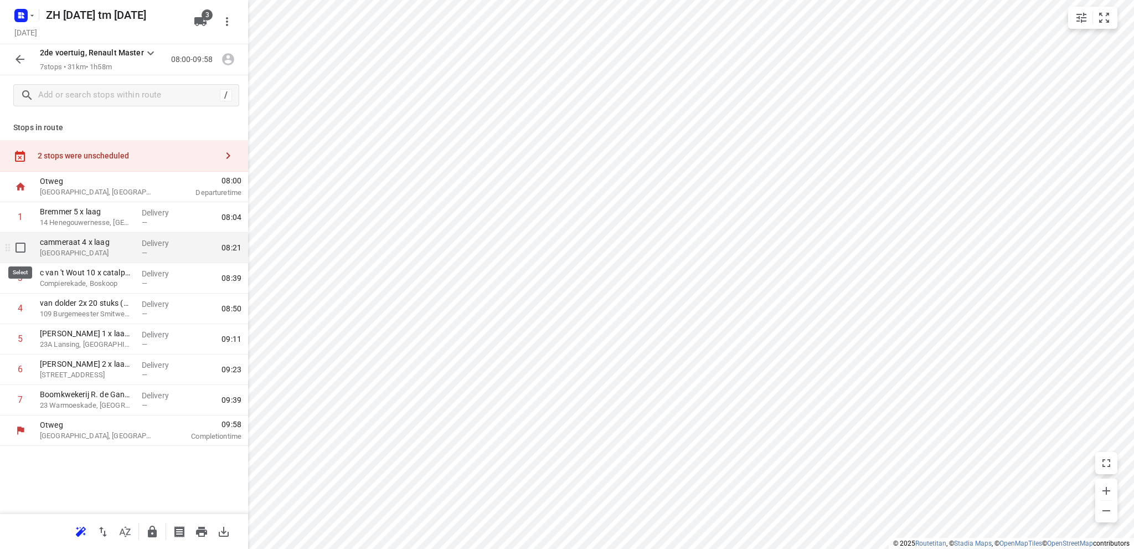
click at [16, 244] on input "checkbox" at bounding box center [20, 248] width 22 height 22
checkbox input "true"
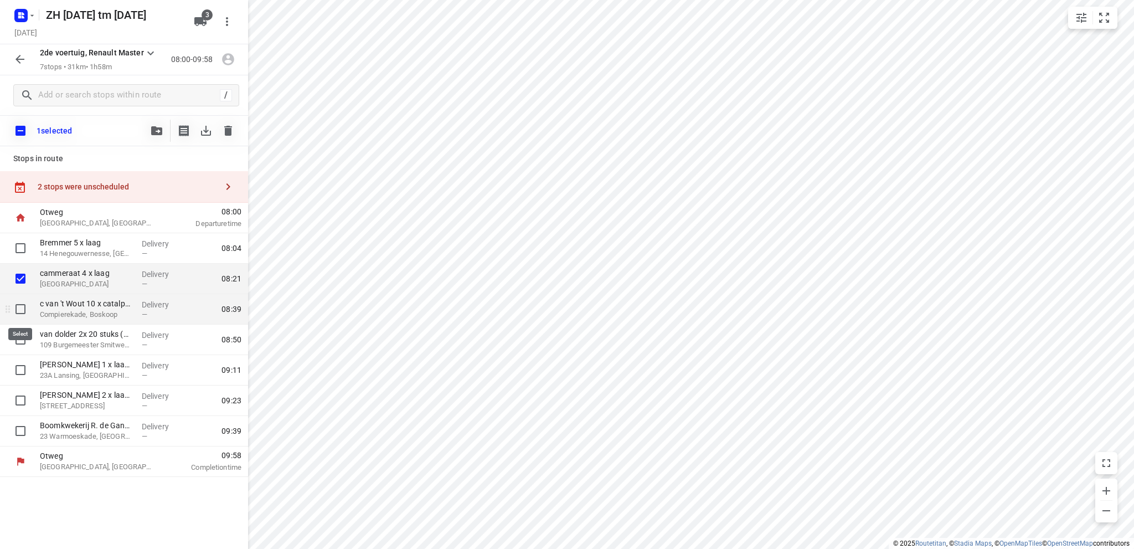
click at [18, 306] on input "checkbox" at bounding box center [20, 309] width 22 height 22
checkbox input "true"
click at [20, 338] on input "checkbox" at bounding box center [20, 339] width 22 height 22
checkbox input "true"
click at [161, 126] on icon "button" at bounding box center [156, 130] width 11 height 9
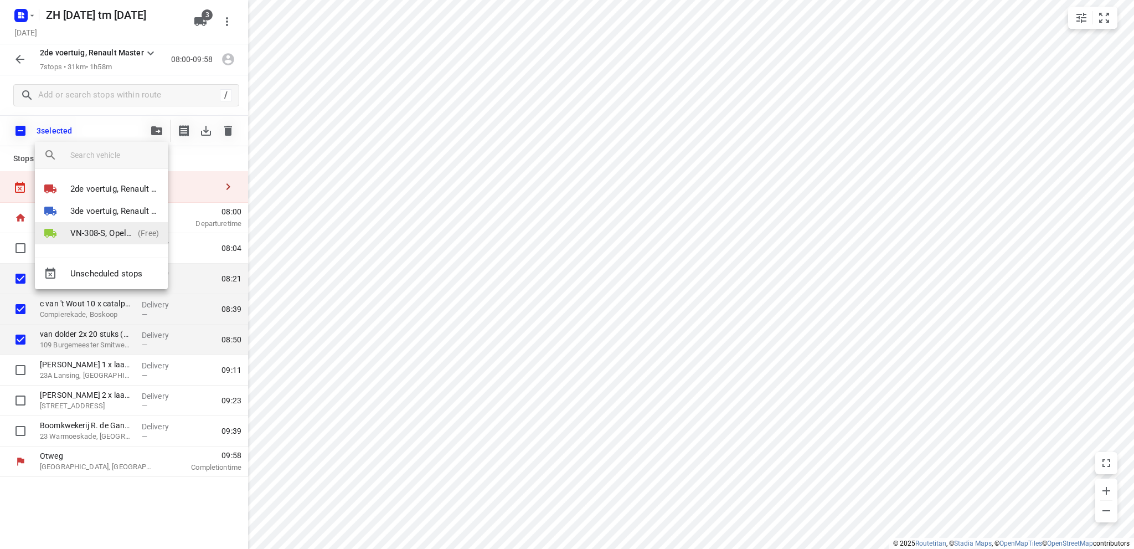
click at [107, 230] on p "VN-308-S, Opel Vivaro" at bounding box center [101, 233] width 63 height 13
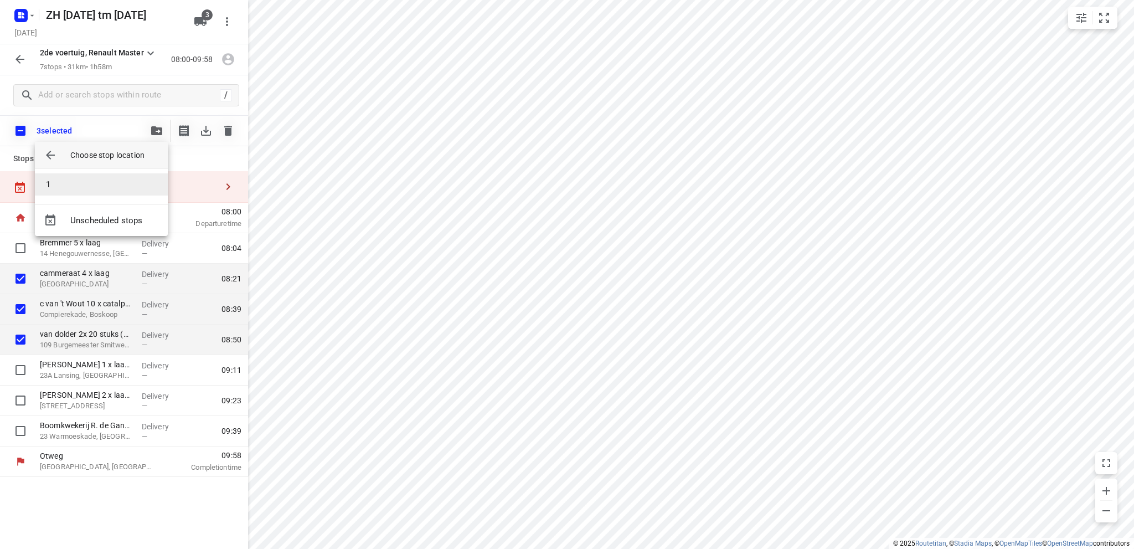
click at [111, 188] on li "1" at bounding box center [101, 184] width 133 height 22
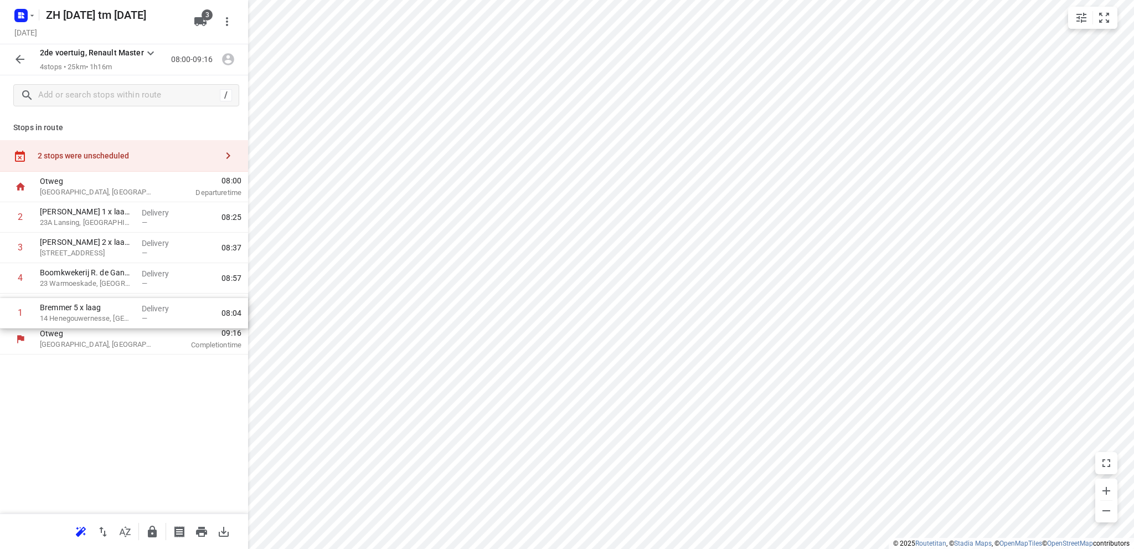
drag, startPoint x: 80, startPoint y: 215, endPoint x: 80, endPoint y: 315, distance: 99.7
click at [80, 315] on div "1 Bremmer 5 x laag 14 Henegouwernesse, Waddinxveen Delivery — 08:04 2 [PERSON_N…" at bounding box center [124, 263] width 248 height 122
click at [86, 155] on div "2 stops were unscheduled" at bounding box center [127, 155] width 179 height 9
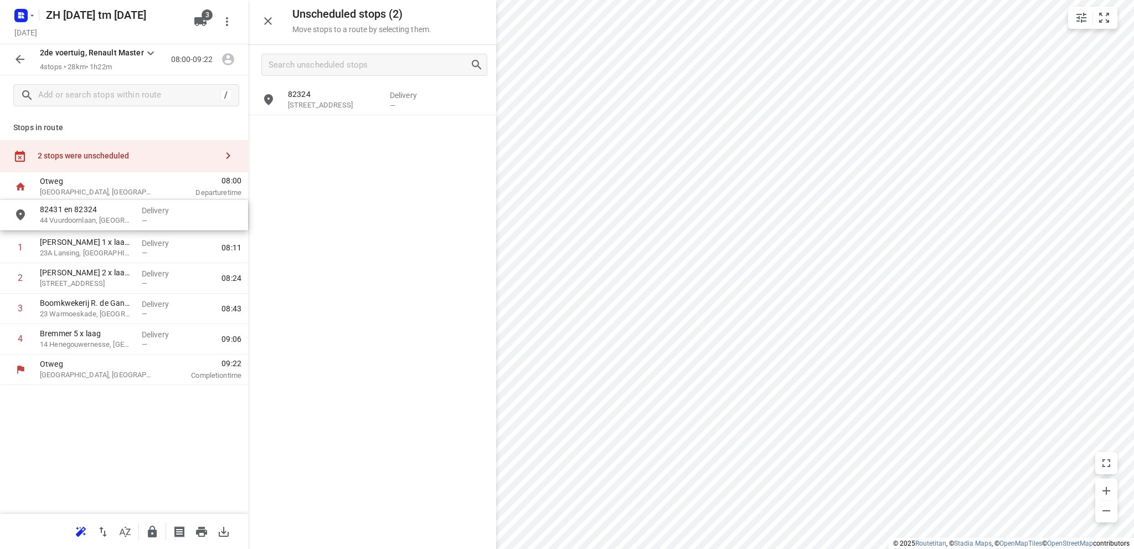
drag, startPoint x: 353, startPoint y: 101, endPoint x: 101, endPoint y: 217, distance: 277.9
drag, startPoint x: 97, startPoint y: 310, endPoint x: 97, endPoint y: 243, distance: 67.0
click at [97, 243] on div "1 82431 en 82324 44 Vuurdoornlaan, Gouda Delivery — 08:05 2 [PERSON_NAME] 1 x l…" at bounding box center [124, 278] width 248 height 152
click at [79, 529] on icon "button" at bounding box center [80, 531] width 13 height 13
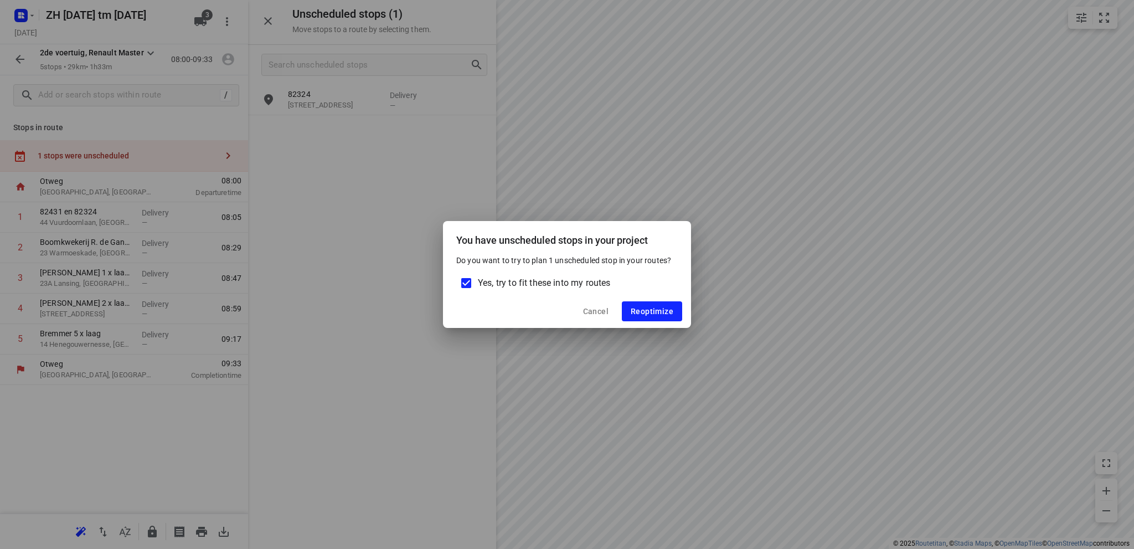
click at [467, 280] on input "Yes, try to fit these into my routes" at bounding box center [466, 282] width 23 height 23
checkbox input "false"
click at [645, 309] on span "Reoptimize" at bounding box center [652, 311] width 43 height 9
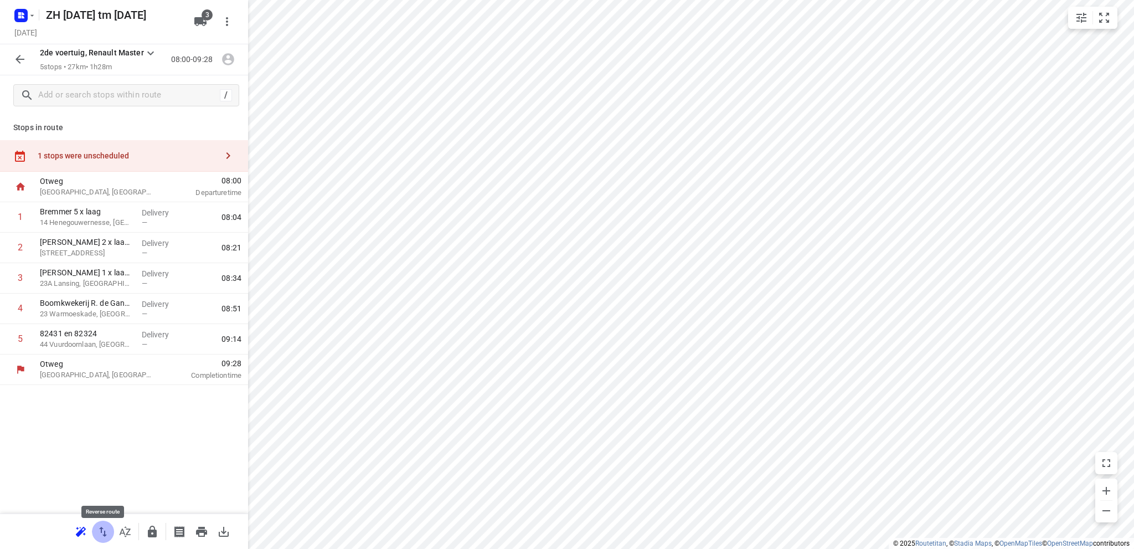
click at [99, 531] on icon "button" at bounding box center [102, 531] width 13 height 13
click at [98, 253] on p "23 Warmoeskade, [GEOGRAPHIC_DATA]" at bounding box center [86, 253] width 93 height 11
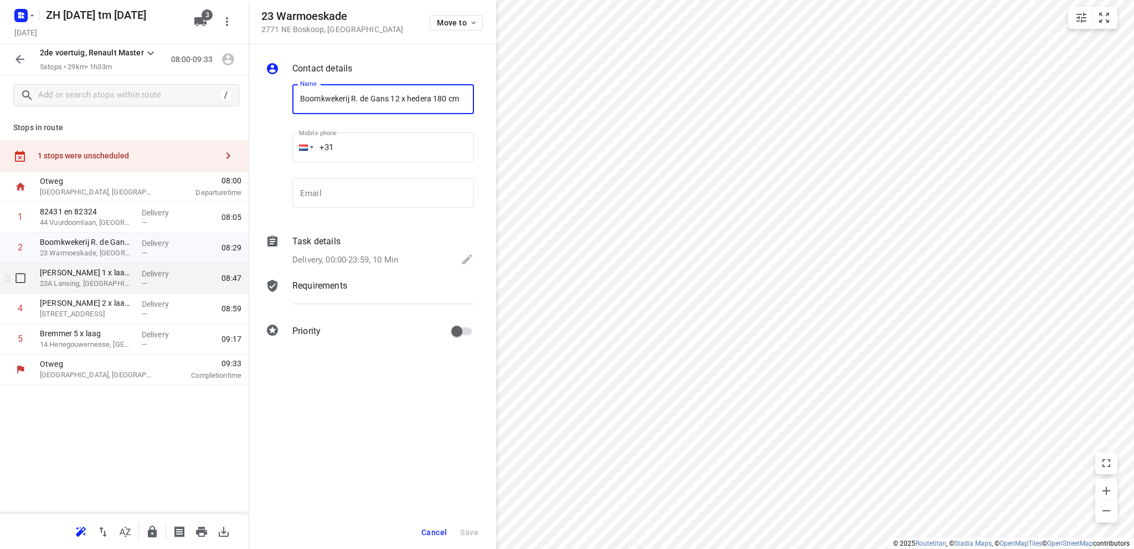
click at [105, 282] on p "23A Lansing, [GEOGRAPHIC_DATA]" at bounding box center [86, 283] width 93 height 11
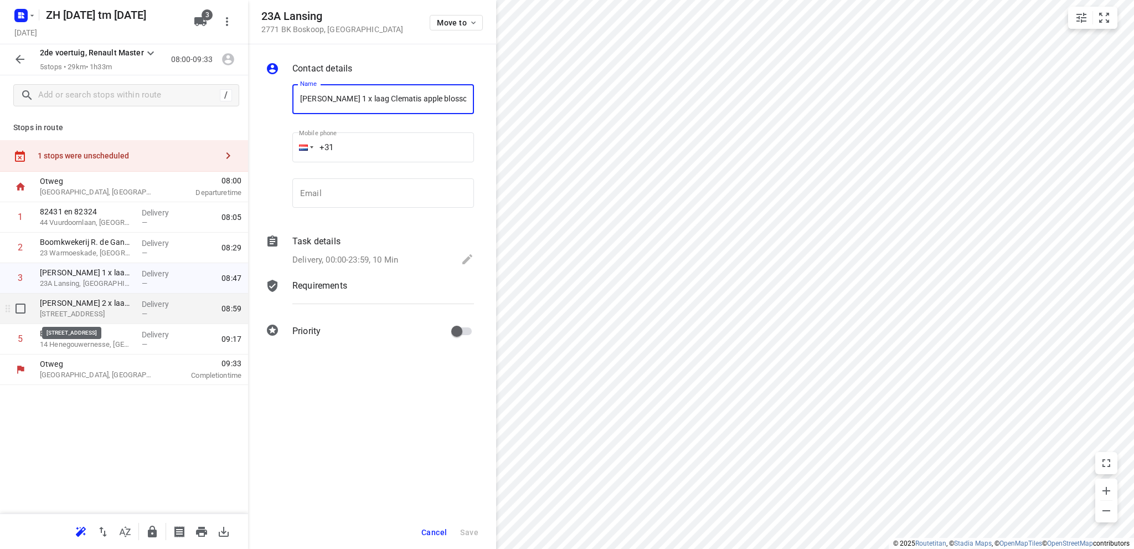
click at [80, 310] on p "[STREET_ADDRESS]" at bounding box center [86, 314] width 93 height 11
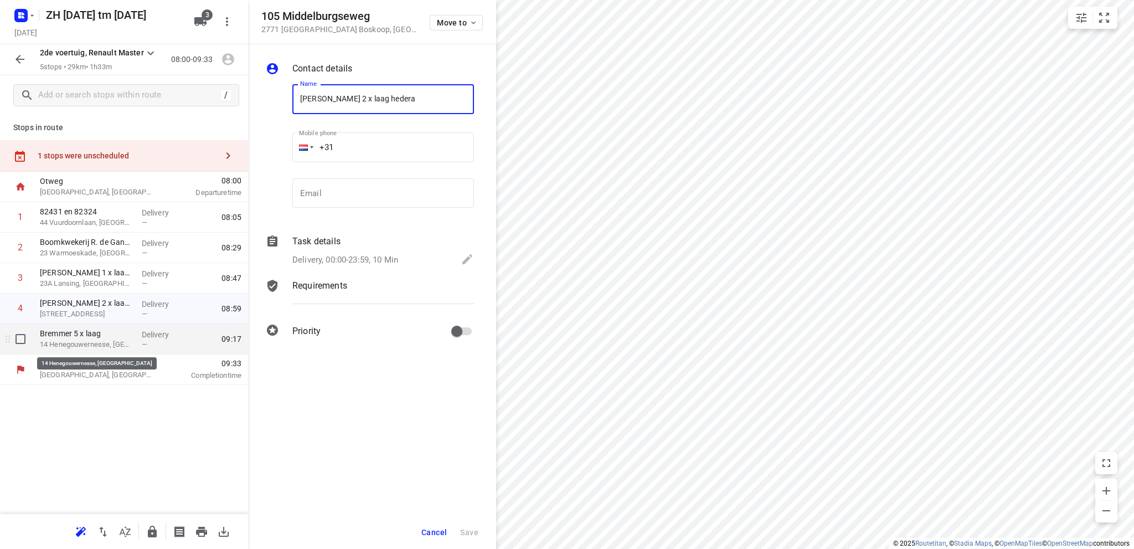
click at [73, 346] on p "14 Henegouwernesse, [GEOGRAPHIC_DATA]" at bounding box center [86, 344] width 93 height 11
click at [427, 532] on span "Cancel" at bounding box center [434, 532] width 25 height 9
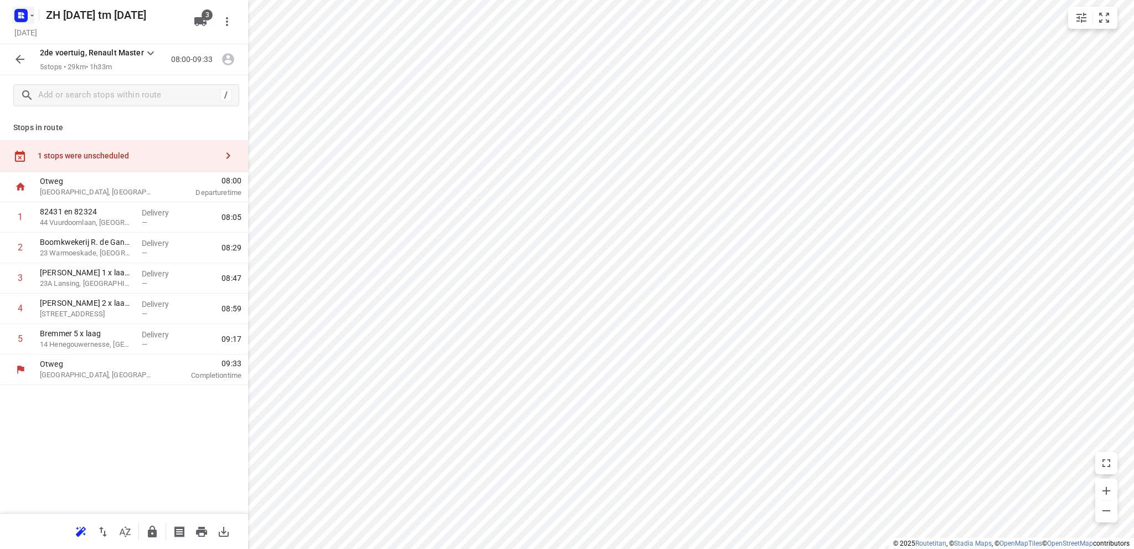
click at [20, 12] on rect "button" at bounding box center [20, 15] width 13 height 13
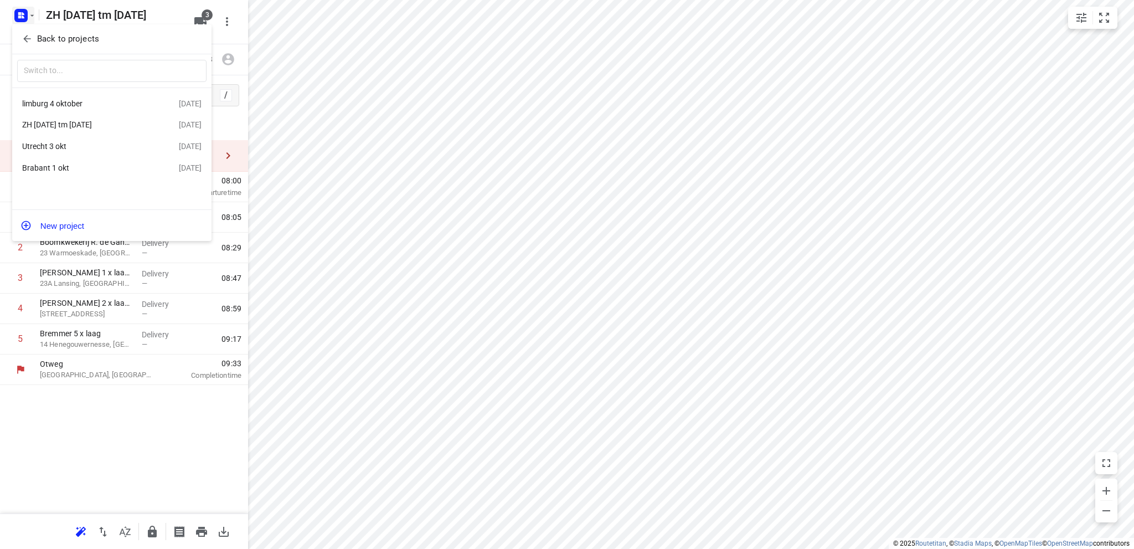
click at [70, 104] on div "limburg 4 oktober" at bounding box center [85, 103] width 127 height 9
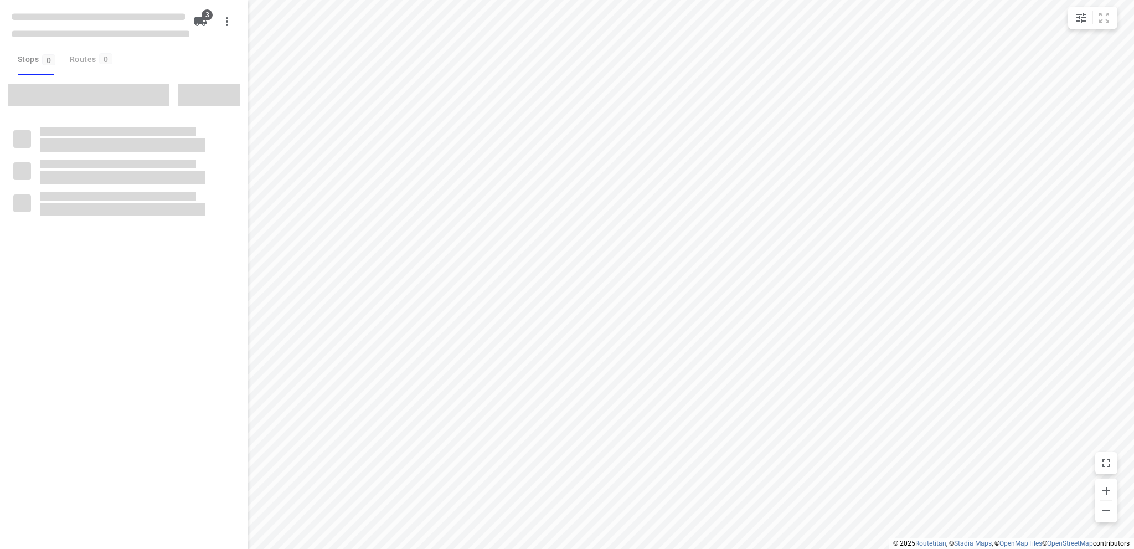
type input "distance"
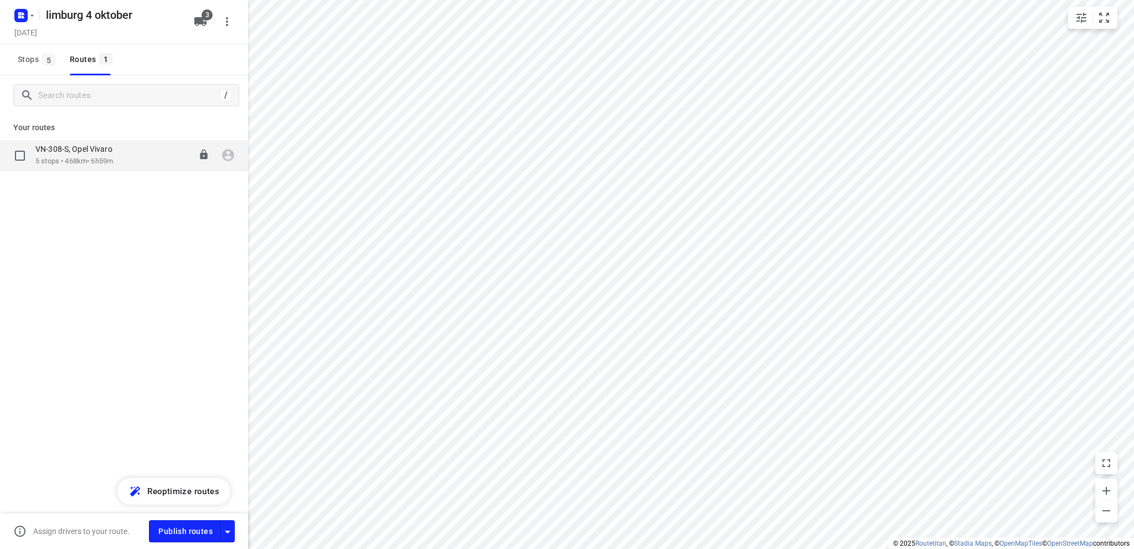
click at [74, 156] on p "5 stops • 468km • 6h59m" at bounding box center [79, 161] width 88 height 11
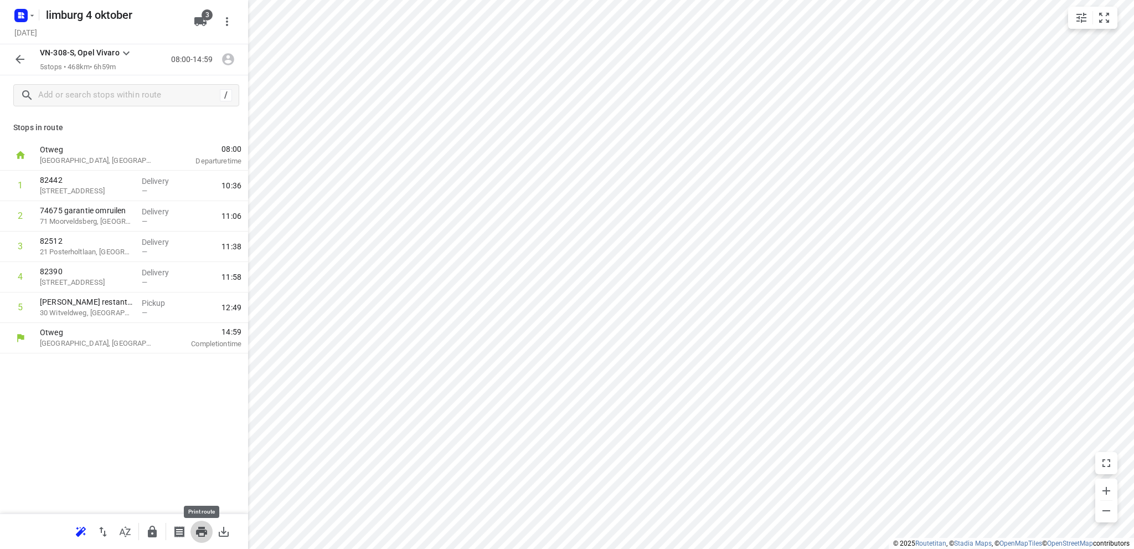
click at [202, 531] on icon "button" at bounding box center [201, 532] width 11 height 10
click at [18, 13] on rect "button" at bounding box center [20, 15] width 13 height 13
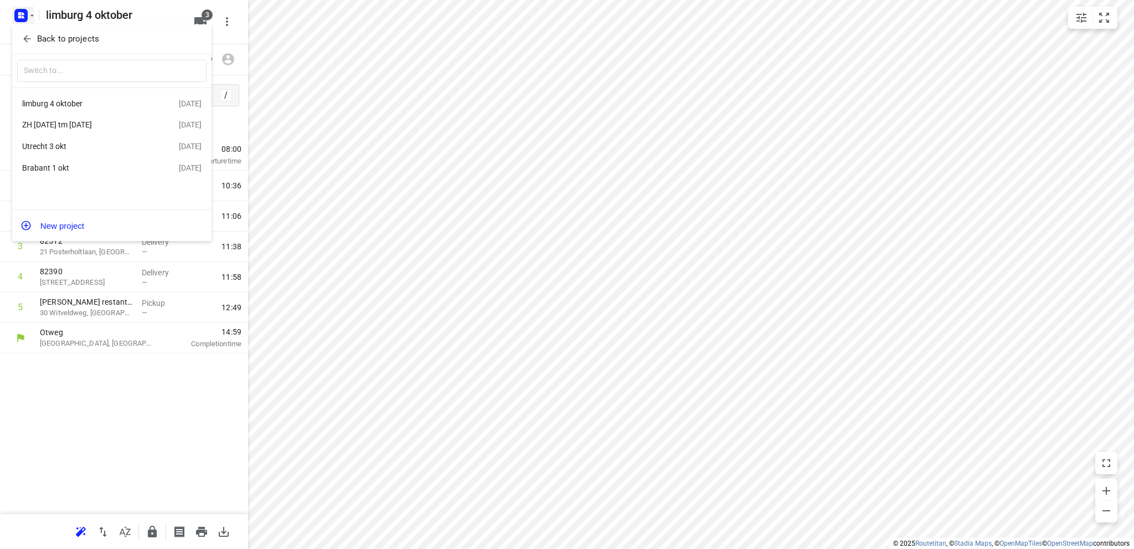
click at [20, 10] on div at bounding box center [567, 274] width 1134 height 549
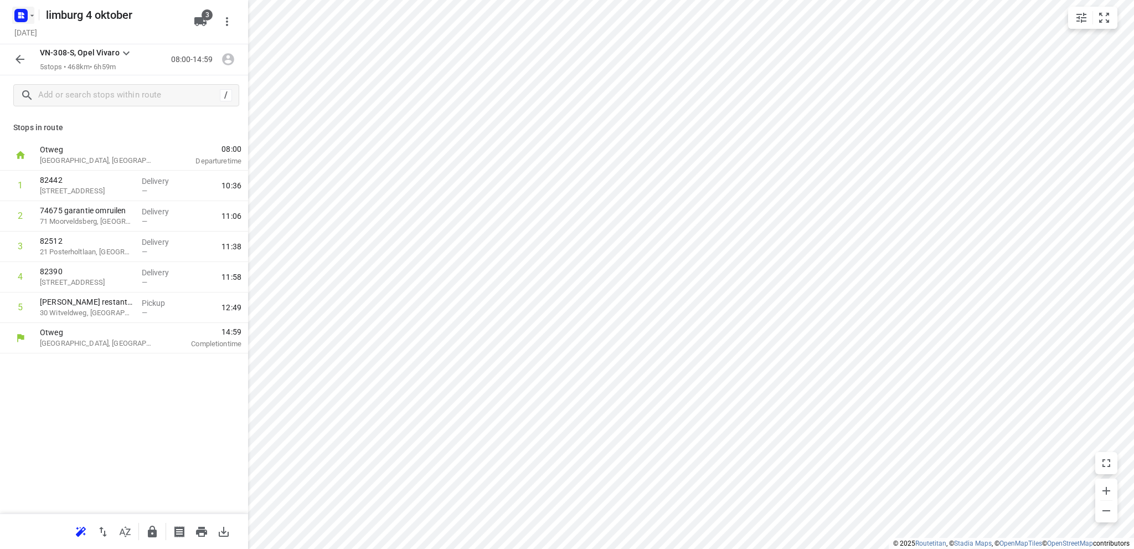
click at [20, 13] on icon "button" at bounding box center [19, 13] width 3 height 3
